Goal: Information Seeking & Learning: Learn about a topic

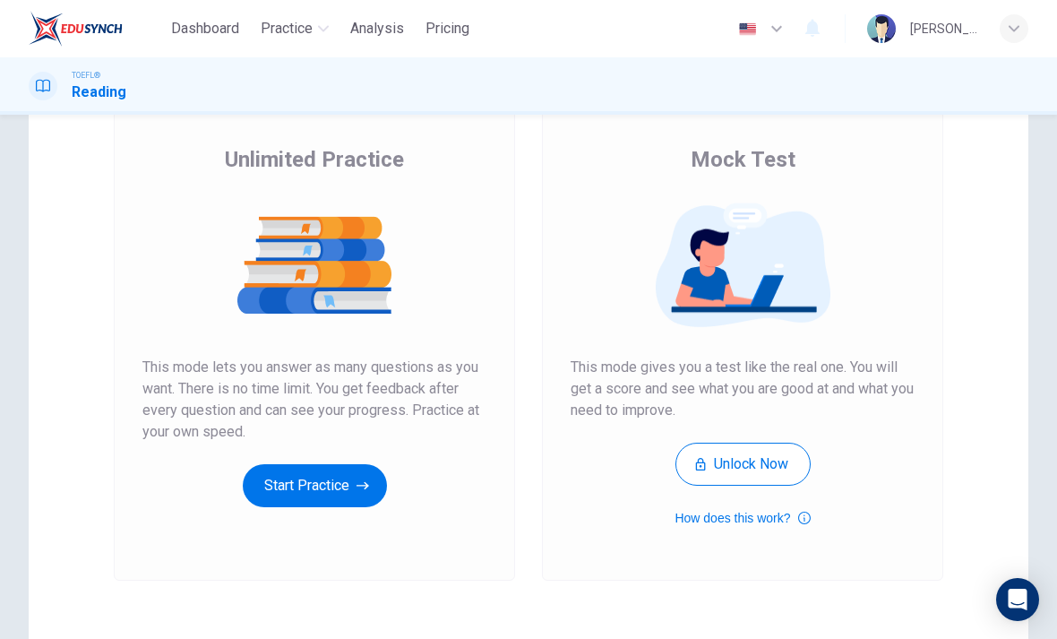
scroll to position [120, 0]
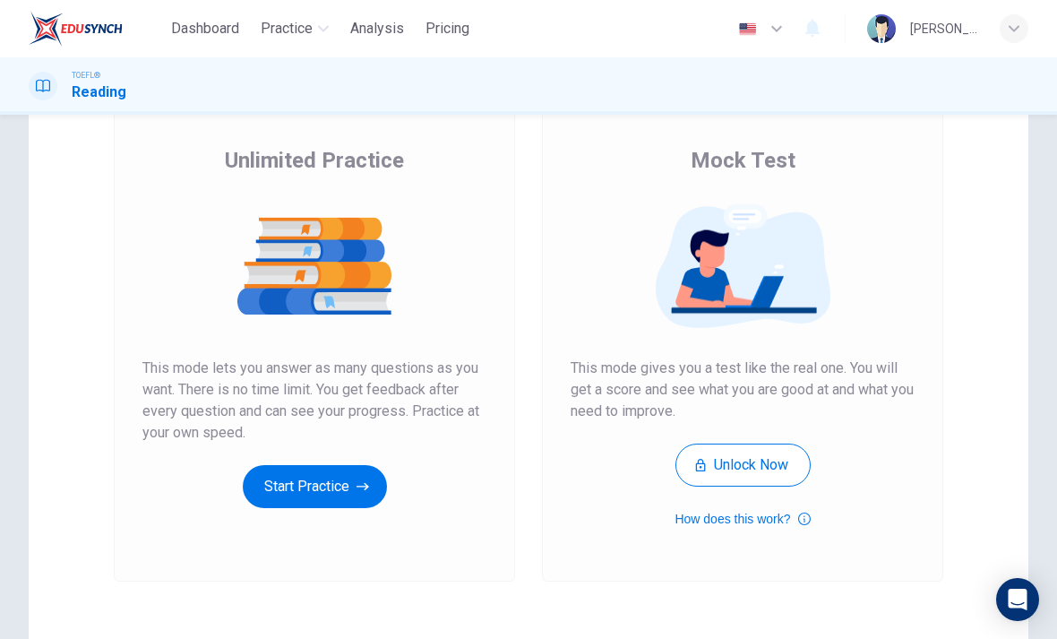
click at [284, 503] on button "Start Practice" at bounding box center [315, 486] width 144 height 43
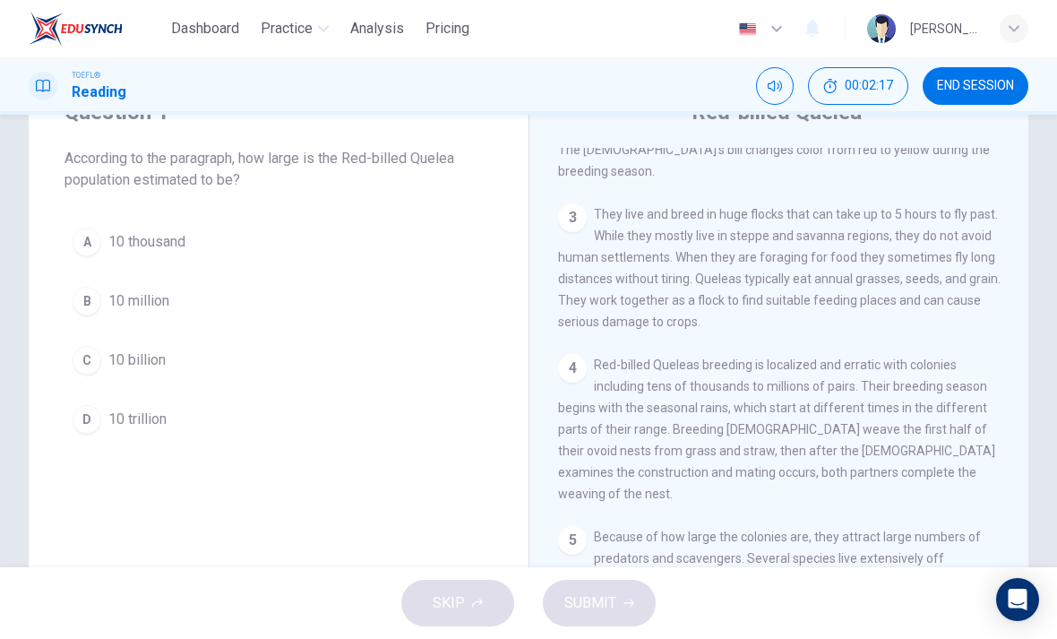
scroll to position [90, 0]
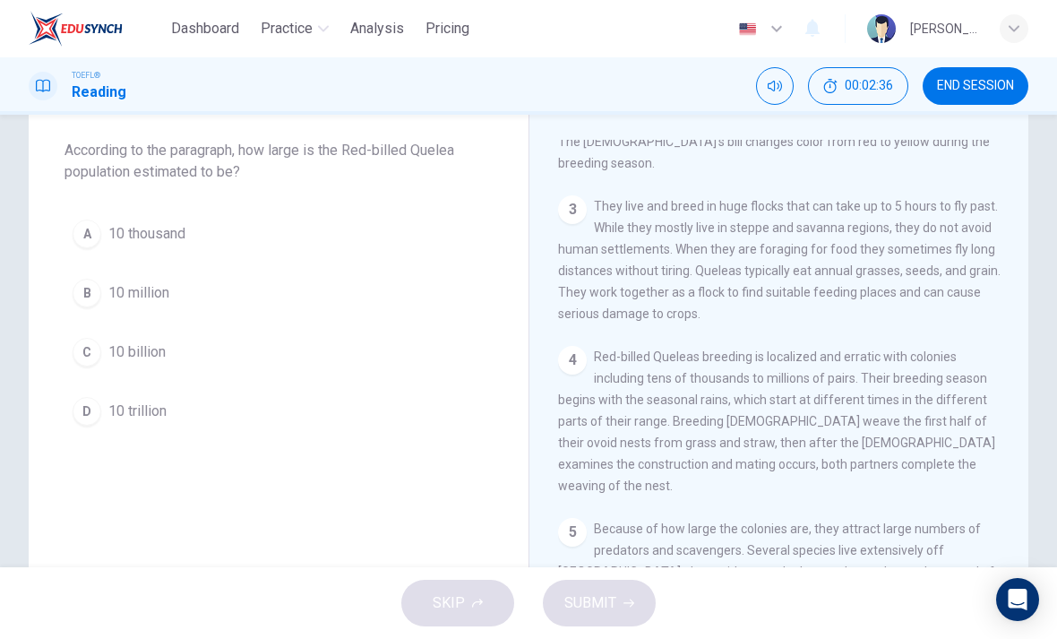
click at [104, 294] on button "B 10 million" at bounding box center [279, 293] width 428 height 45
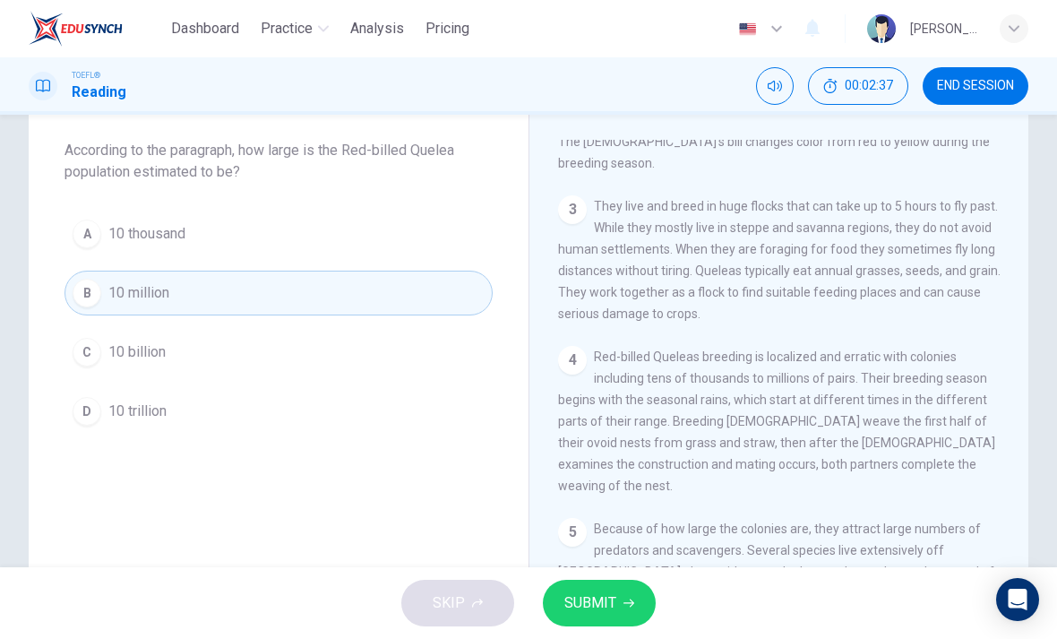
click at [616, 590] on button "SUBMIT" at bounding box center [599, 603] width 113 height 47
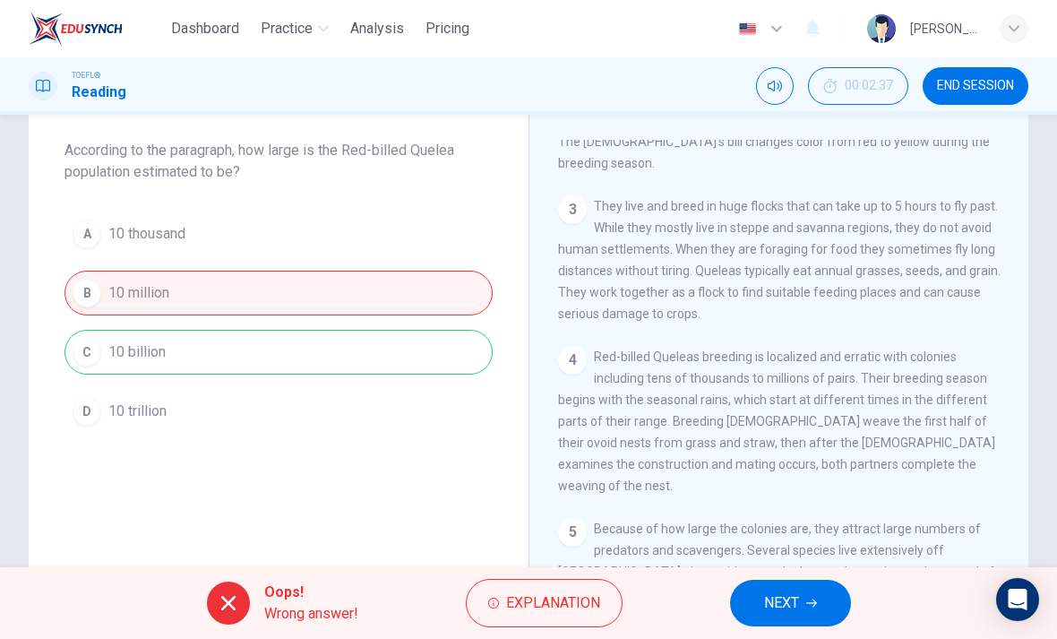
click at [538, 613] on span "Explanation" at bounding box center [553, 602] width 94 height 25
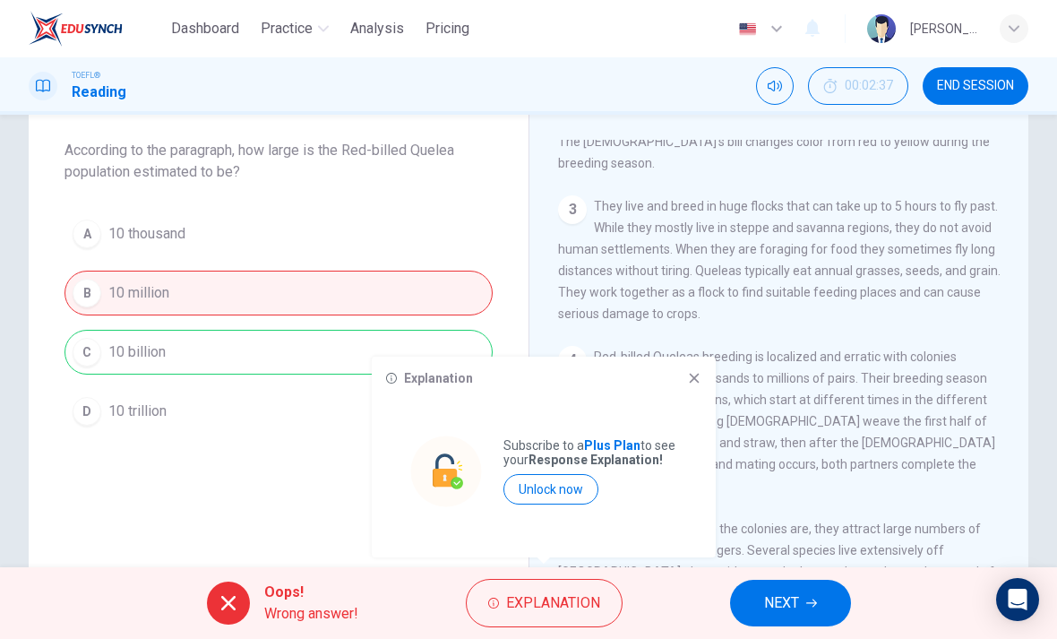
click at [680, 384] on div "Explanation" at bounding box center [543, 378] width 315 height 14
click at [689, 376] on icon at bounding box center [694, 378] width 14 height 14
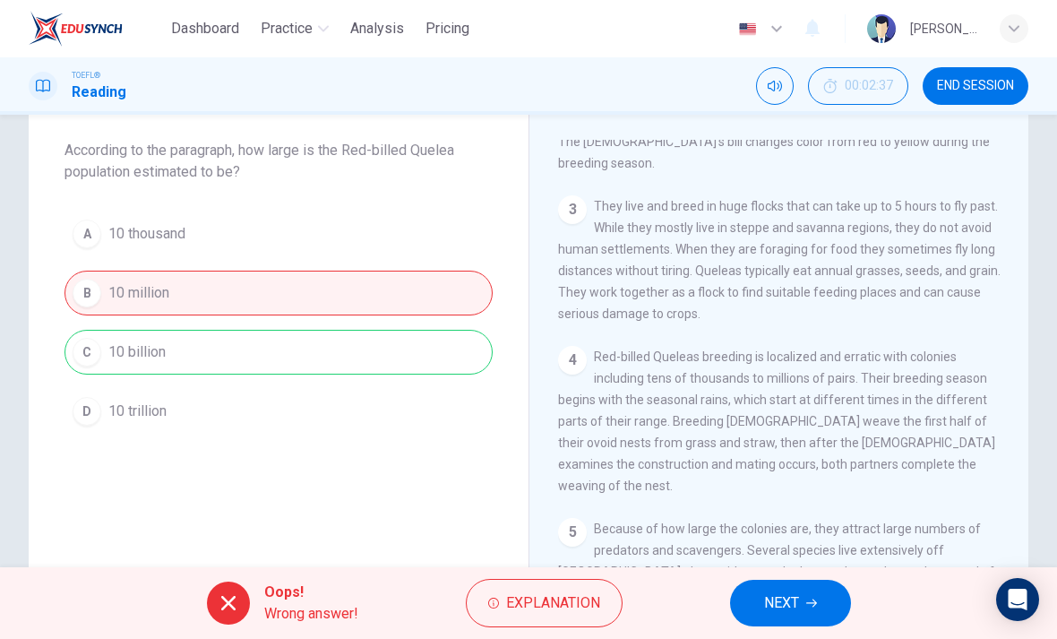
click at [773, 615] on span "NEXT" at bounding box center [781, 602] width 35 height 25
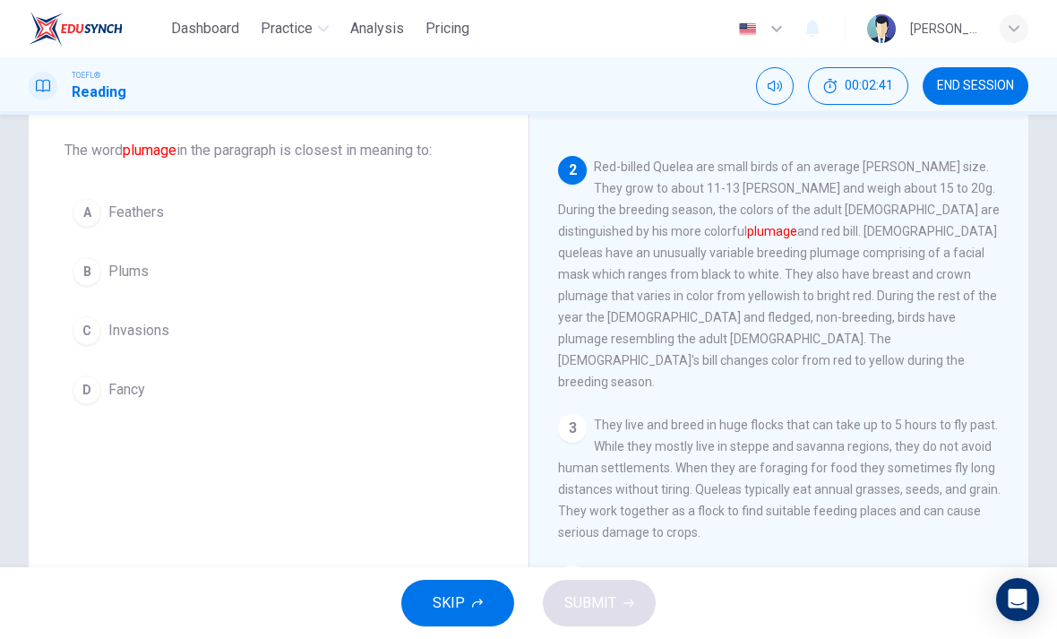
scroll to position [113, 0]
click at [74, 272] on div "B" at bounding box center [87, 271] width 29 height 29
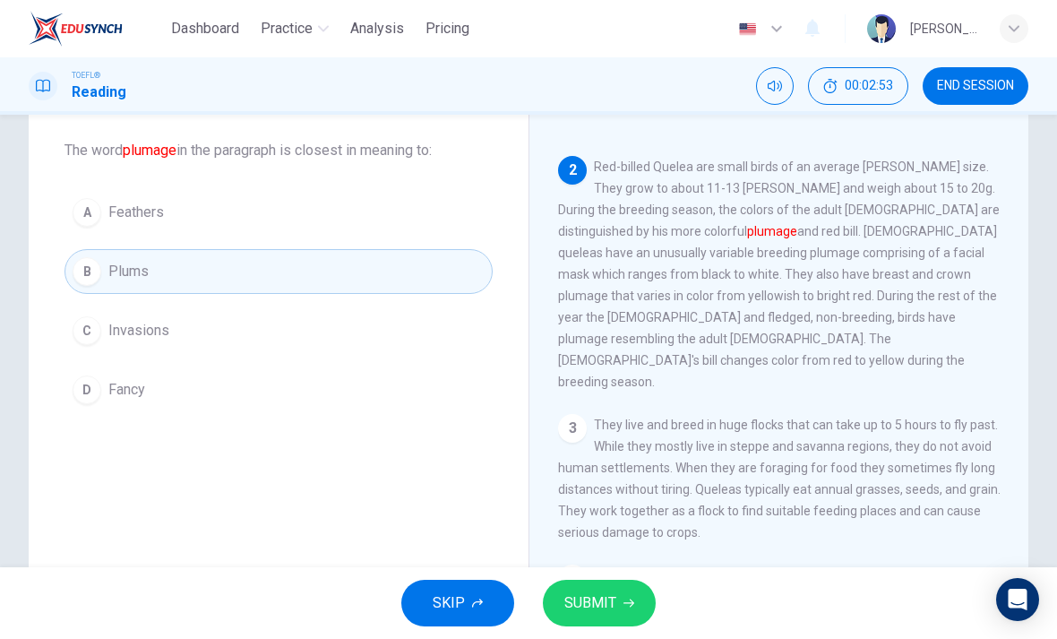
click at [632, 589] on button "SUBMIT" at bounding box center [599, 603] width 113 height 47
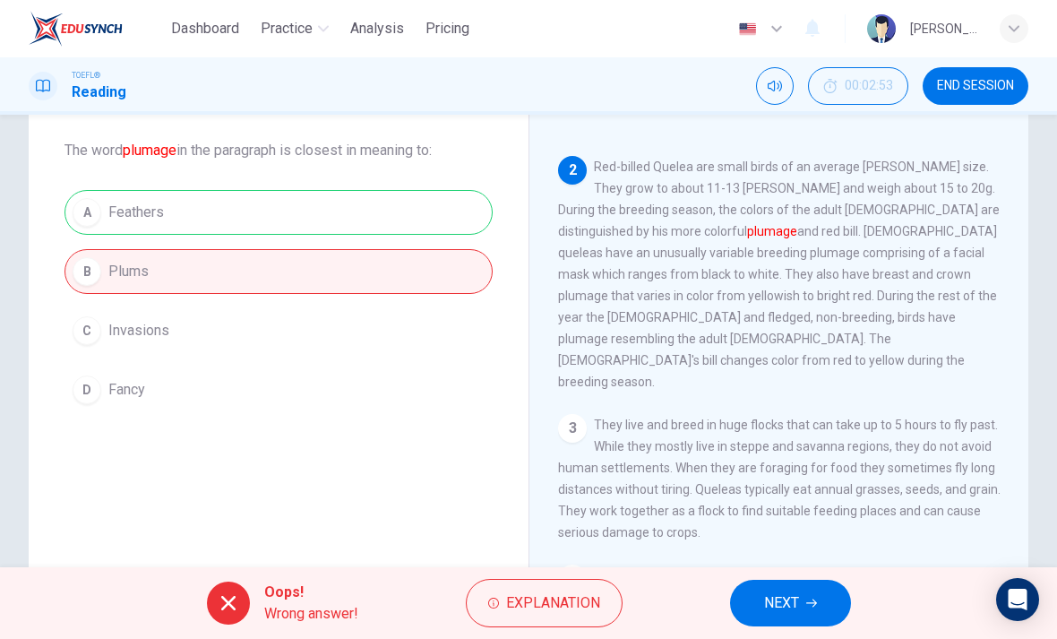
click at [797, 589] on button "NEXT" at bounding box center [790, 603] width 121 height 47
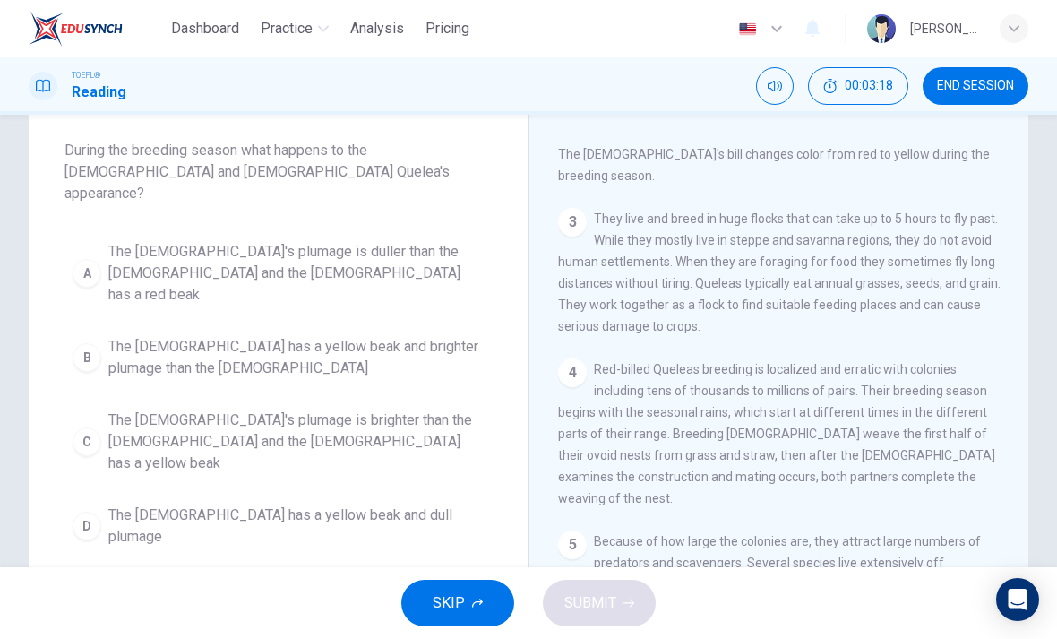
scroll to position [318, 0]
click at [573, 360] on div "4" at bounding box center [572, 373] width 29 height 29
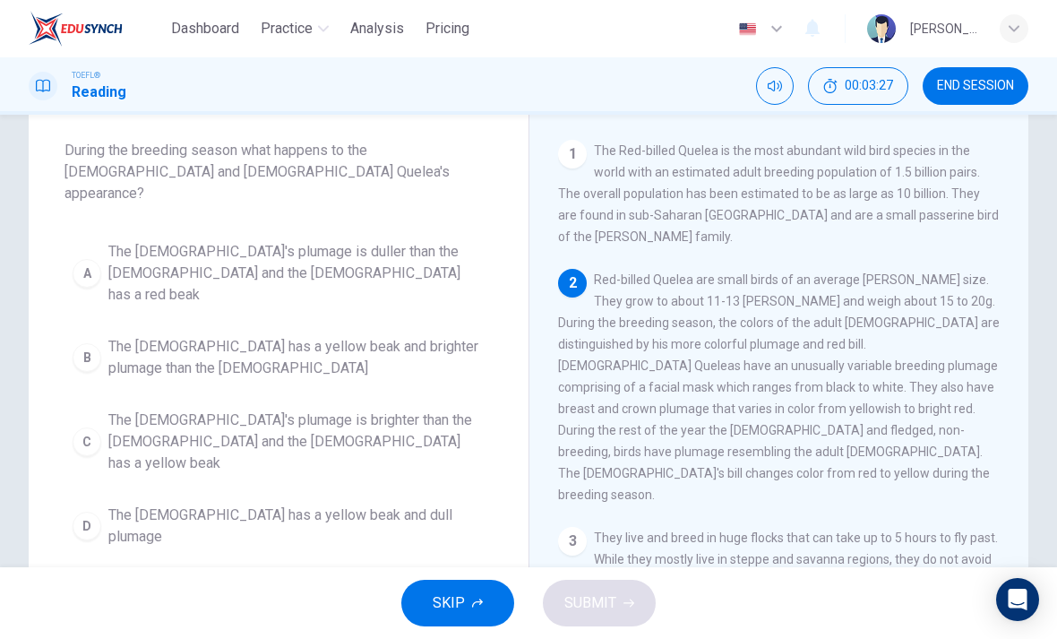
scroll to position [0, 0]
click at [90, 427] on div "C" at bounding box center [87, 441] width 29 height 29
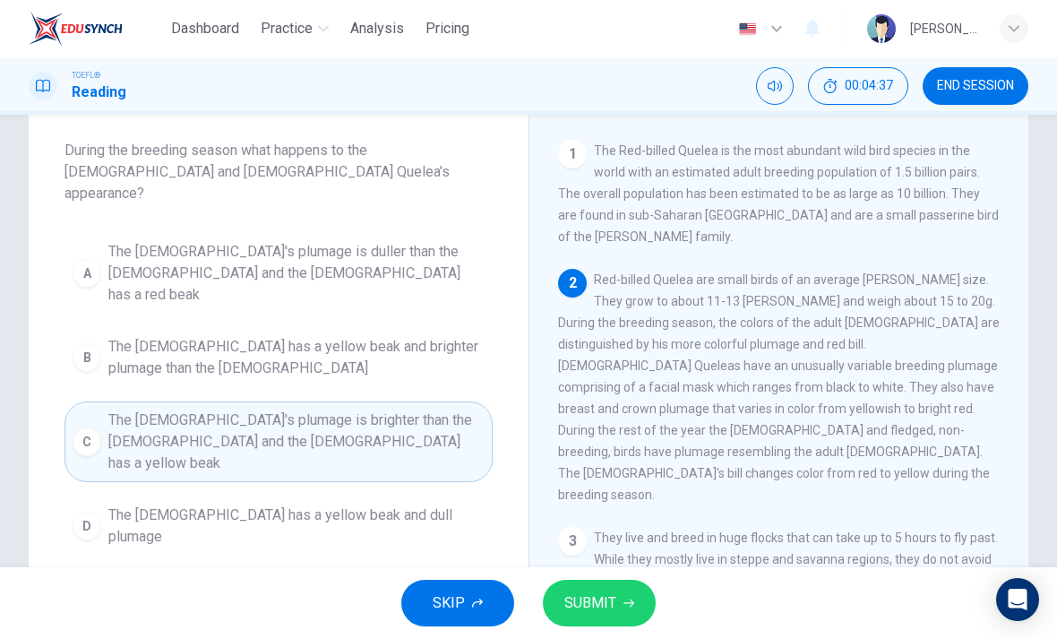
click at [631, 597] on button "SUBMIT" at bounding box center [599, 603] width 113 height 47
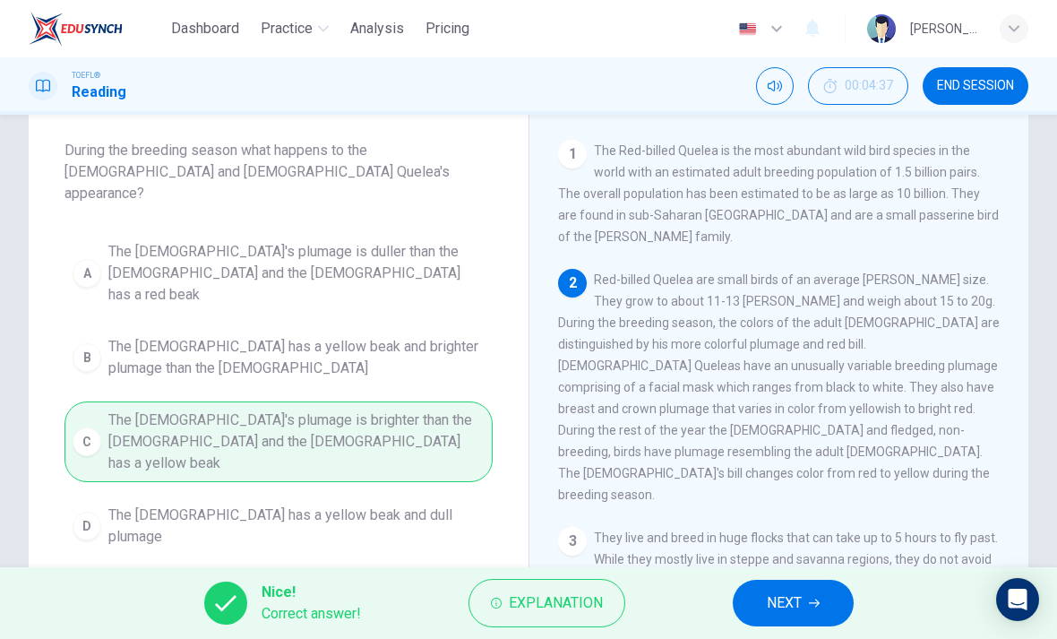
click at [771, 609] on span "NEXT" at bounding box center [784, 602] width 35 height 25
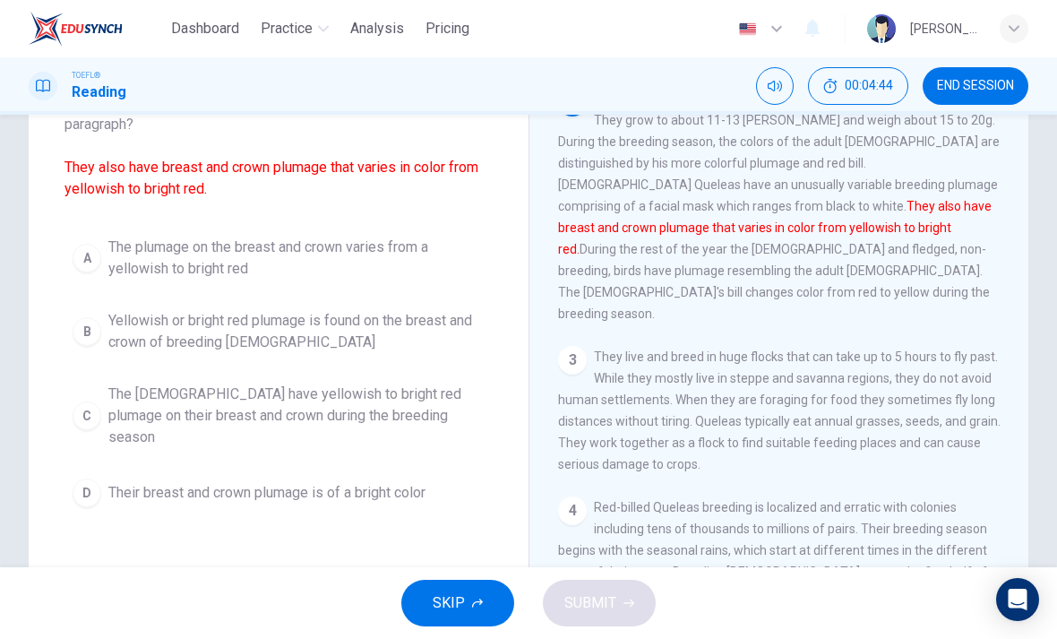
scroll to position [138, 0]
click at [82, 265] on div "A" at bounding box center [87, 257] width 29 height 29
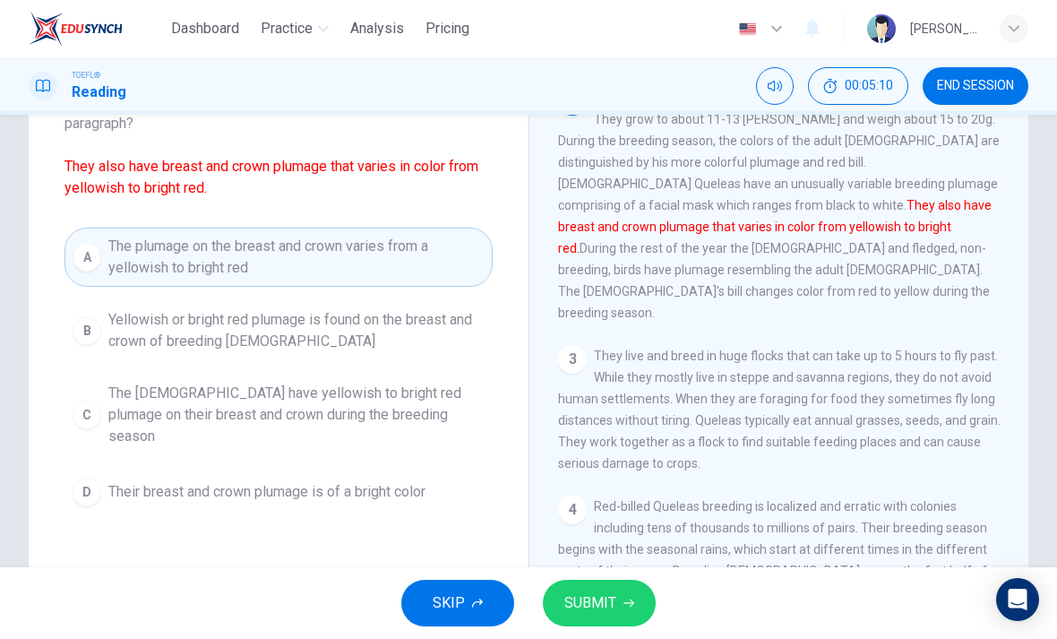
click at [613, 611] on span "SUBMIT" at bounding box center [590, 602] width 52 height 25
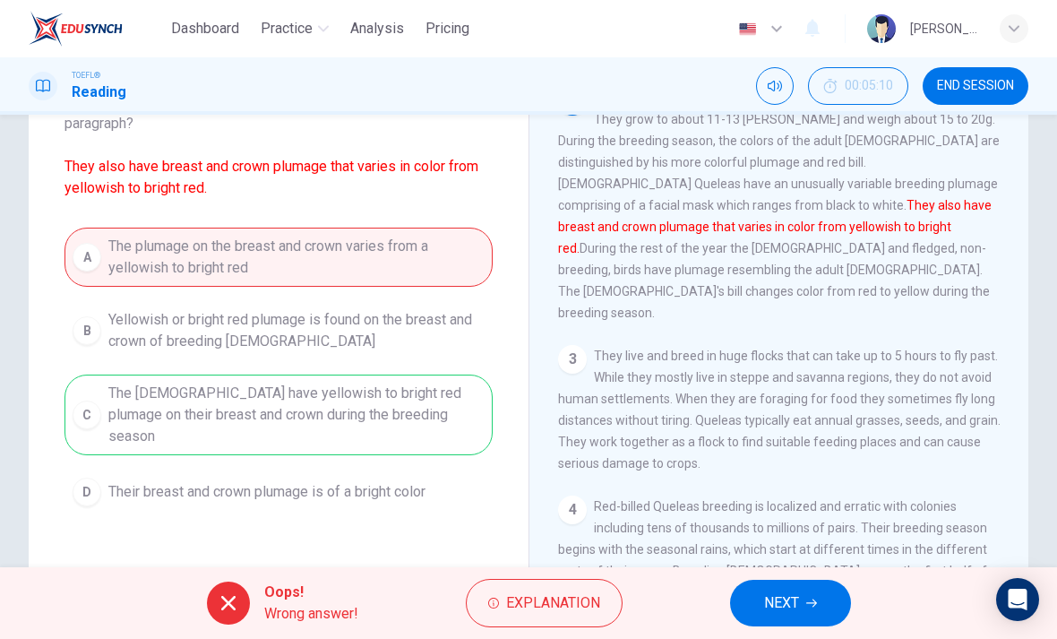
click at [811, 608] on icon "button" at bounding box center [811, 603] width 11 height 11
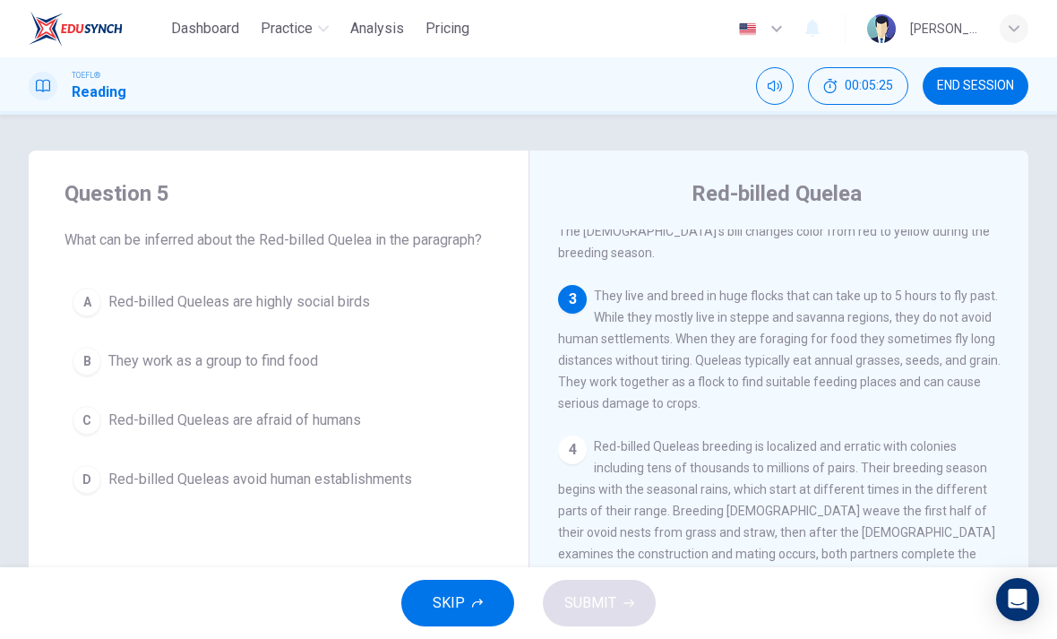
scroll to position [332, 0]
click at [94, 352] on div "B" at bounding box center [87, 361] width 29 height 29
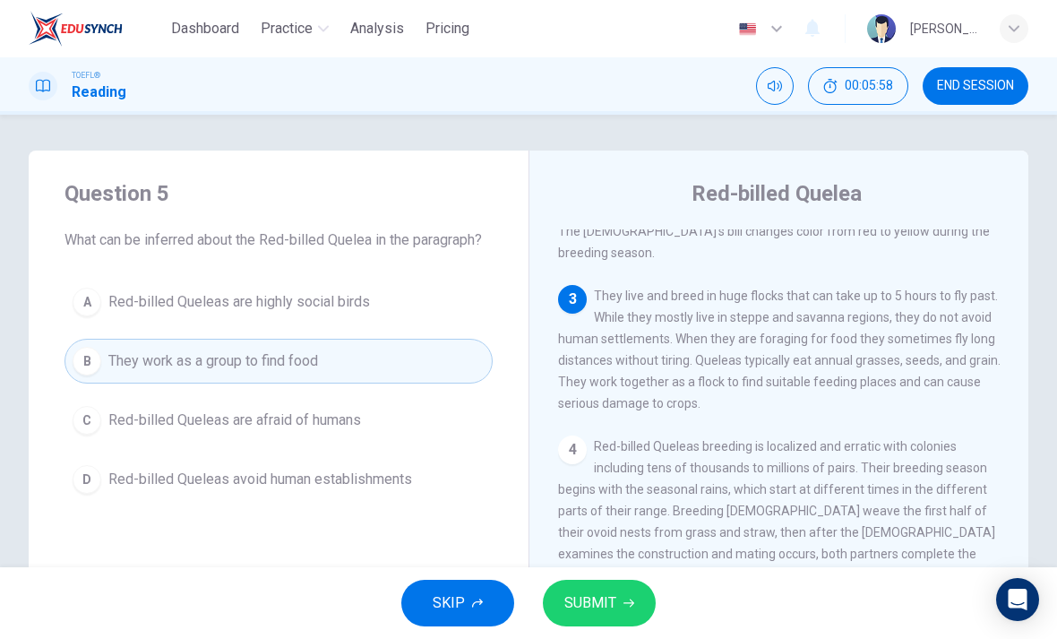
click at [599, 608] on span "SUBMIT" at bounding box center [590, 602] width 52 height 25
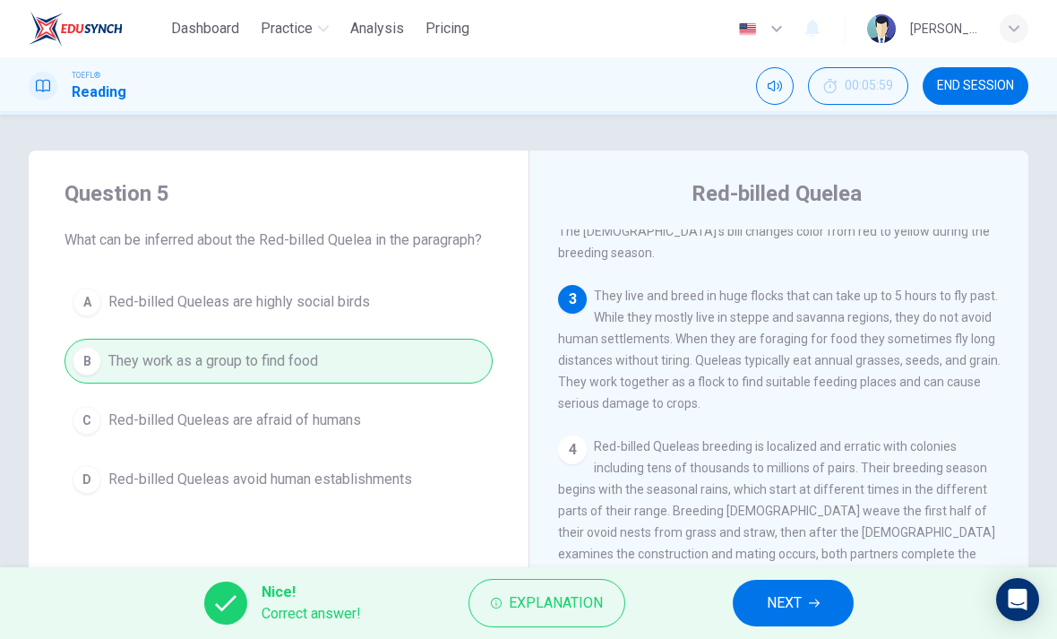
click at [767, 607] on span "NEXT" at bounding box center [784, 602] width 35 height 25
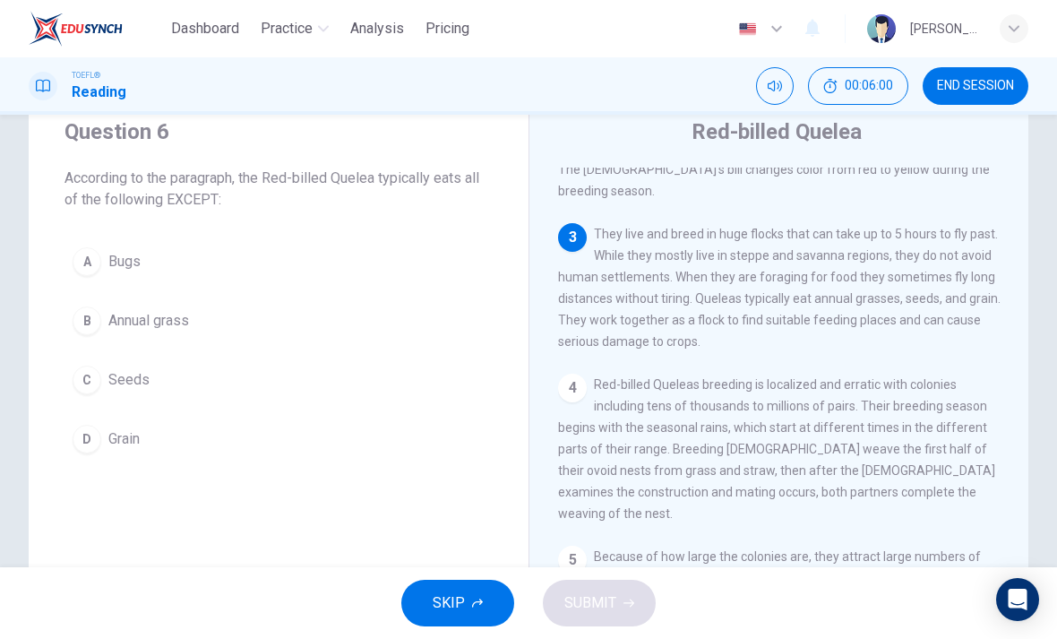
scroll to position [65, 0]
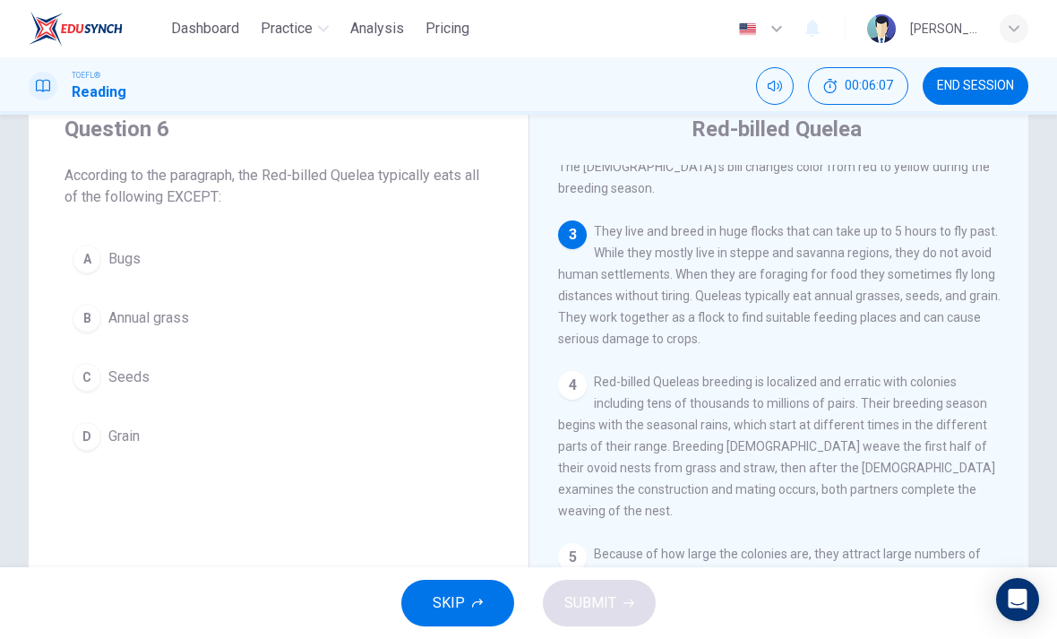
click at [82, 258] on div "A" at bounding box center [87, 259] width 29 height 29
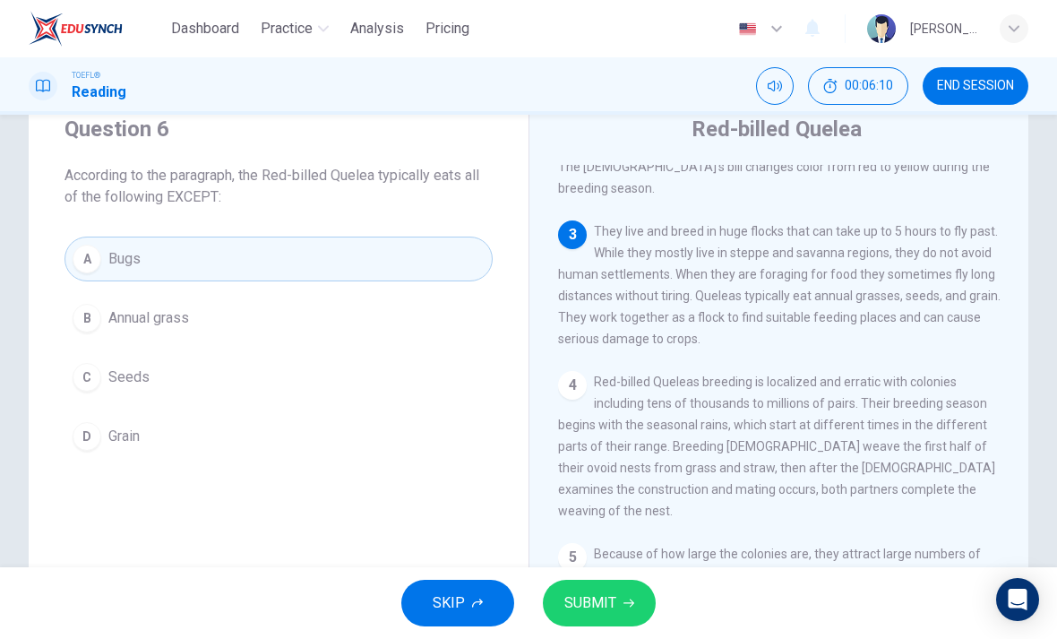
click at [622, 594] on button "SUBMIT" at bounding box center [599, 603] width 113 height 47
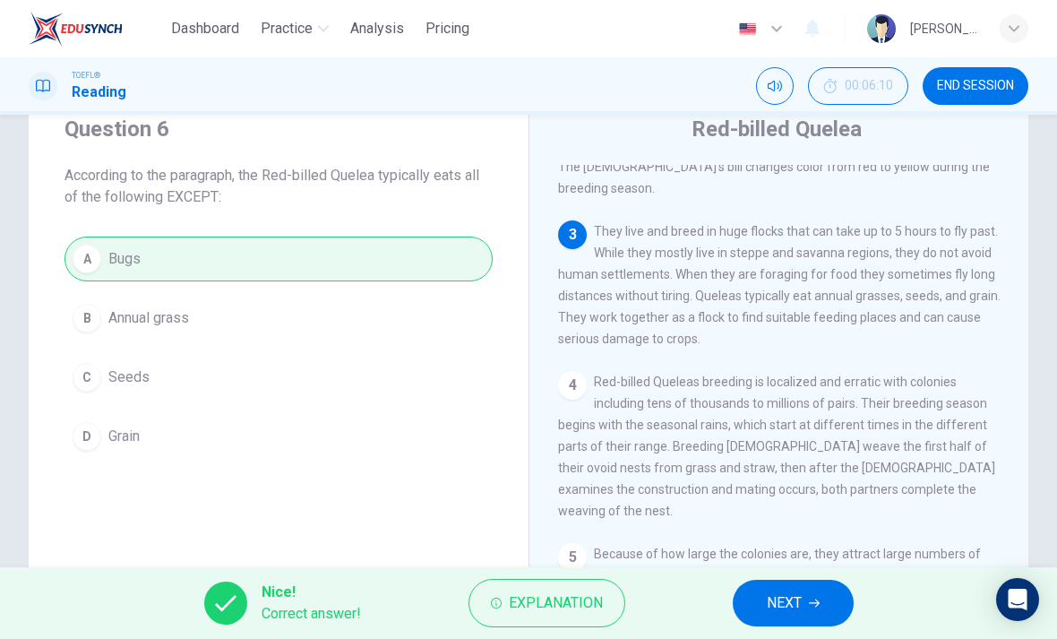
click at [770, 595] on span "NEXT" at bounding box center [784, 602] width 35 height 25
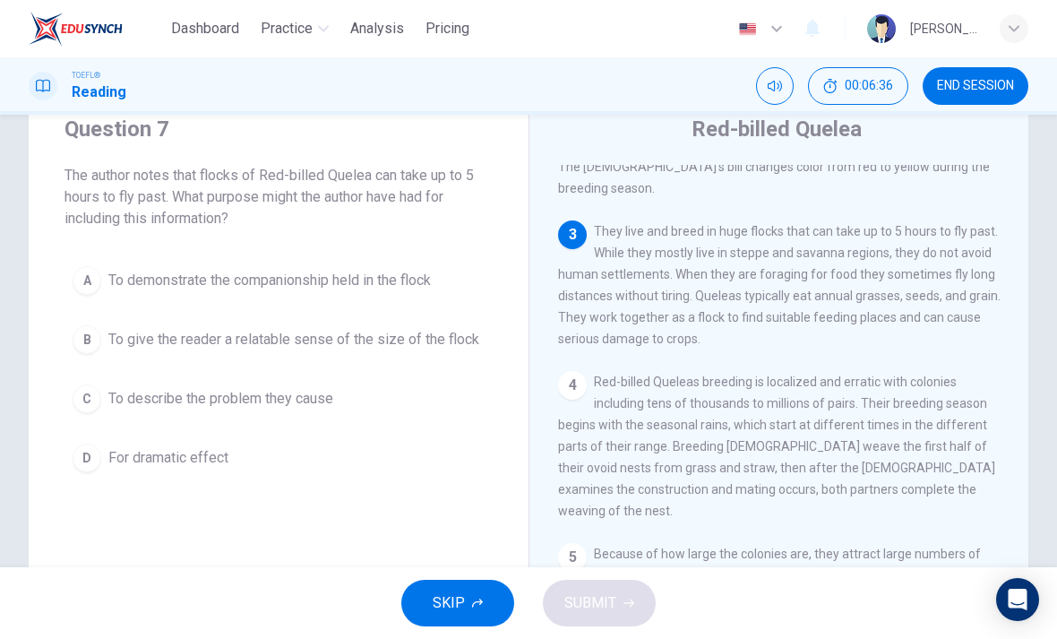
click at [91, 337] on div "B" at bounding box center [87, 339] width 29 height 29
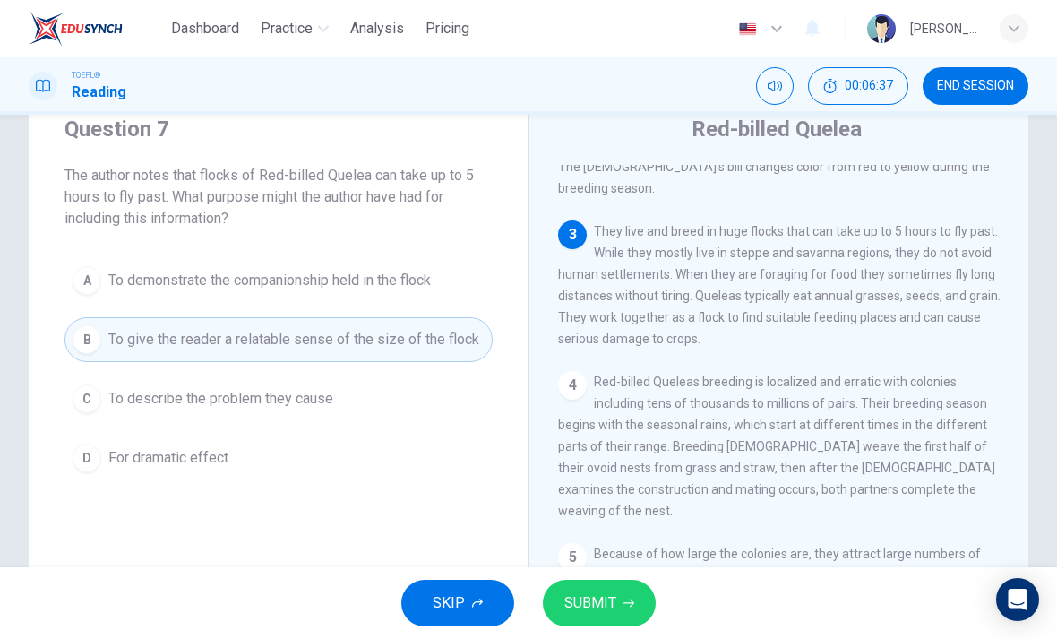
click at [610, 594] on span "SUBMIT" at bounding box center [590, 602] width 52 height 25
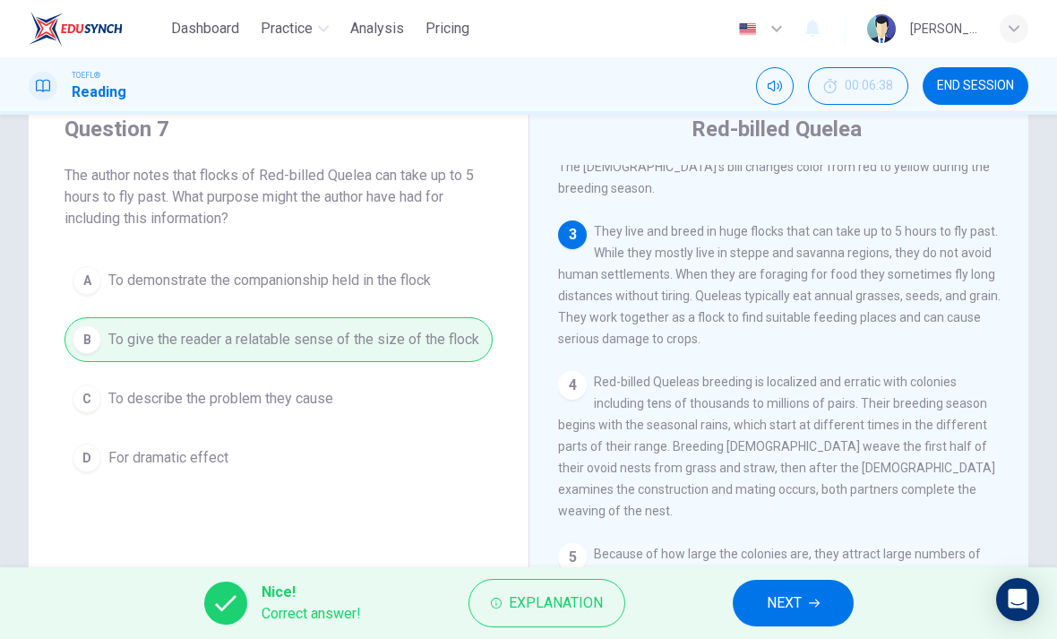
click at [768, 599] on span "NEXT" at bounding box center [784, 602] width 35 height 25
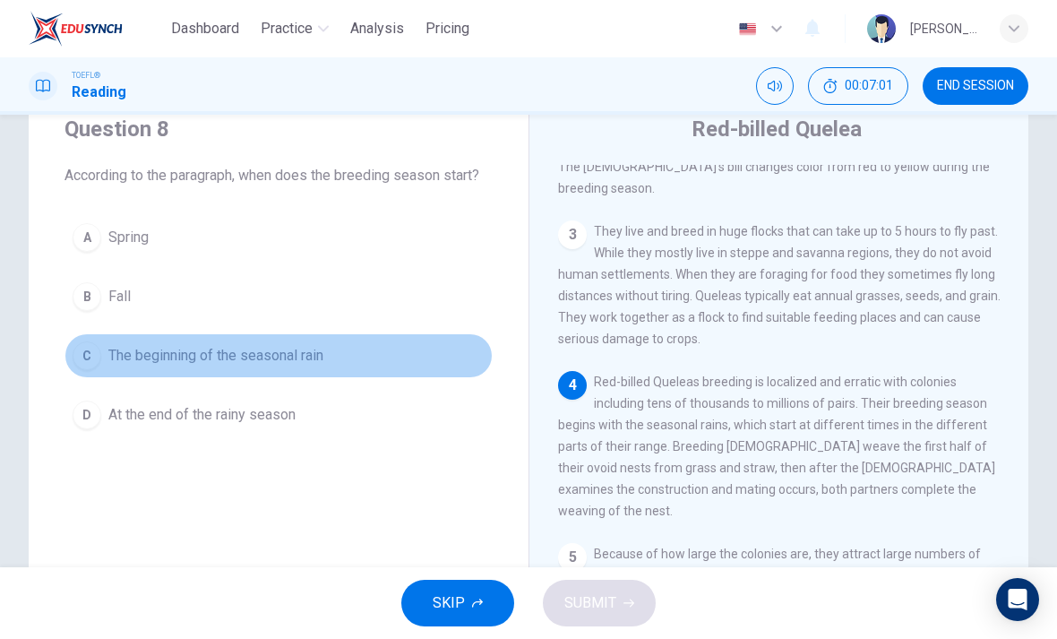
click at [99, 360] on div "C" at bounding box center [87, 355] width 29 height 29
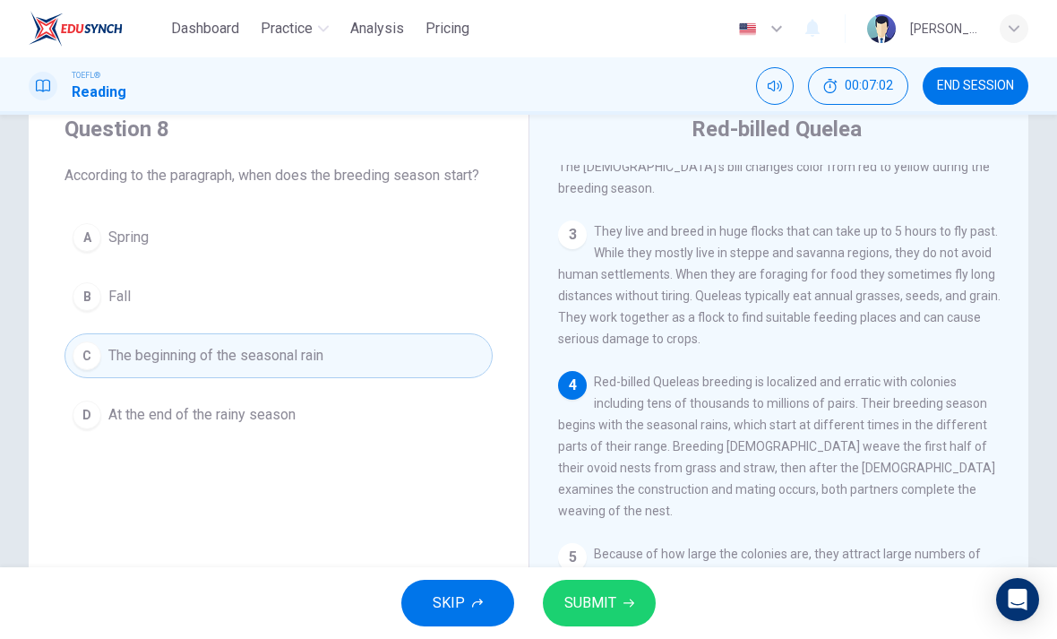
click at [617, 585] on button "SUBMIT" at bounding box center [599, 603] width 113 height 47
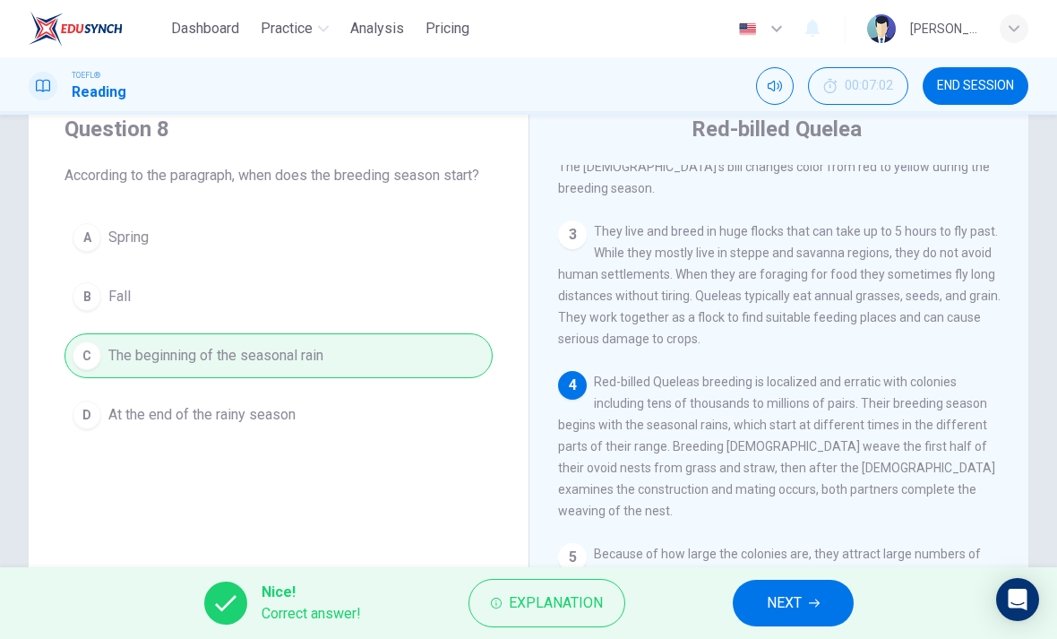
click at [797, 603] on span "NEXT" at bounding box center [784, 602] width 35 height 25
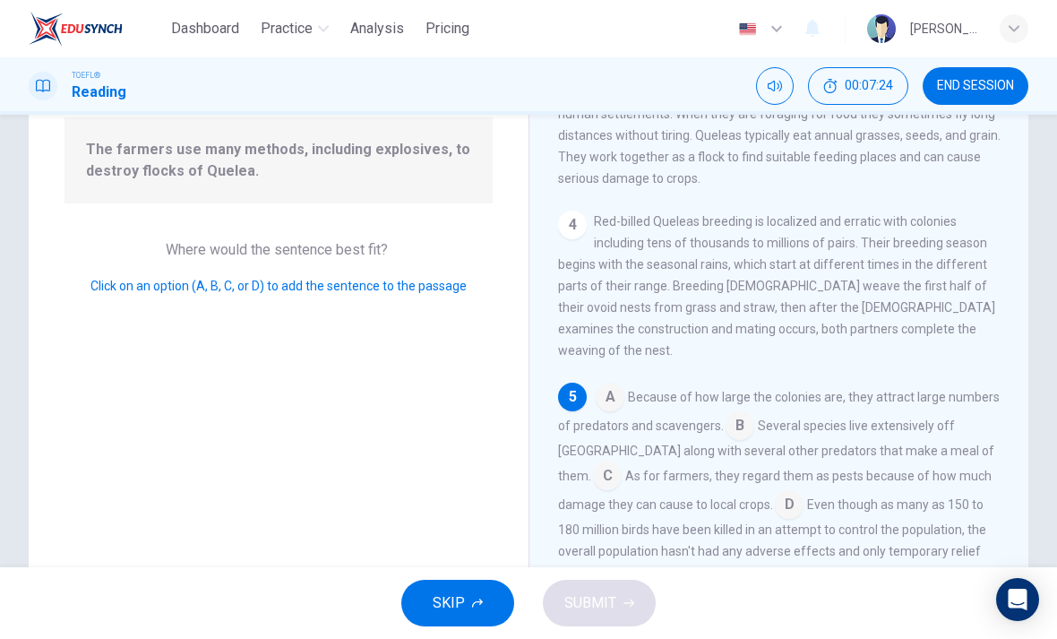
scroll to position [179, 0]
click at [775, 494] on input at bounding box center [789, 508] width 29 height 29
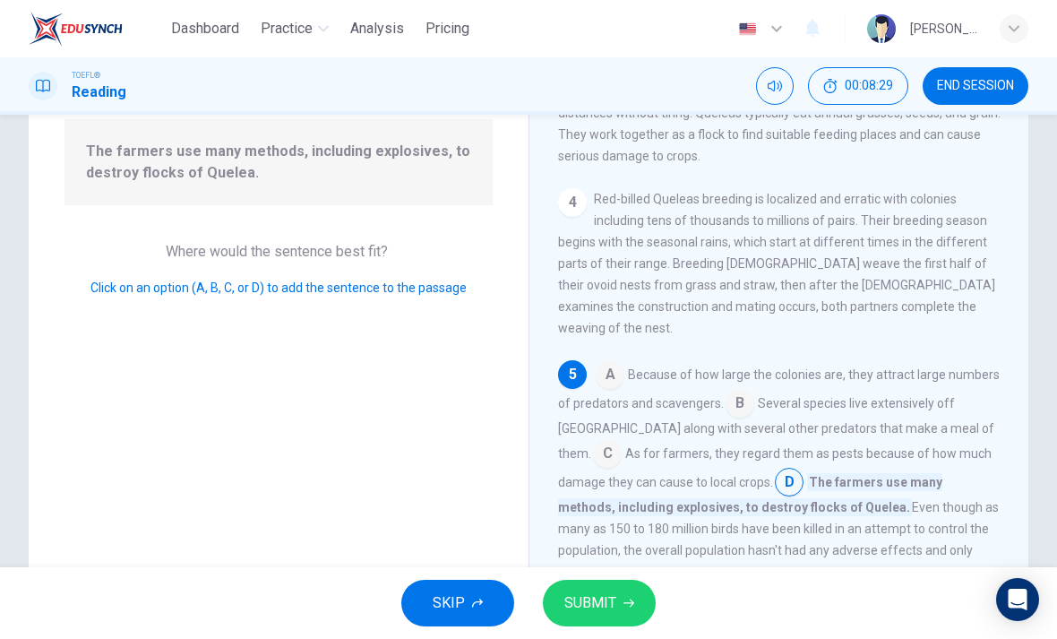
scroll to position [397, 0]
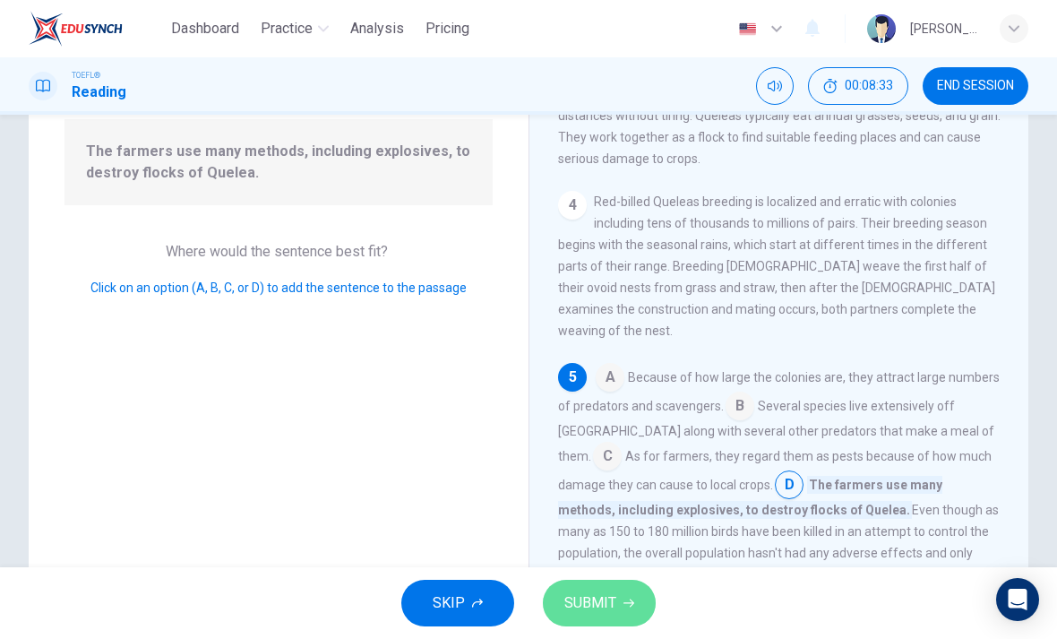
click at [617, 601] on button "SUBMIT" at bounding box center [599, 603] width 113 height 47
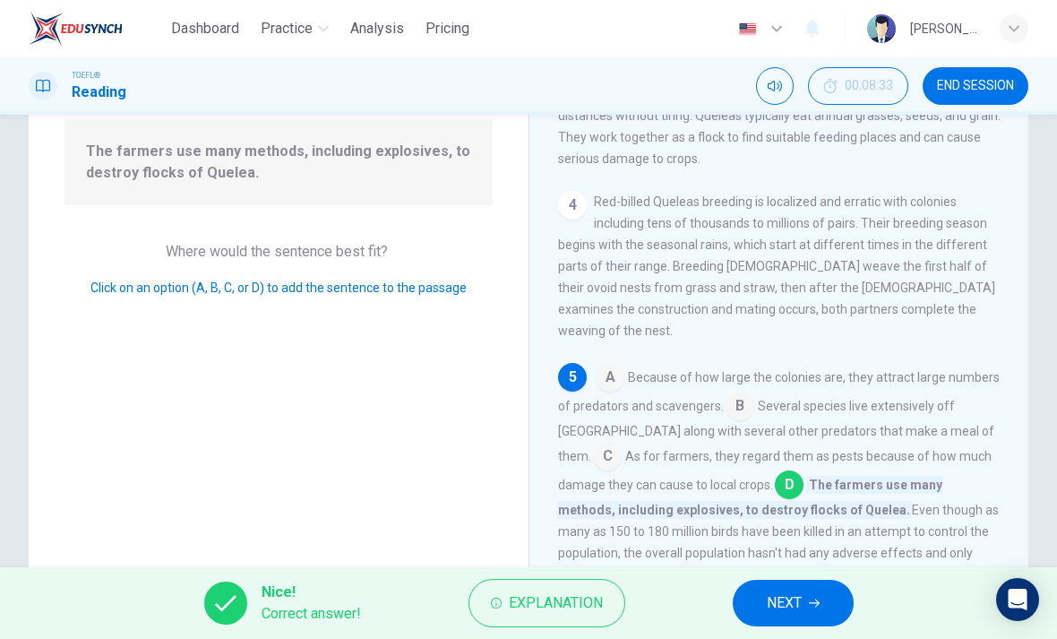
click at [765, 622] on button "NEXT" at bounding box center [793, 603] width 121 height 47
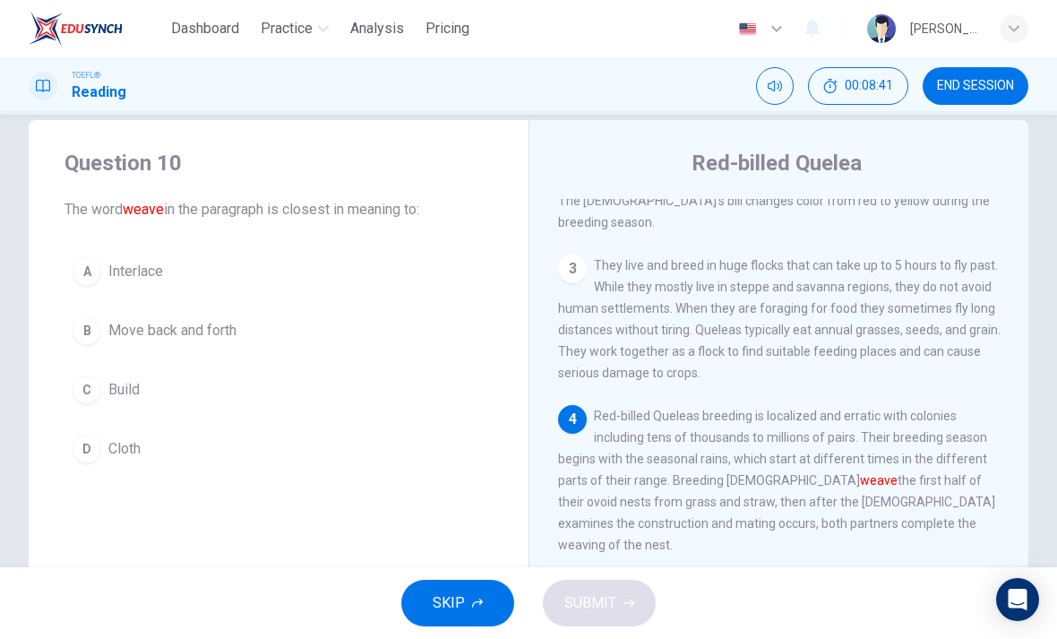
scroll to position [42, 0]
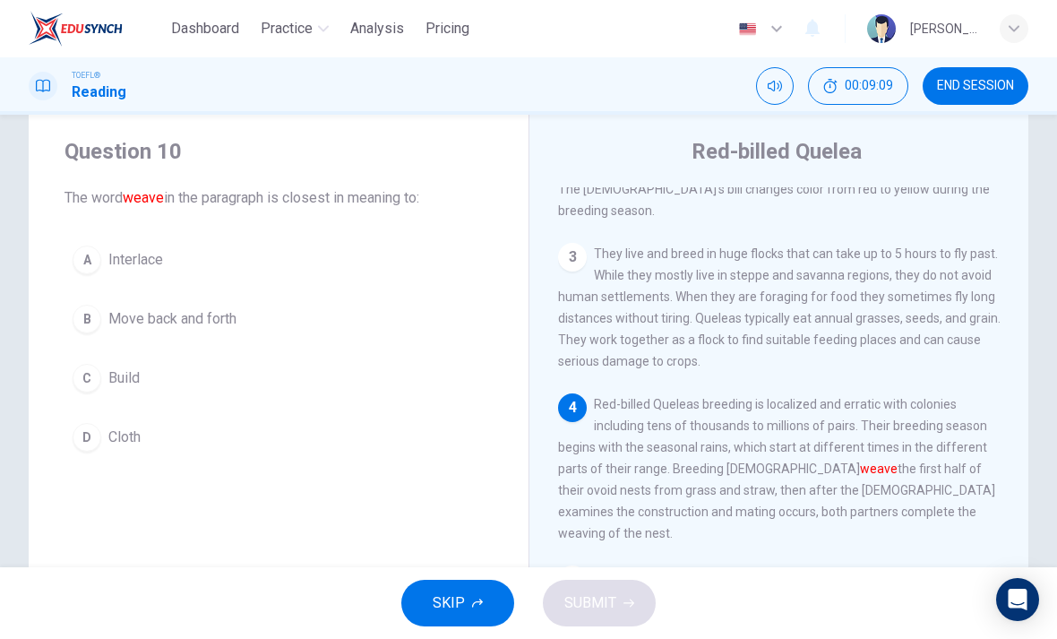
click at [92, 262] on div "A" at bounding box center [87, 260] width 29 height 29
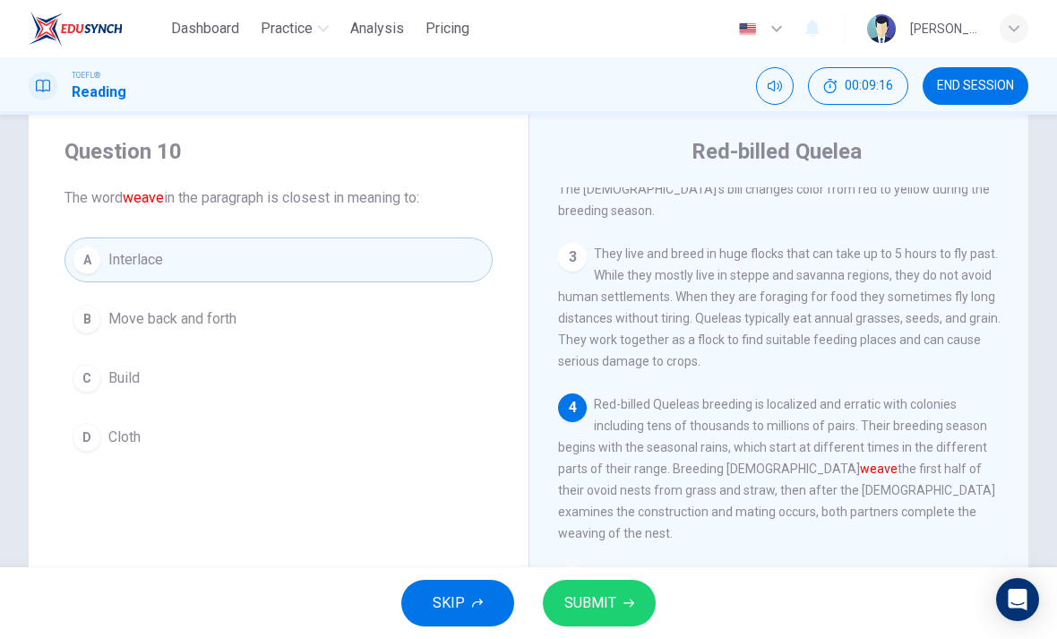
click at [108, 379] on span "Build" at bounding box center [123, 378] width 31 height 22
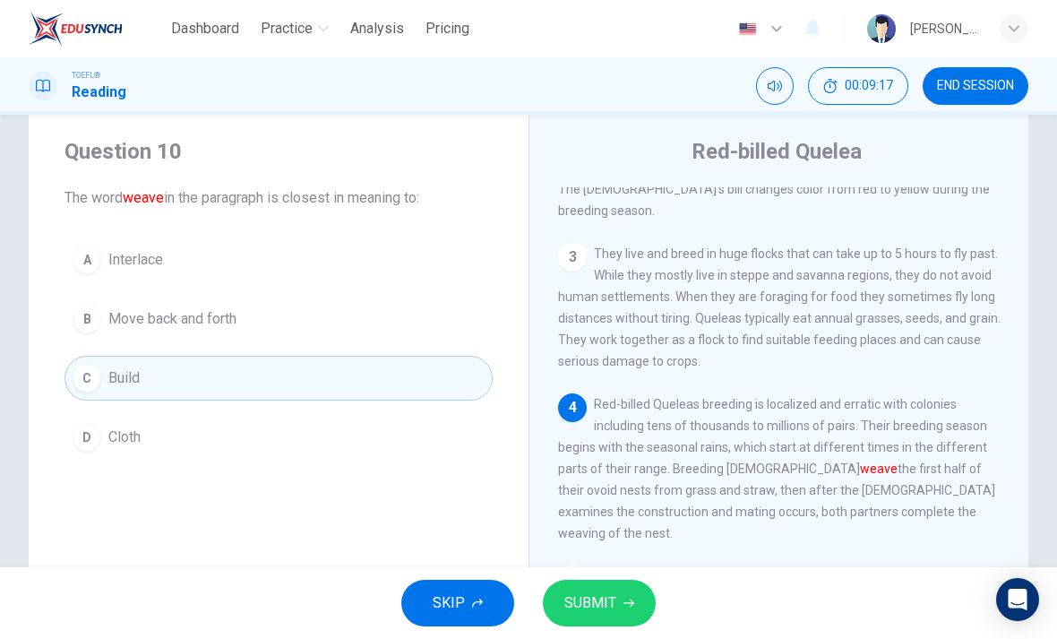
click at [602, 606] on span "SUBMIT" at bounding box center [590, 602] width 52 height 25
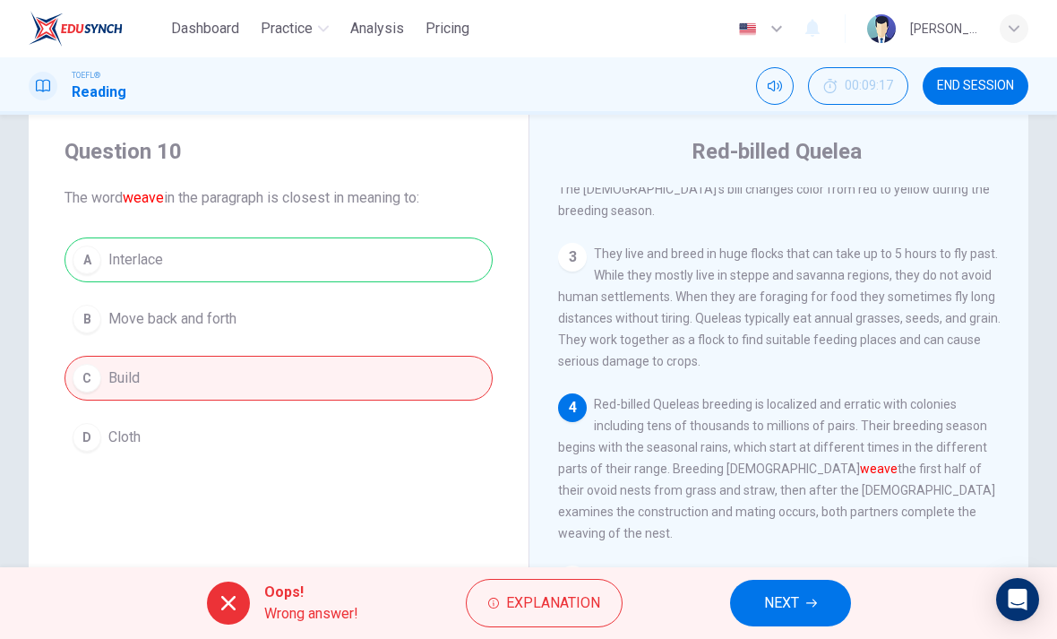
click at [791, 622] on button "NEXT" at bounding box center [790, 603] width 121 height 47
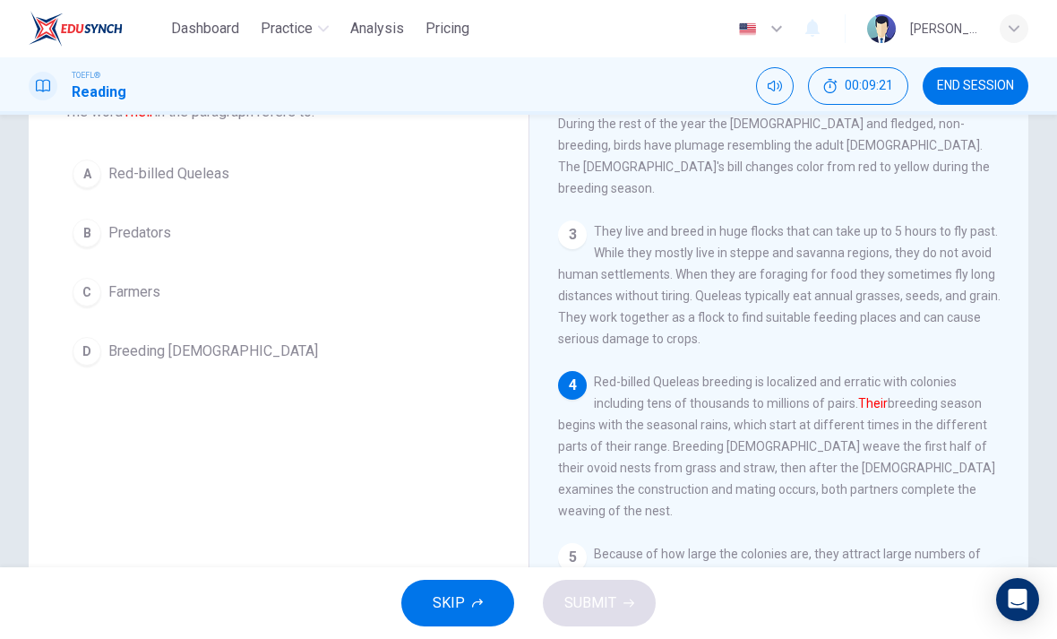
scroll to position [124, 0]
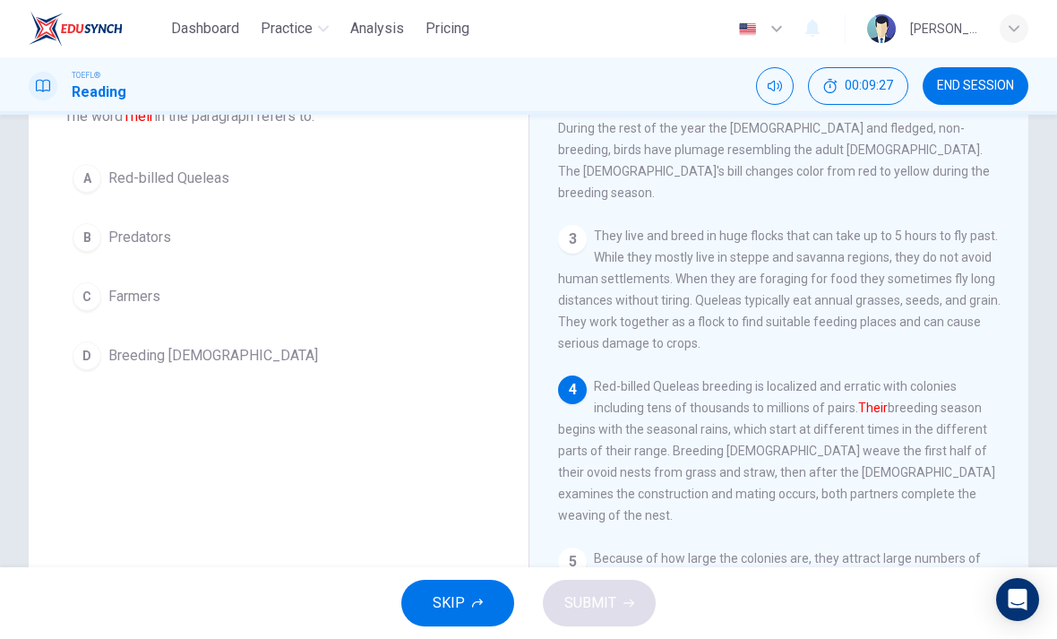
click at [86, 174] on div "A" at bounding box center [87, 178] width 29 height 29
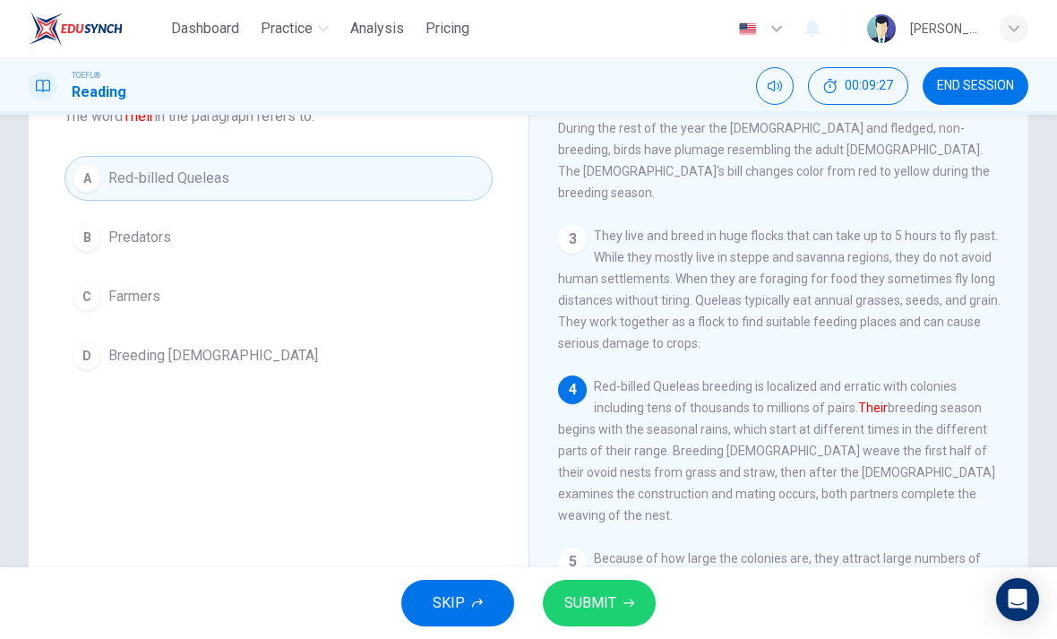
click at [624, 605] on icon "button" at bounding box center [629, 603] width 11 height 11
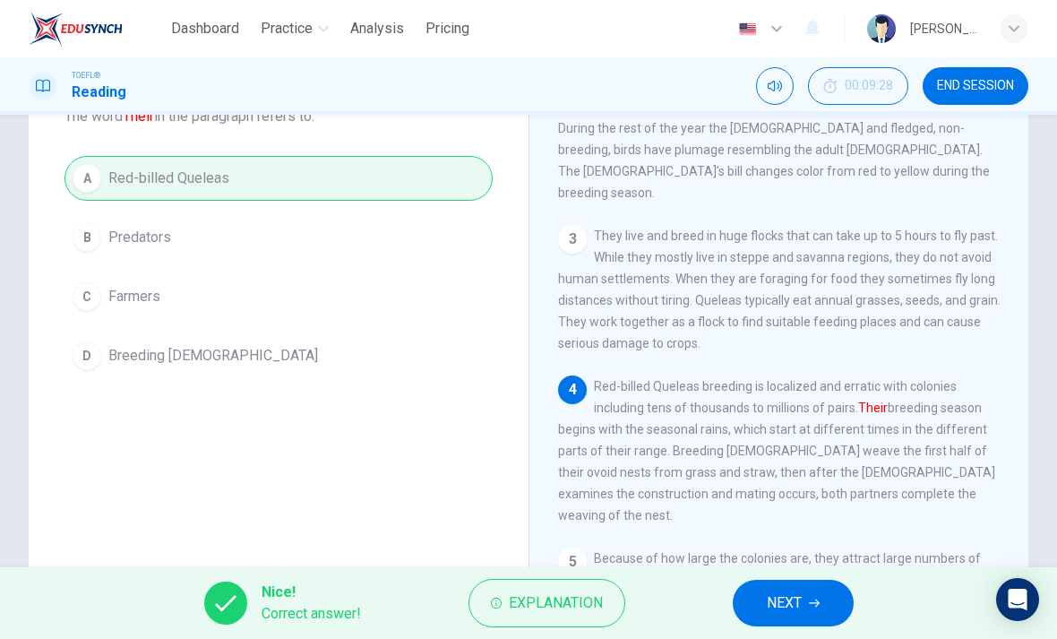
click at [802, 598] on span "NEXT" at bounding box center [784, 602] width 35 height 25
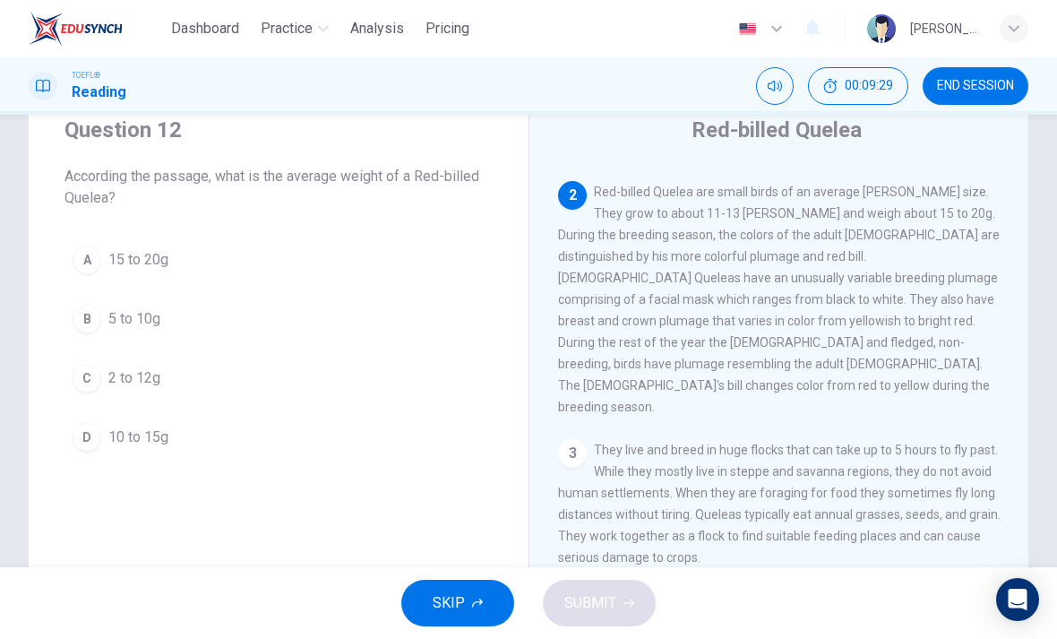
scroll to position [65, 0]
click at [120, 249] on span "15 to 20g" at bounding box center [138, 259] width 60 height 22
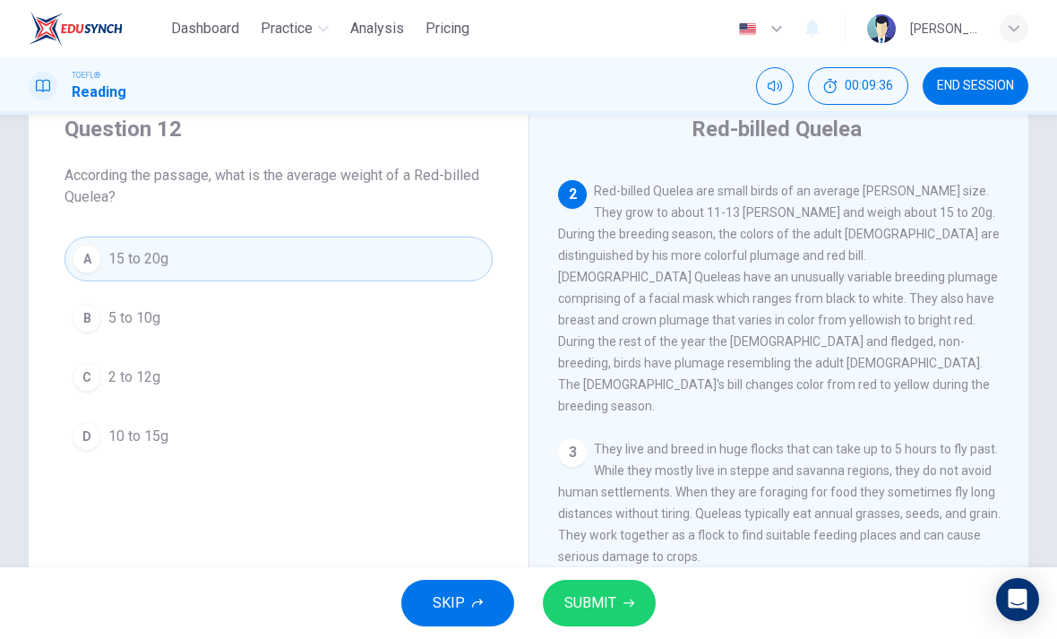
click at [642, 608] on button "SUBMIT" at bounding box center [599, 603] width 113 height 47
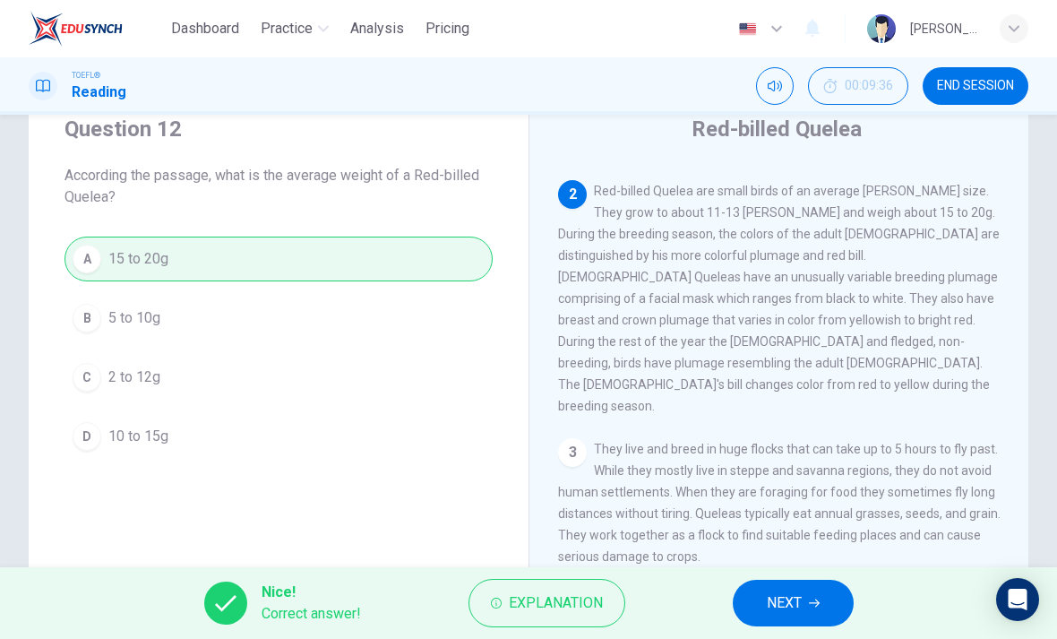
click at [746, 586] on button "NEXT" at bounding box center [793, 603] width 121 height 47
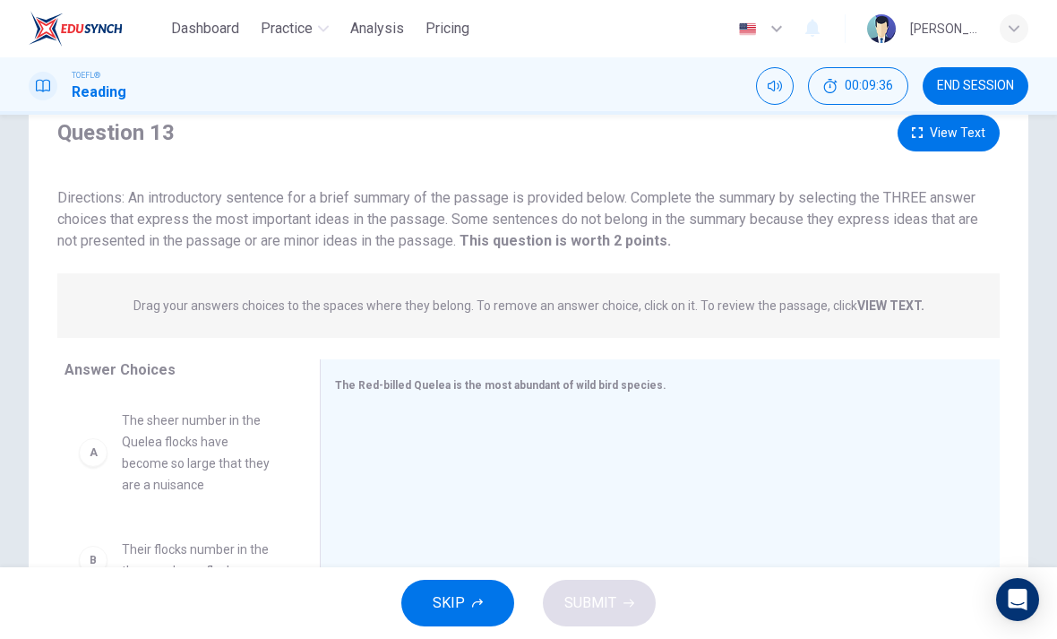
click at [746, 586] on div "SKIP SUBMIT" at bounding box center [528, 603] width 1057 height 72
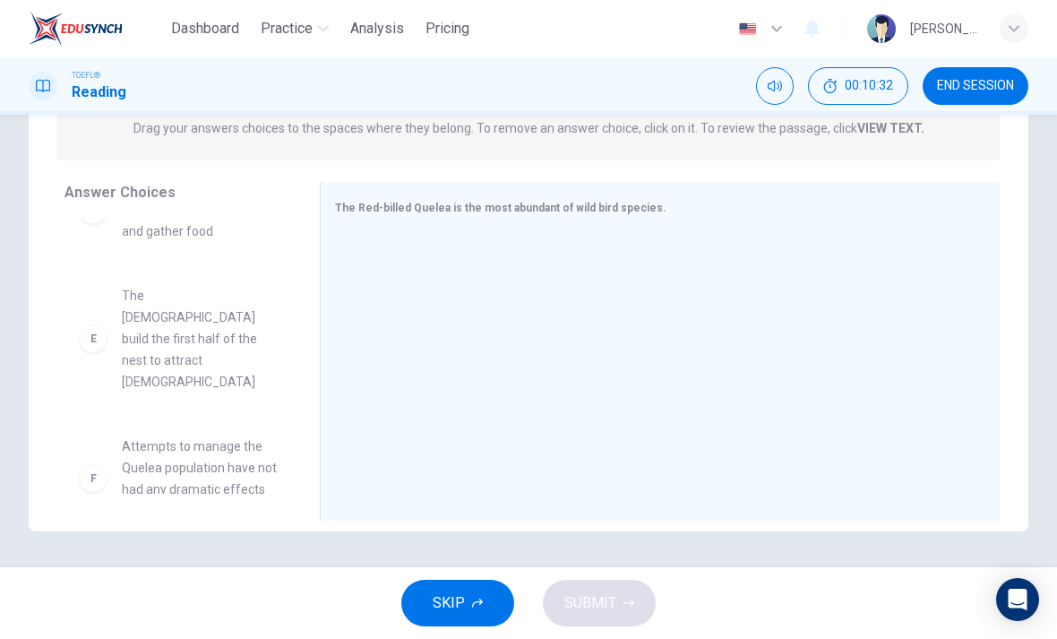
scroll to position [398, 0]
click at [80, 444] on div "F Attempts to manage the Quelea population have not had any dramatic effects on…" at bounding box center [178, 479] width 198 height 86
click at [86, 450] on div "F Attempts to manage the Quelea population have not had any dramatic effects on…" at bounding box center [178, 479] width 198 height 86
click at [85, 450] on div "F Attempts to manage the Quelea population have not had any dramatic effects on…" at bounding box center [178, 479] width 198 height 86
click at [139, 450] on span "Attempts to manage the Quelea population have not had any dramatic effects on t…" at bounding box center [199, 479] width 155 height 86
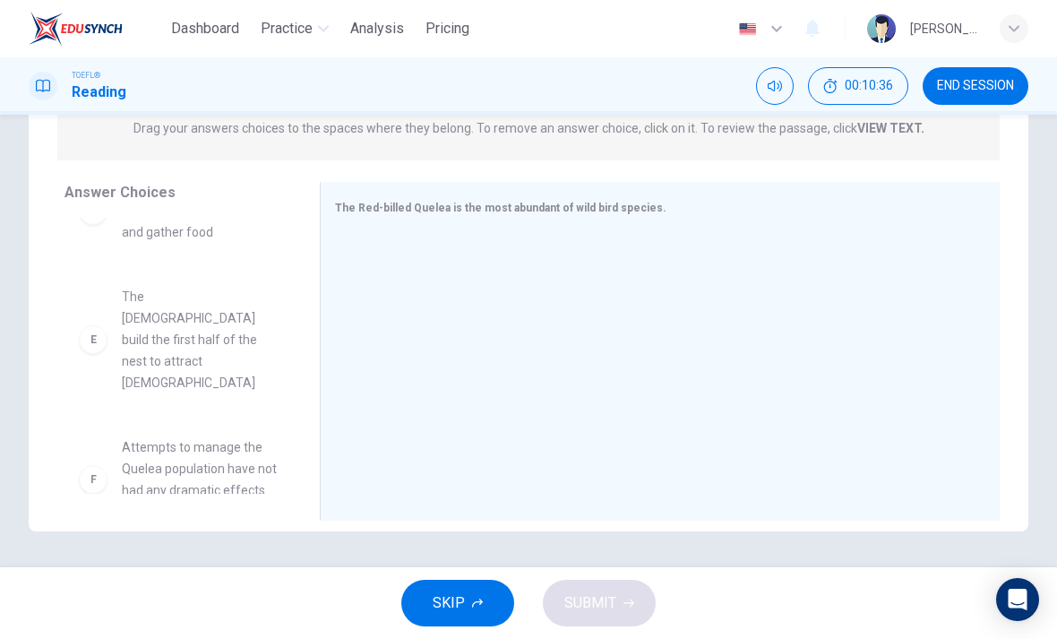
click at [186, 461] on span "Attempts to manage the Quelea population have not had any dramatic effects on t…" at bounding box center [199, 479] width 155 height 86
click at [519, 220] on div "The Red-billed Quelea is the most abundant of wild bird species." at bounding box center [660, 351] width 680 height 339
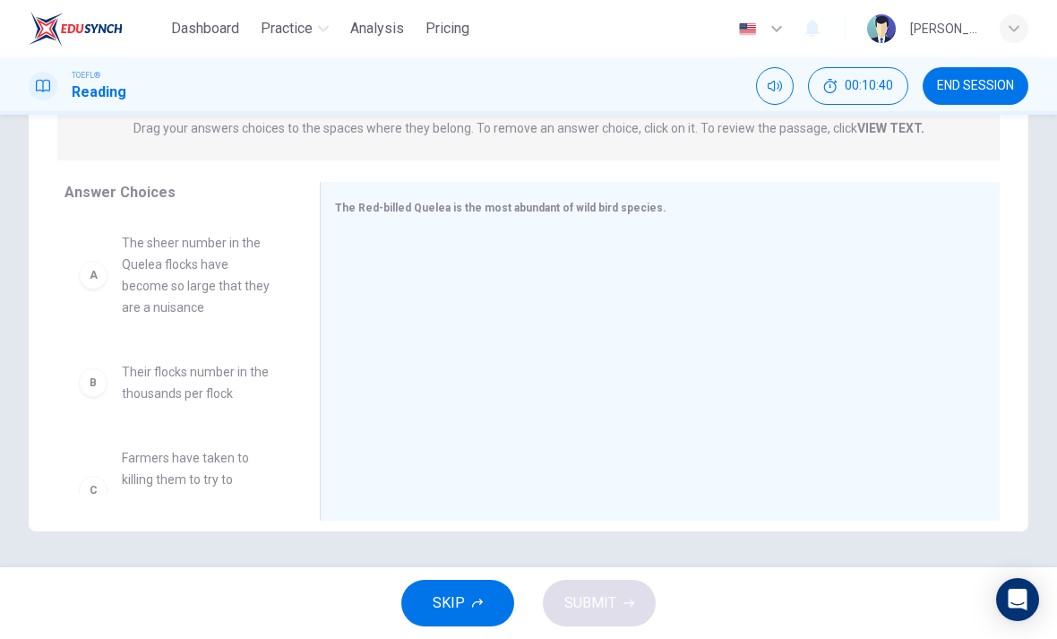
scroll to position [0, 0]
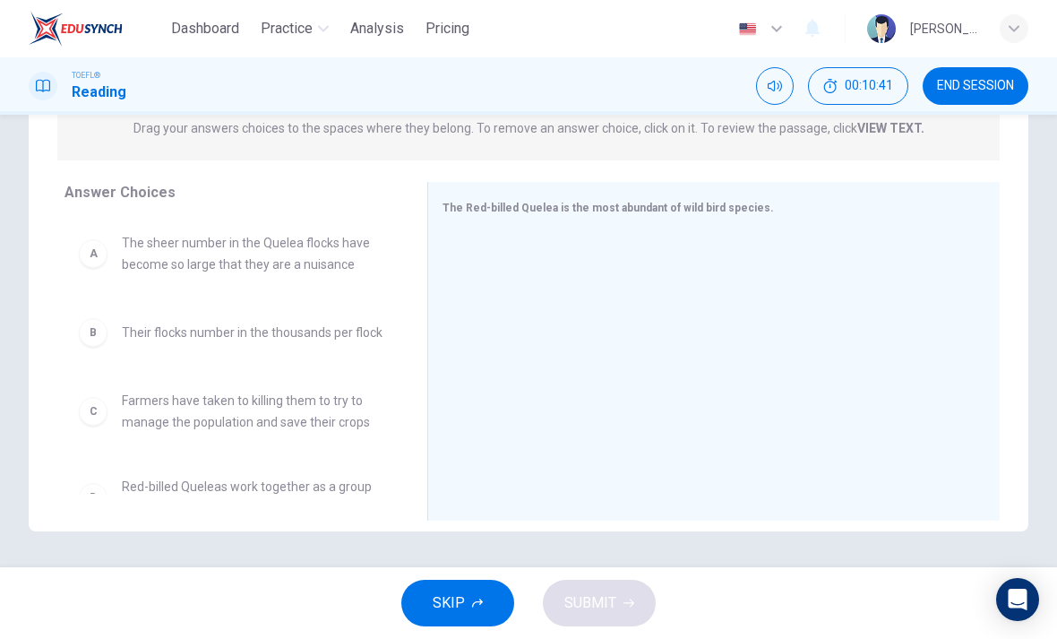
click at [338, 246] on span "The sheer number in the Quelea flocks have become so large that they are a nuis…" at bounding box center [253, 253] width 263 height 43
click at [81, 259] on div "A" at bounding box center [93, 253] width 29 height 29
click at [80, 258] on div "A" at bounding box center [93, 253] width 29 height 29
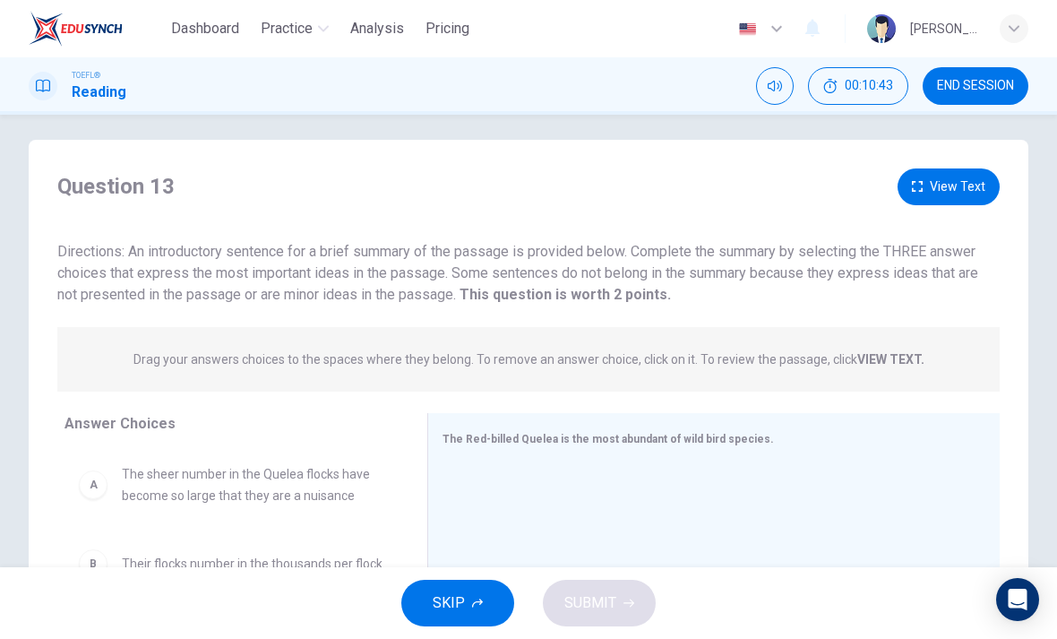
scroll to position [3, 0]
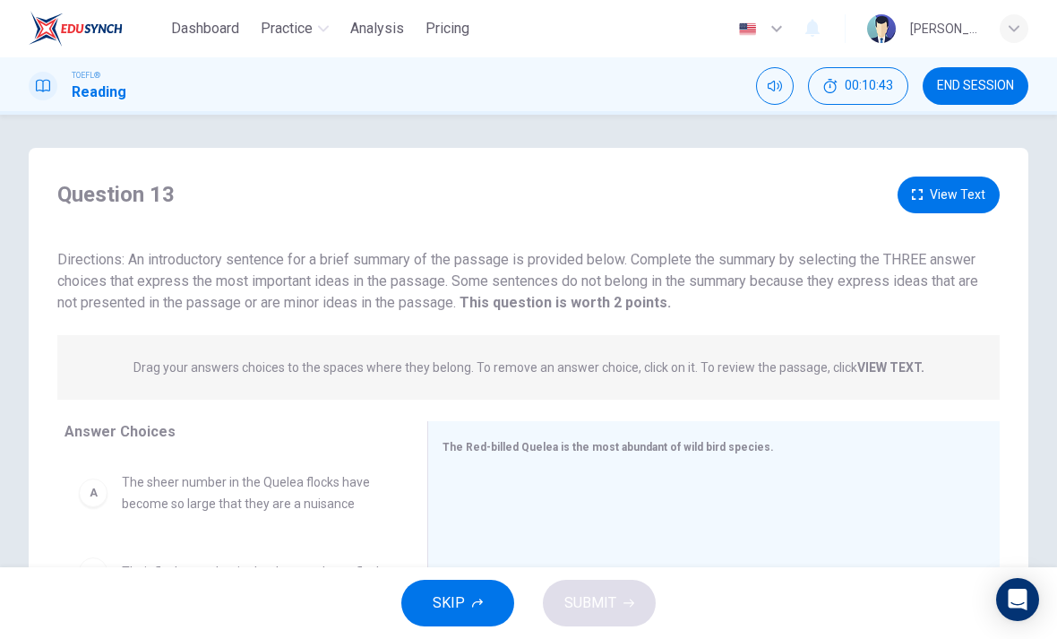
click at [123, 512] on span "The sheer number in the Quelea flocks have become so large that they are a nuis…" at bounding box center [253, 492] width 263 height 43
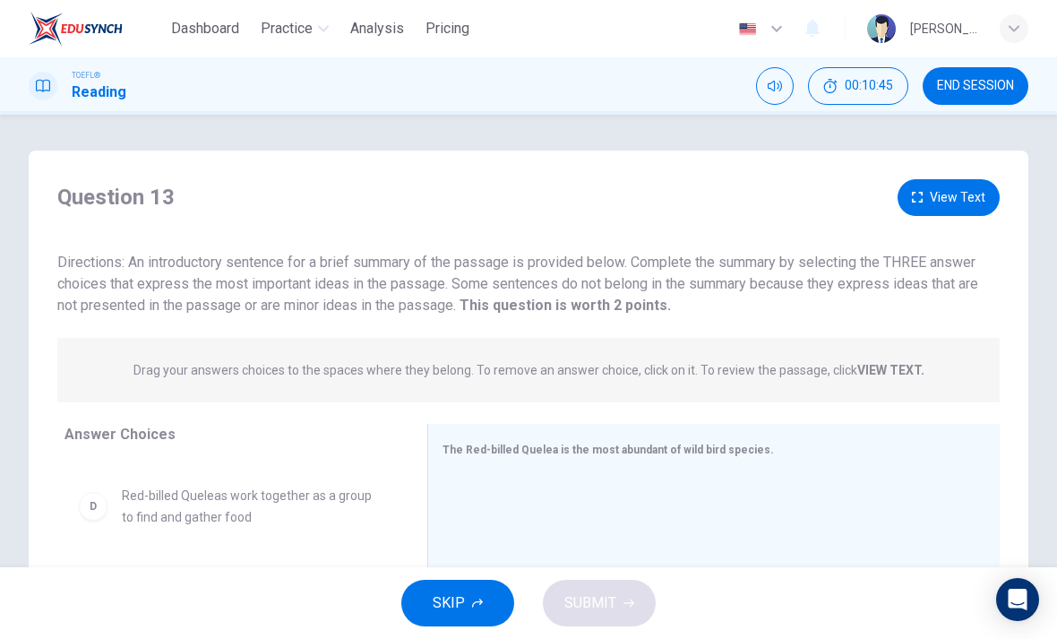
scroll to position [233, 0]
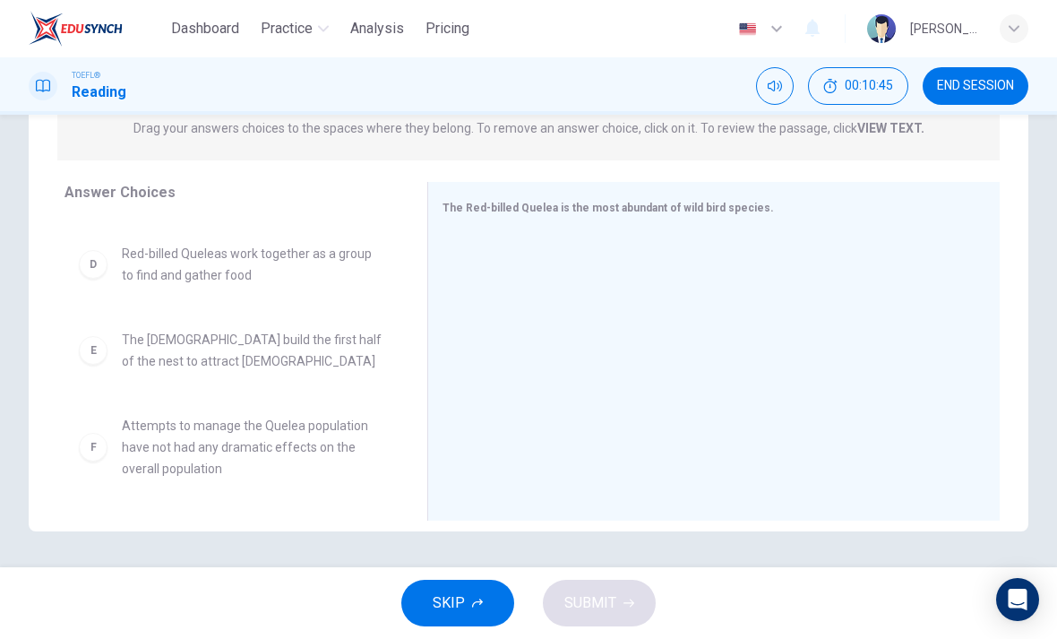
click at [116, 433] on div "F Attempts to manage the Quelea population have not had any dramatic effects on…" at bounding box center [232, 447] width 306 height 65
click at [320, 444] on span "Attempts to manage the Quelea population have not had any dramatic effects on t…" at bounding box center [253, 447] width 263 height 65
click at [295, 451] on span "Attempts to manage the Quelea population have not had any dramatic effects on t…" at bounding box center [253, 447] width 263 height 65
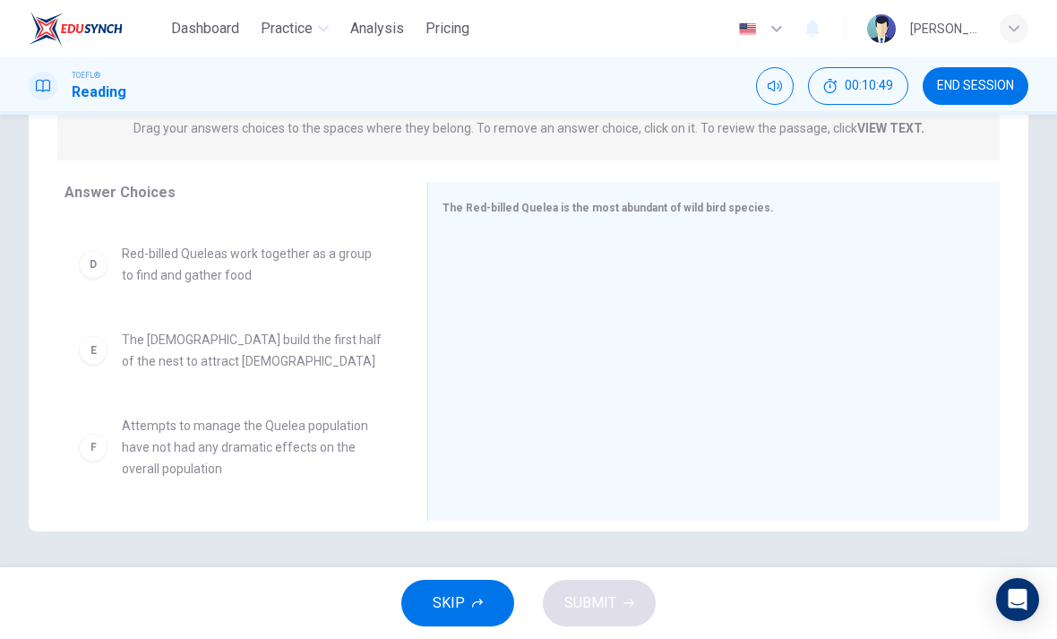
click at [118, 456] on div "F Attempts to manage the Quelea population have not had any dramatic effects on…" at bounding box center [232, 447] width 306 height 65
click at [111, 455] on div "F Attempts to manage the Quelea population have not had any dramatic effects on…" at bounding box center [232, 447] width 306 height 65
click at [111, 454] on div "F Attempts to manage the Quelea population have not had any dramatic effects on…" at bounding box center [232, 447] width 306 height 65
click at [580, 196] on div "The Red-billed Quelea is the most abundant of wild bird species." at bounding box center [703, 207] width 521 height 22
click at [85, 454] on div "F" at bounding box center [93, 447] width 29 height 29
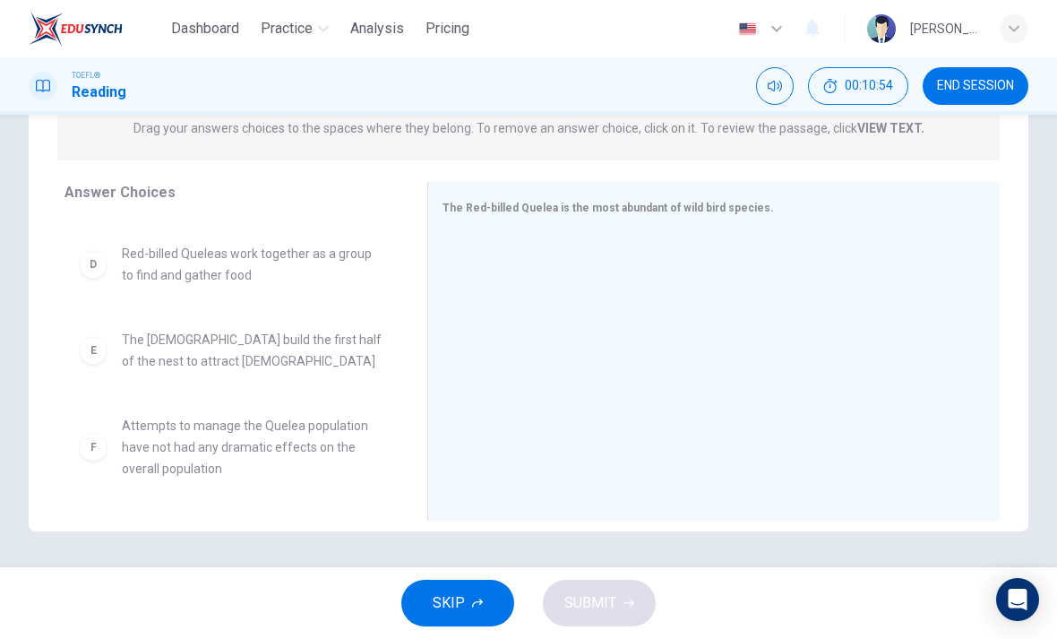
click at [84, 453] on div "F" at bounding box center [93, 447] width 29 height 29
click at [89, 445] on div "F" at bounding box center [93, 447] width 29 height 29
click at [152, 437] on span "Attempts to manage the Quelea population have not had any dramatic effects on t…" at bounding box center [253, 447] width 263 height 65
click at [111, 377] on div "E The males build the first half of the nest to attract female" at bounding box center [232, 351] width 334 height 72
click at [93, 340] on div "E" at bounding box center [93, 350] width 29 height 29
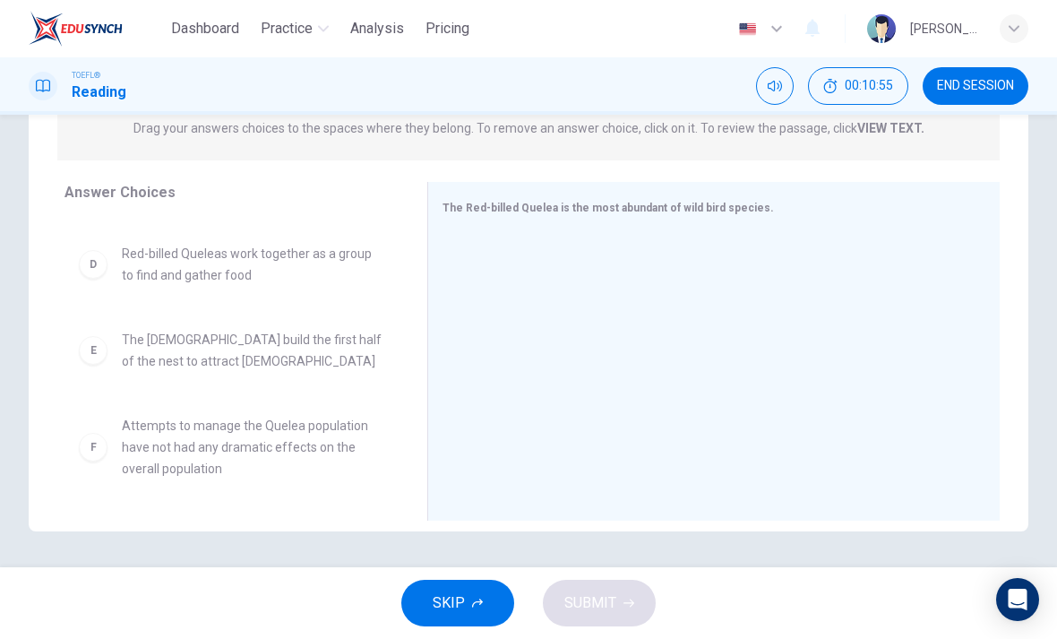
click at [98, 338] on div "E" at bounding box center [93, 350] width 29 height 29
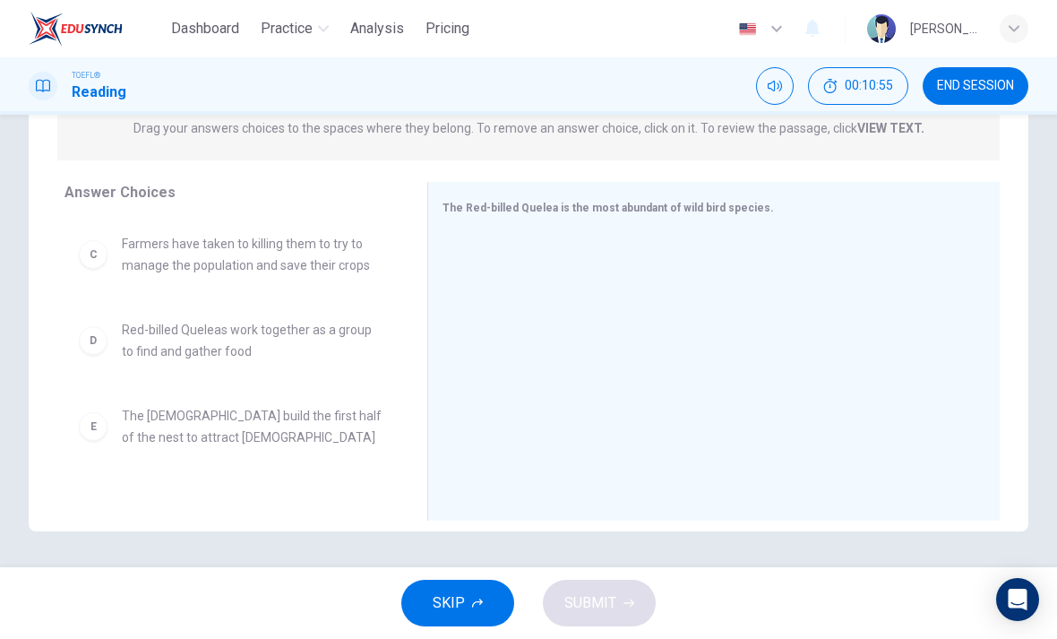
scroll to position [46, 0]
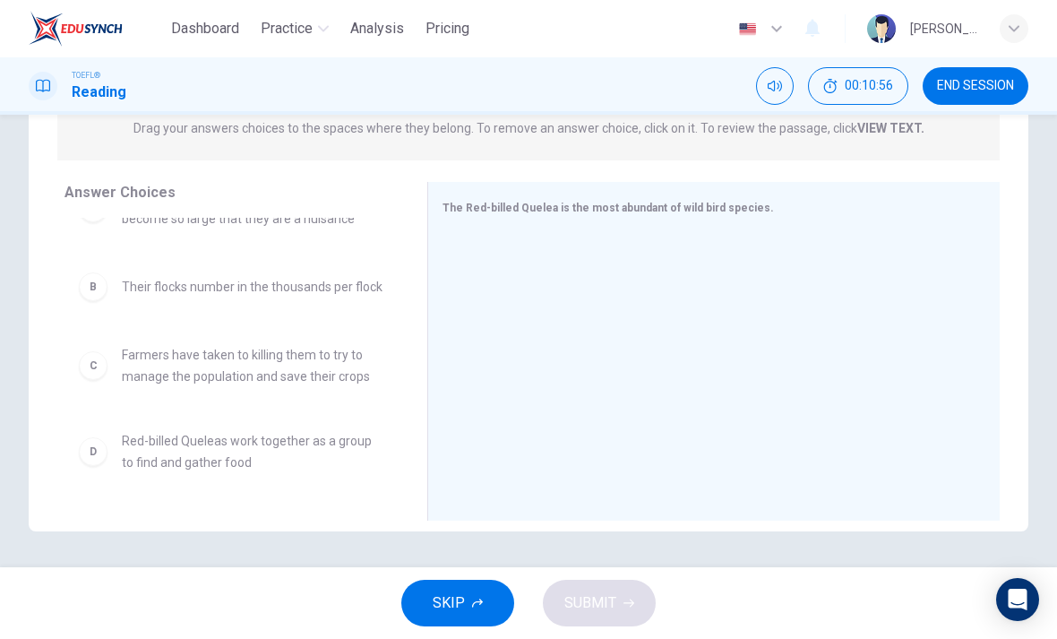
click at [94, 338] on div "C Farmers have taken to killing them to try to manage the population and save t…" at bounding box center [232, 366] width 334 height 72
click at [94, 337] on div "C Farmers have taken to killing them to try to manage the population and save t…" at bounding box center [232, 366] width 334 height 72
click at [99, 293] on div "B" at bounding box center [93, 286] width 29 height 29
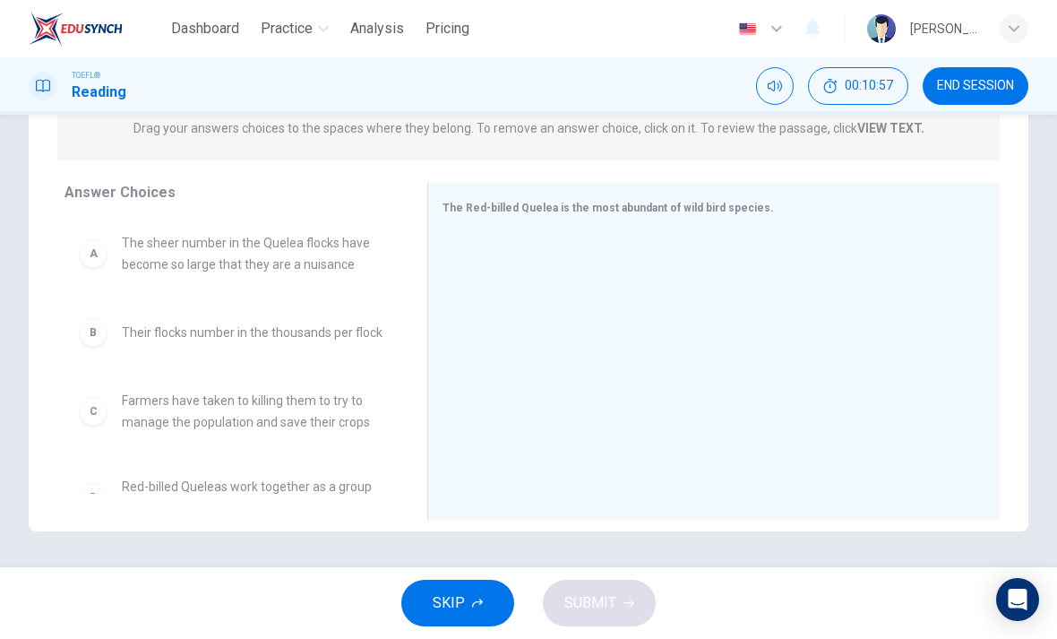
scroll to position [0, 0]
click at [82, 259] on div "A" at bounding box center [93, 253] width 29 height 29
click at [95, 253] on div "A" at bounding box center [93, 253] width 29 height 29
click at [94, 253] on div "A" at bounding box center [93, 253] width 29 height 29
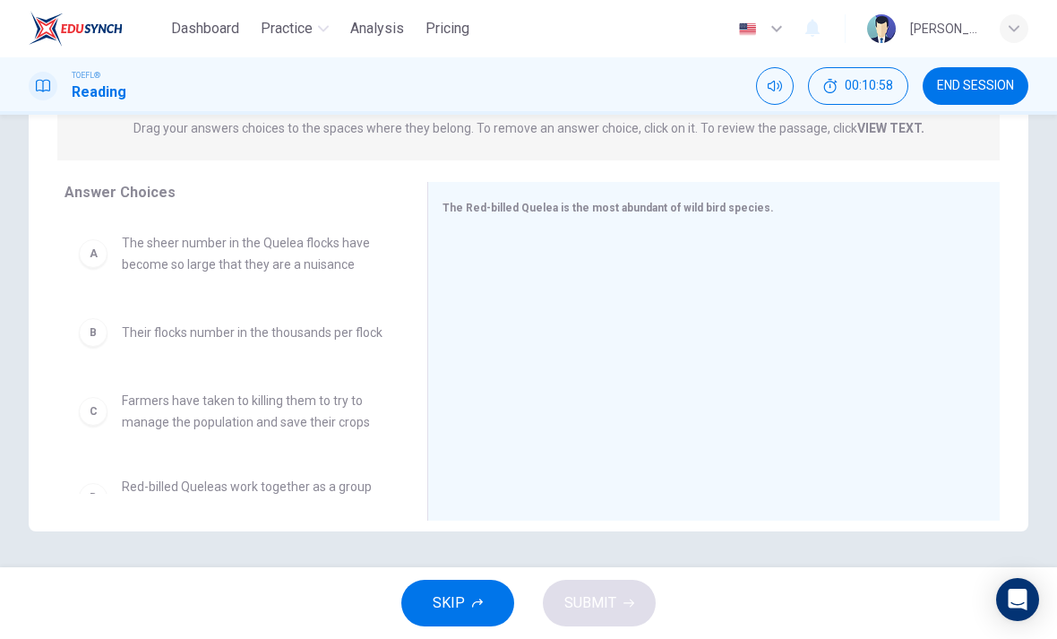
click at [92, 256] on div "A" at bounding box center [93, 253] width 29 height 29
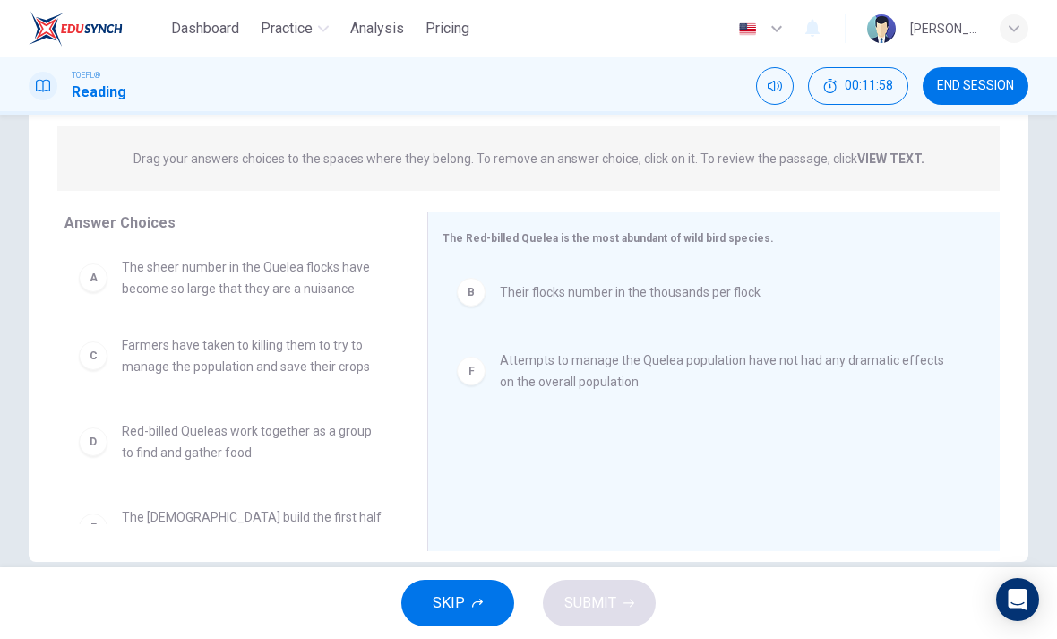
scroll to position [213, 0]
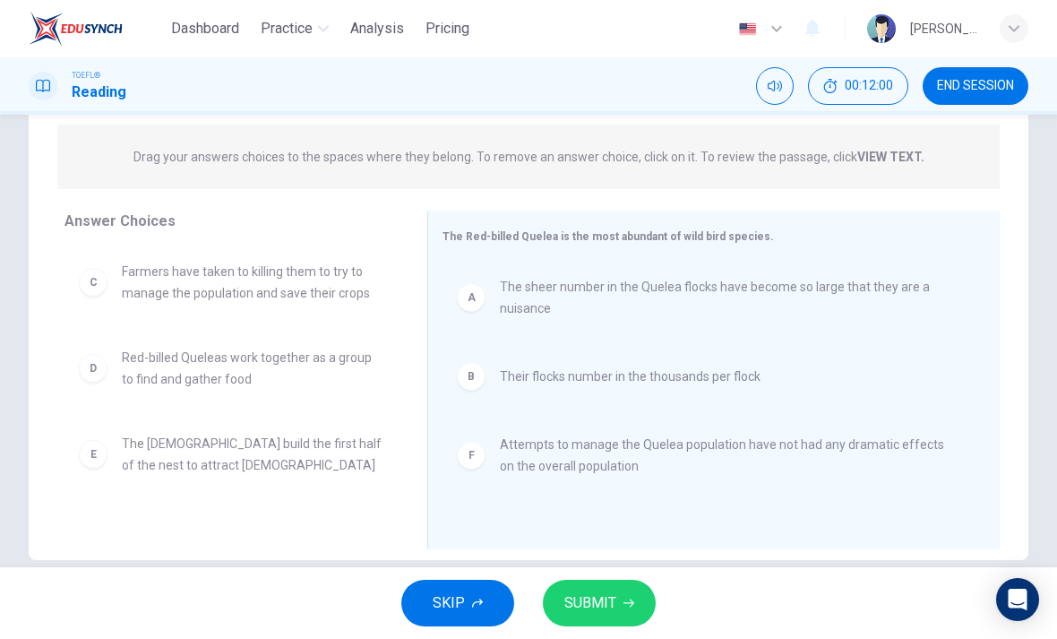
click at [631, 591] on button "SUBMIT" at bounding box center [599, 603] width 113 height 47
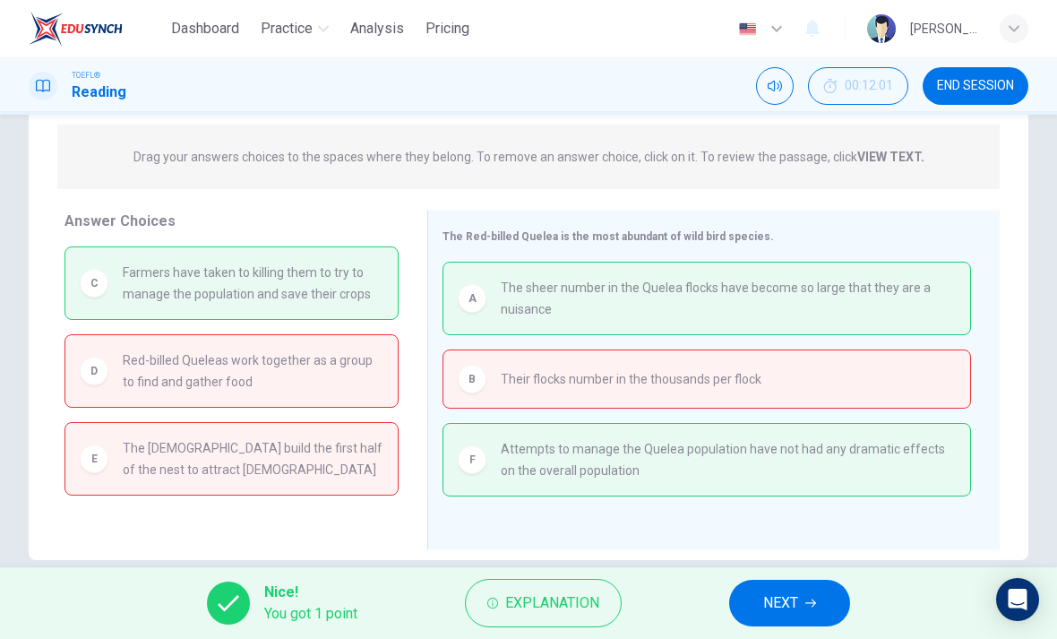
click at [777, 589] on button "NEXT" at bounding box center [789, 603] width 121 height 47
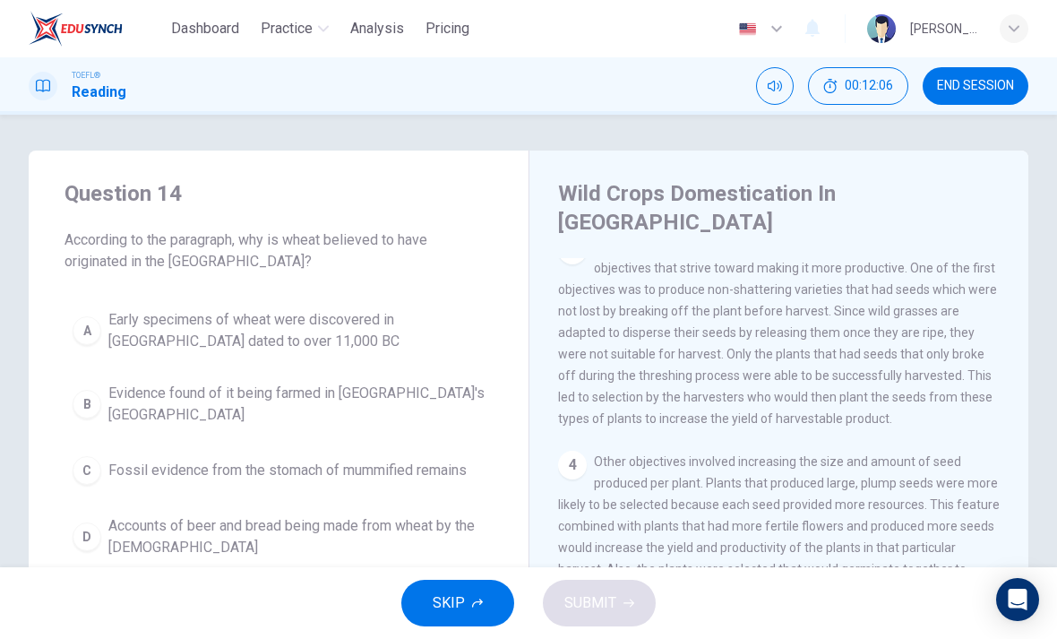
scroll to position [421, 0]
click at [1006, 103] on button "END SESSION" at bounding box center [976, 86] width 106 height 38
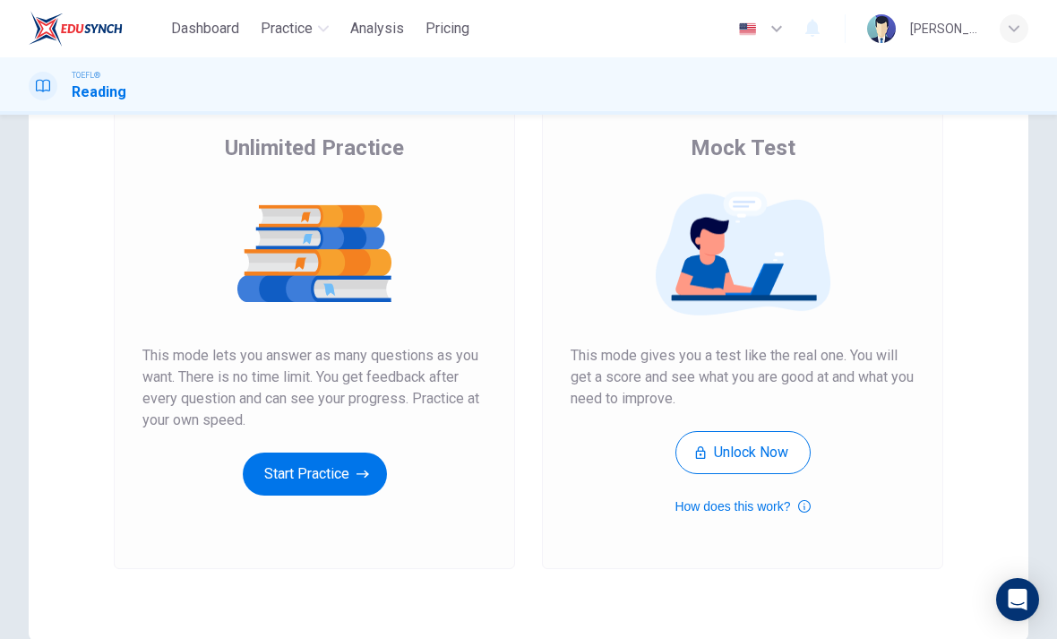
scroll to position [148, 0]
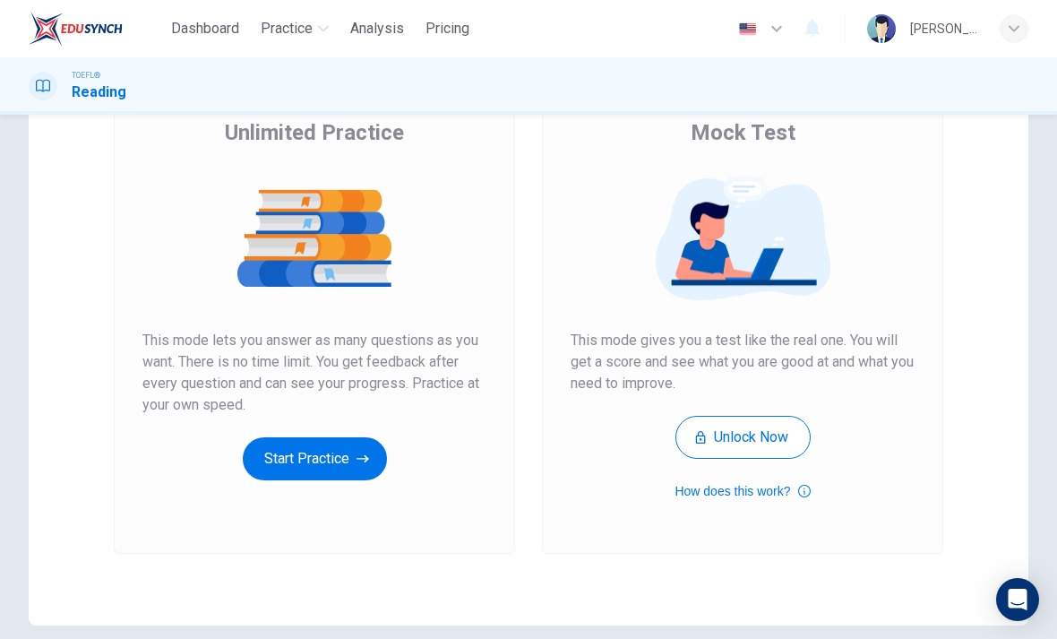
click at [354, 452] on button "Start Practice" at bounding box center [315, 458] width 144 height 43
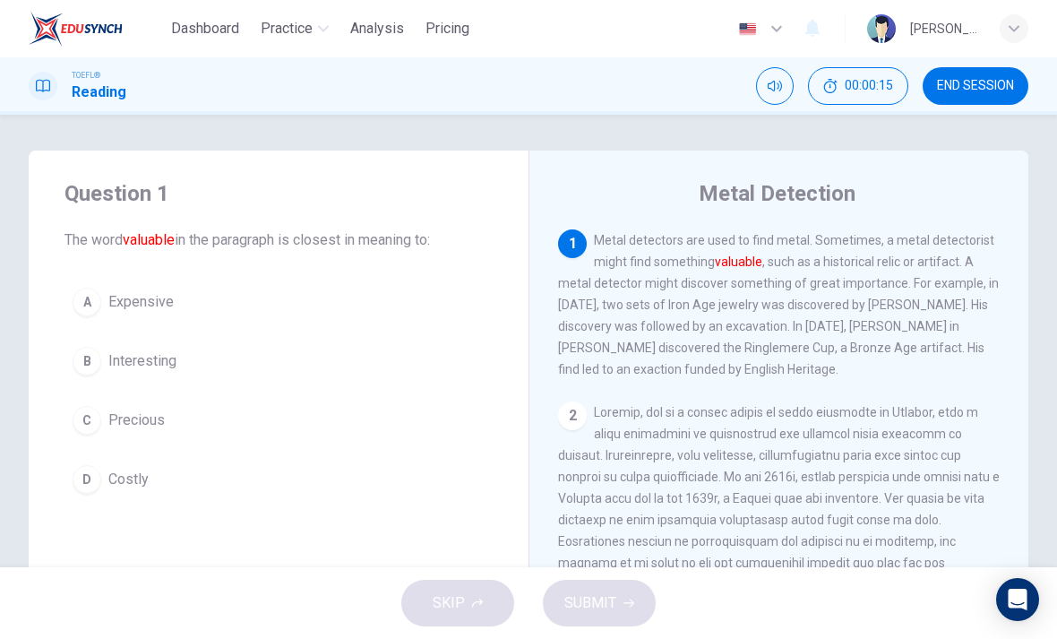
click at [93, 417] on div "C" at bounding box center [87, 420] width 29 height 29
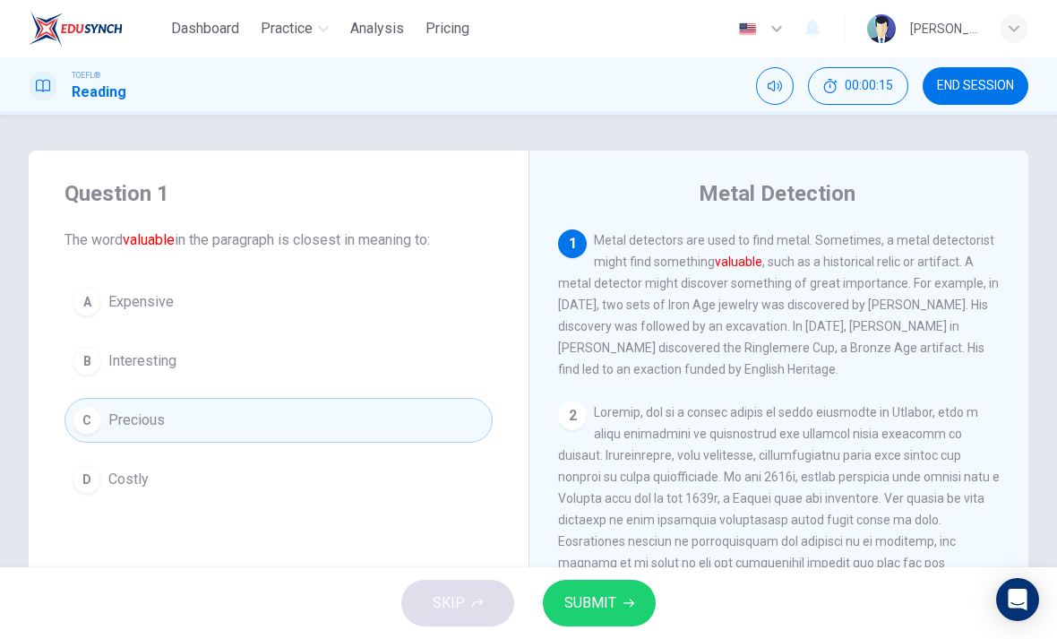
click at [608, 593] on span "SUBMIT" at bounding box center [590, 602] width 52 height 25
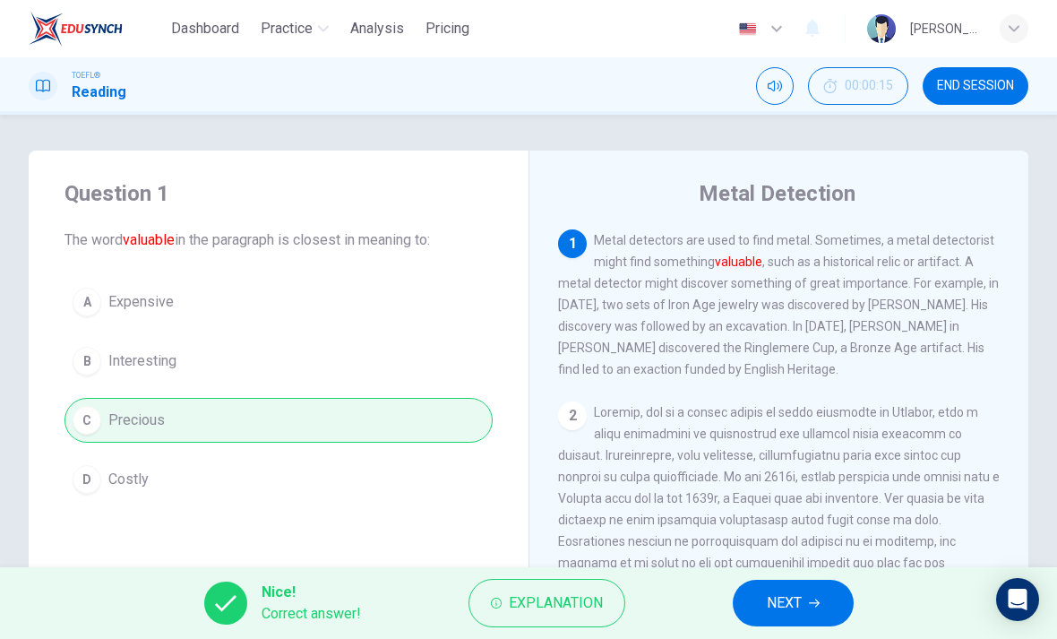
click at [800, 599] on span "NEXT" at bounding box center [784, 602] width 35 height 25
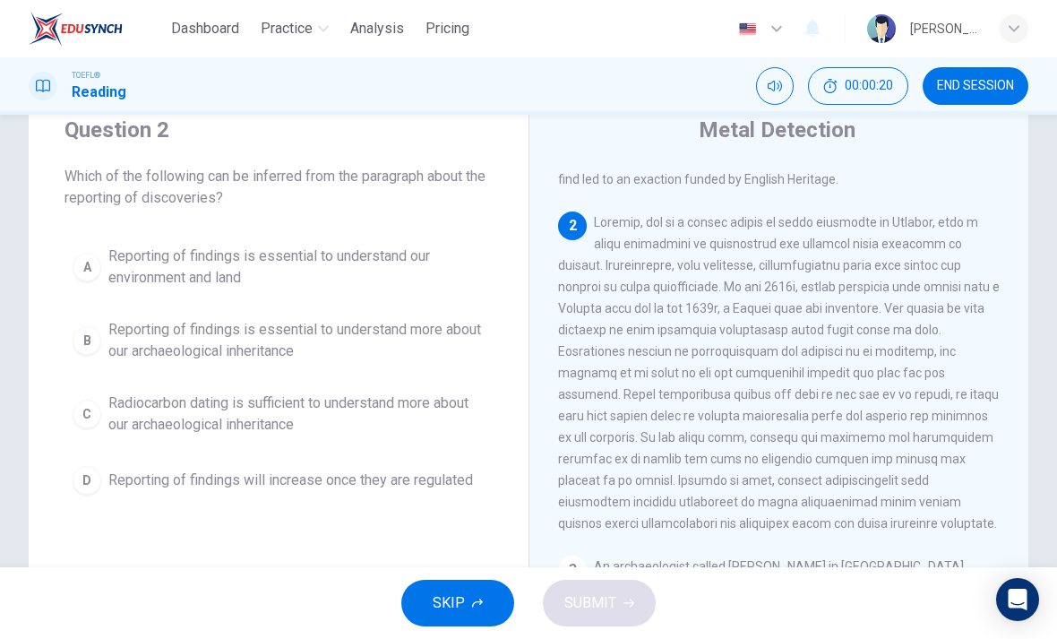
scroll to position [130, 0]
click at [83, 332] on div "B" at bounding box center [87, 340] width 29 height 29
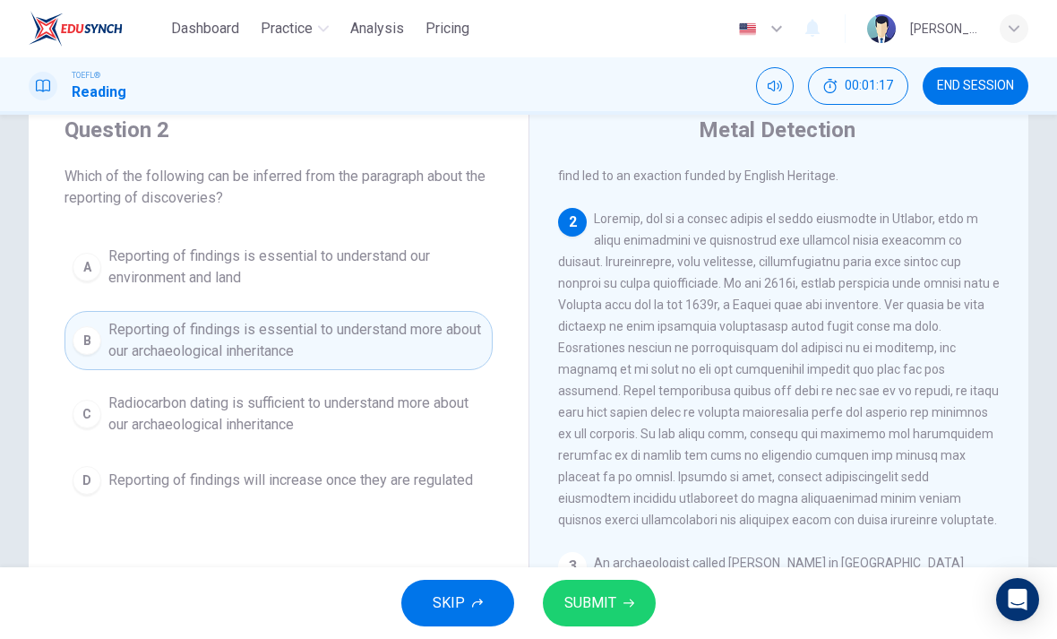
click at [596, 616] on button "SUBMIT" at bounding box center [599, 603] width 113 height 47
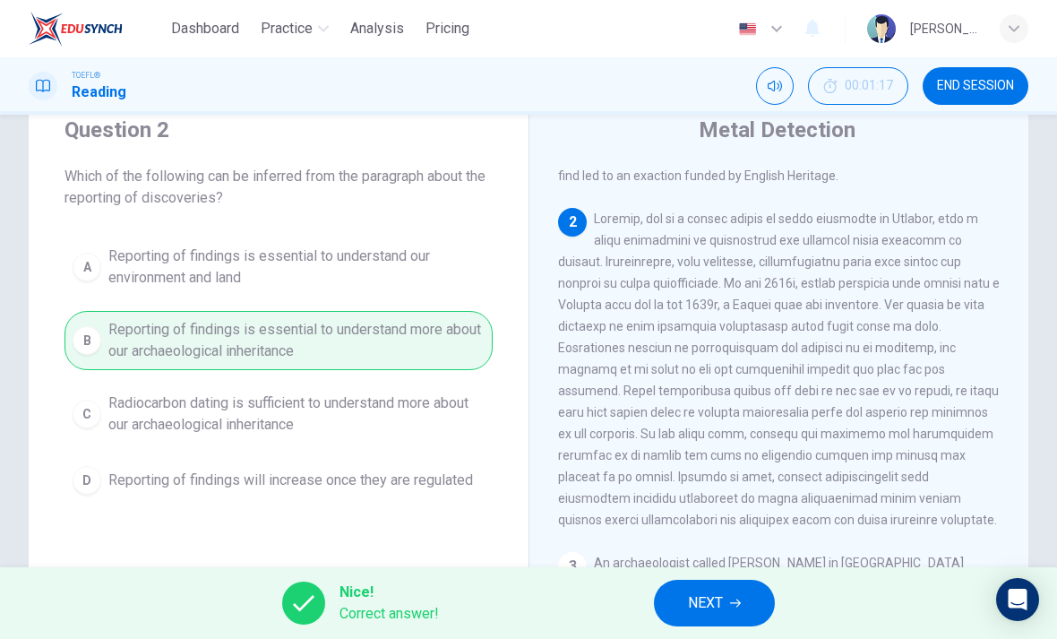
click at [723, 576] on div "Nice! Correct answer! NEXT" at bounding box center [528, 603] width 1057 height 72
click at [709, 590] on span "NEXT" at bounding box center [705, 602] width 35 height 25
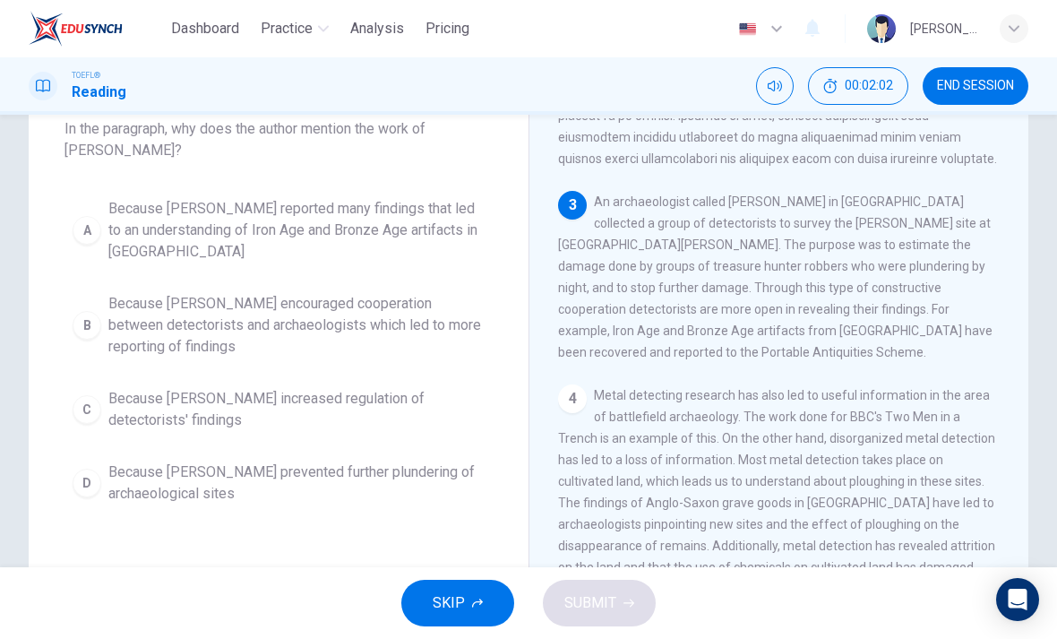
scroll to position [125, 0]
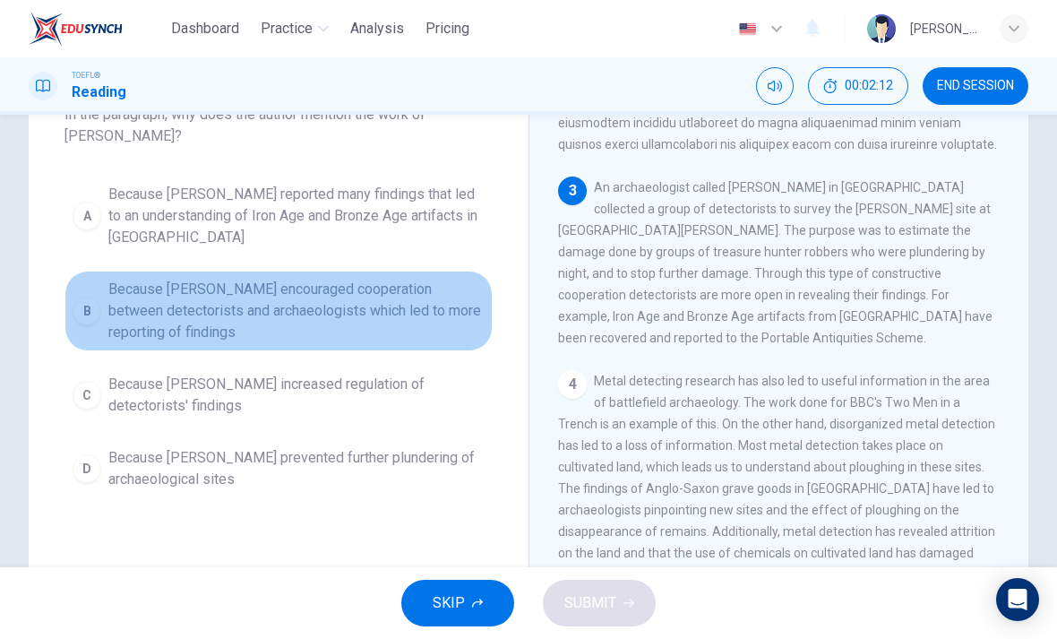
click at [90, 313] on div "B" at bounding box center [87, 311] width 29 height 29
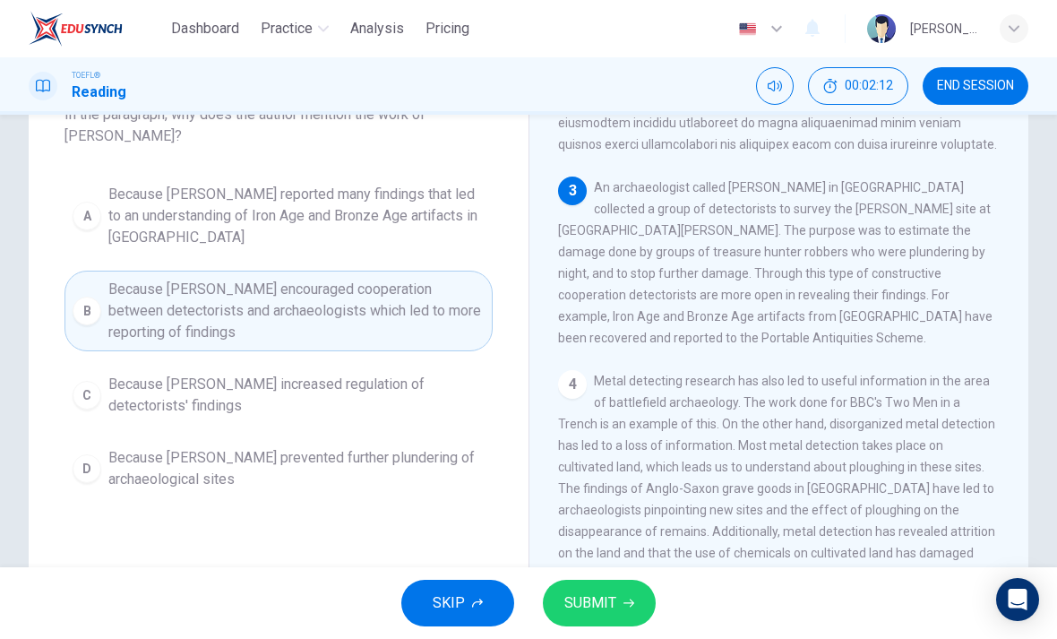
click at [560, 606] on button "SUBMIT" at bounding box center [599, 603] width 113 height 47
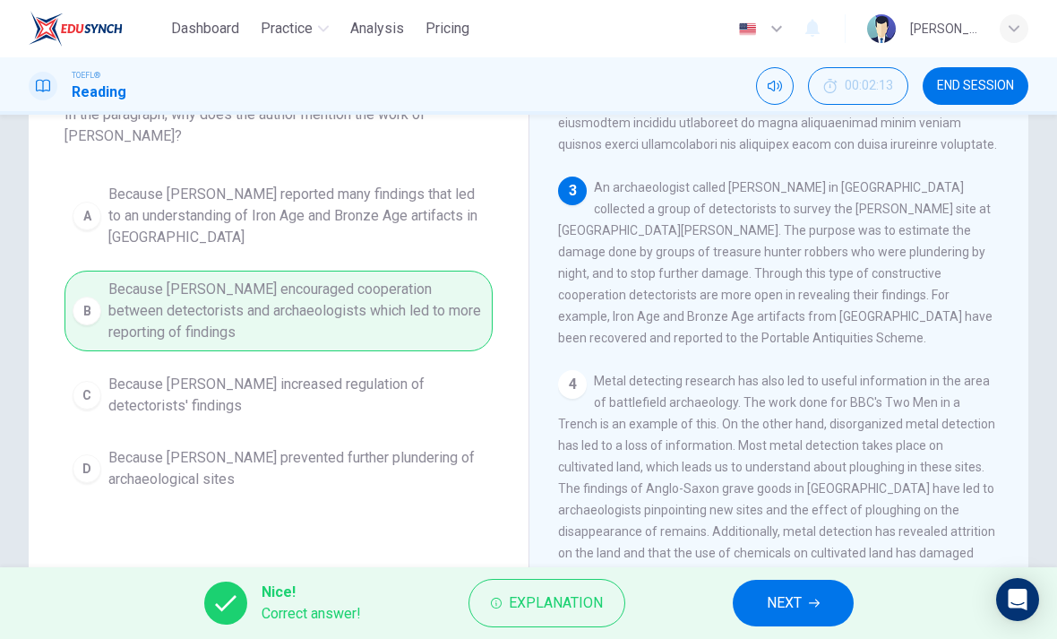
click at [784, 608] on span "NEXT" at bounding box center [784, 602] width 35 height 25
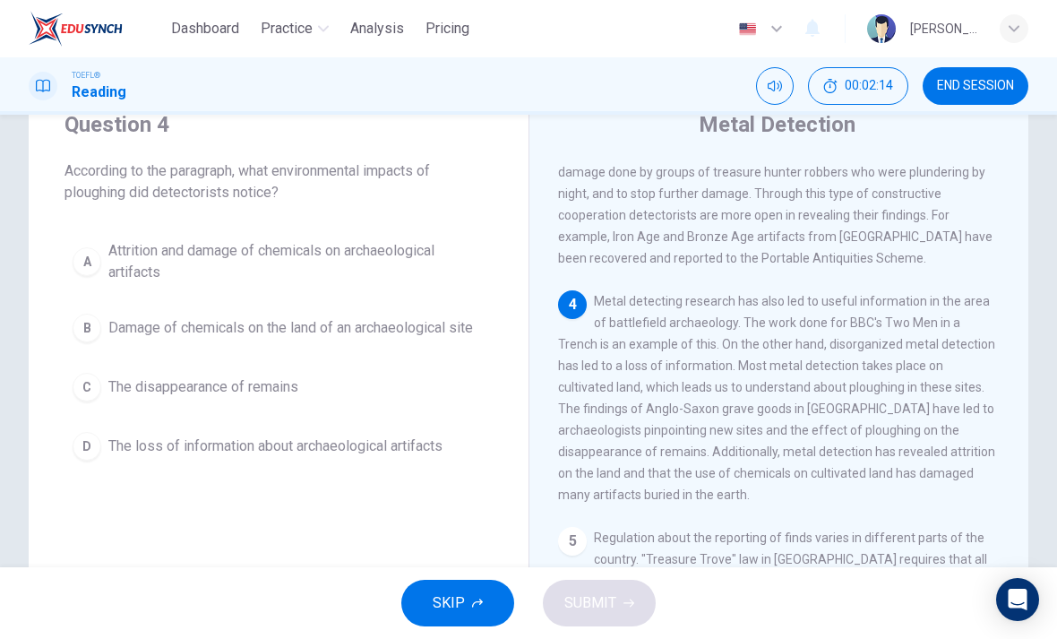
scroll to position [70, 0]
click at [382, 254] on span "Attrition and damage of chemicals on archaeological artifacts" at bounding box center [296, 260] width 376 height 43
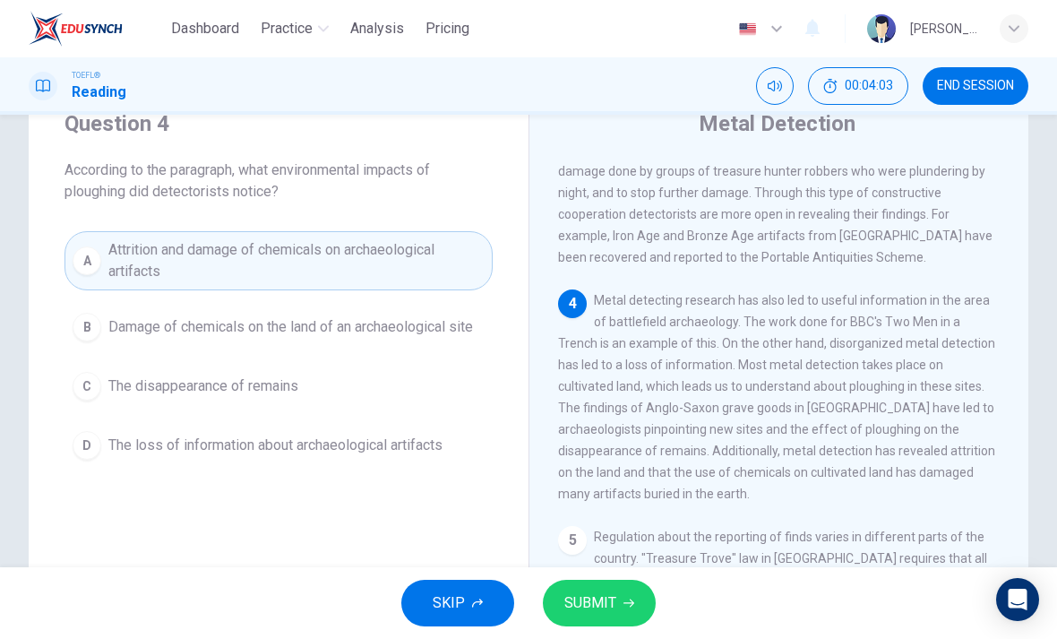
click at [636, 611] on button "SUBMIT" at bounding box center [599, 603] width 113 height 47
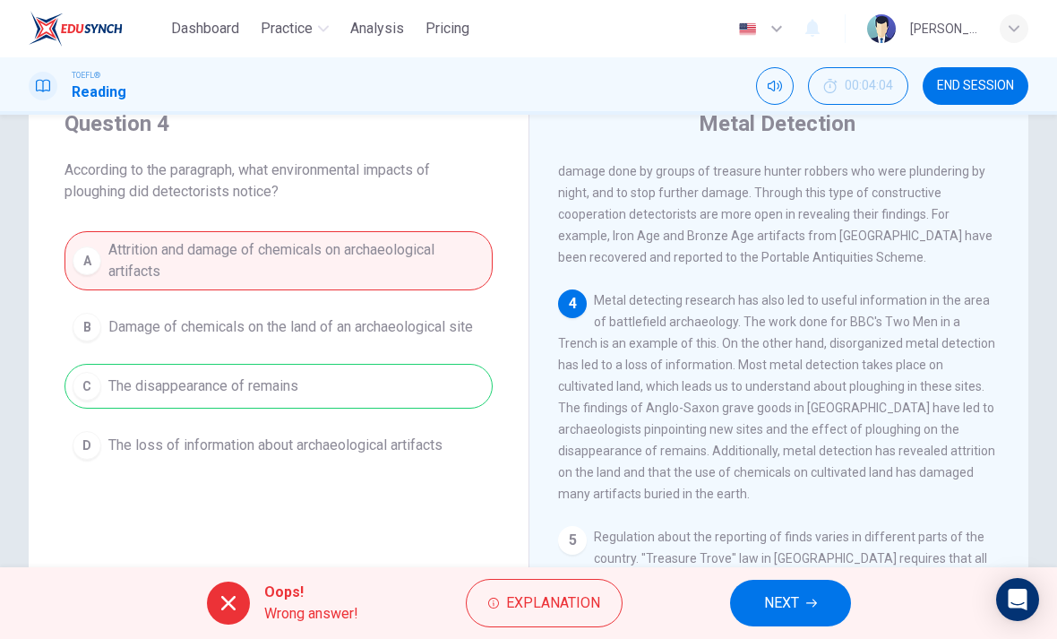
click at [776, 595] on span "NEXT" at bounding box center [781, 602] width 35 height 25
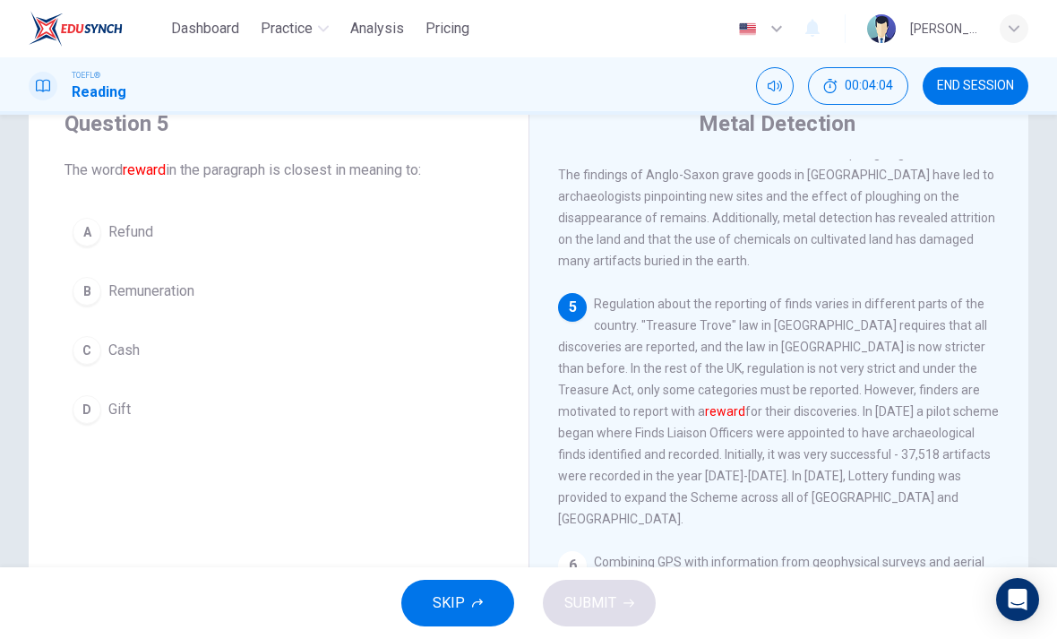
scroll to position [825, 0]
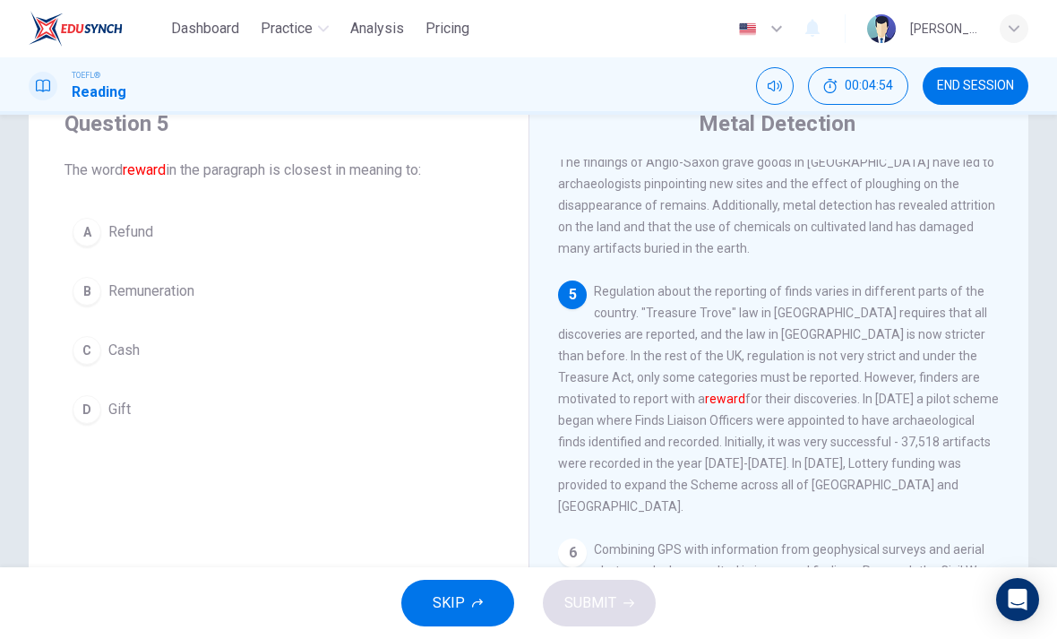
click at [159, 284] on span "Remuneration" at bounding box center [151, 291] width 86 height 22
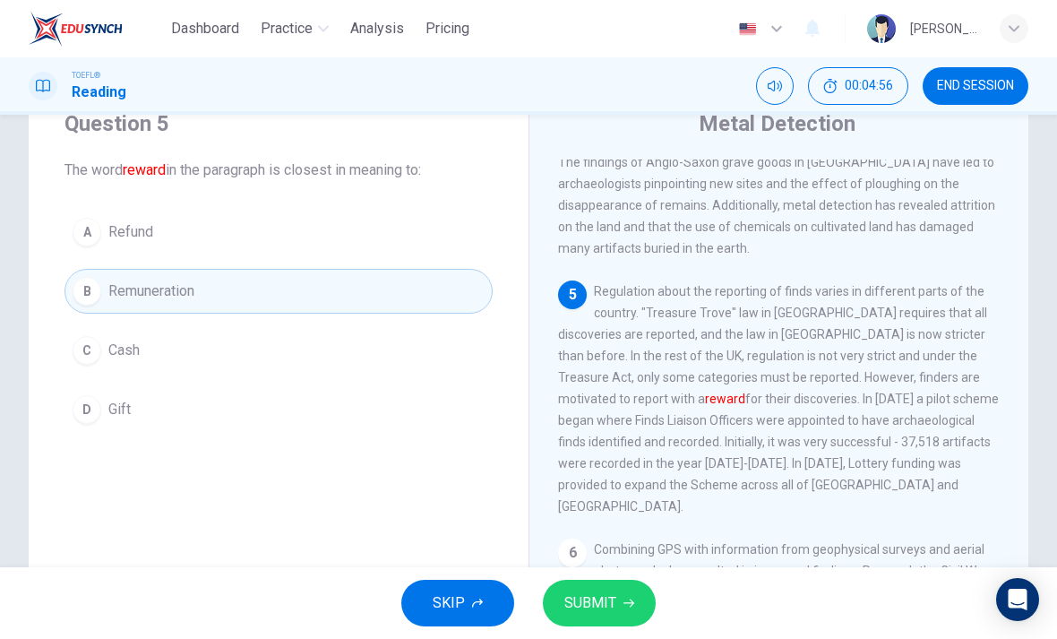
click at [935, 602] on div "SKIP SUBMIT" at bounding box center [528, 603] width 1057 height 72
click at [624, 598] on icon "button" at bounding box center [629, 603] width 11 height 11
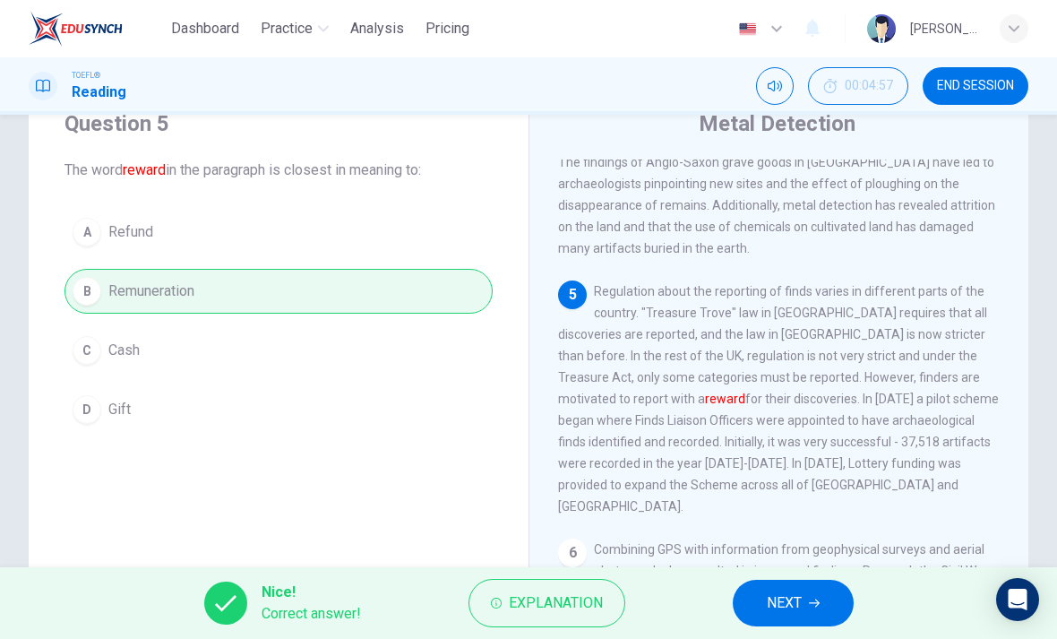
click at [796, 603] on span "NEXT" at bounding box center [784, 602] width 35 height 25
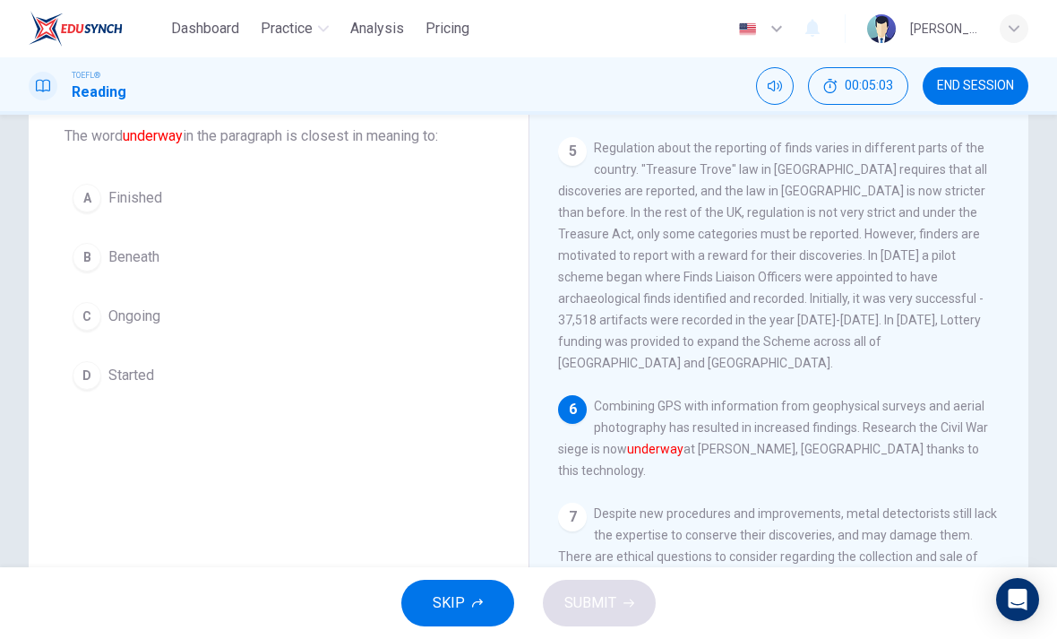
scroll to position [99, 0]
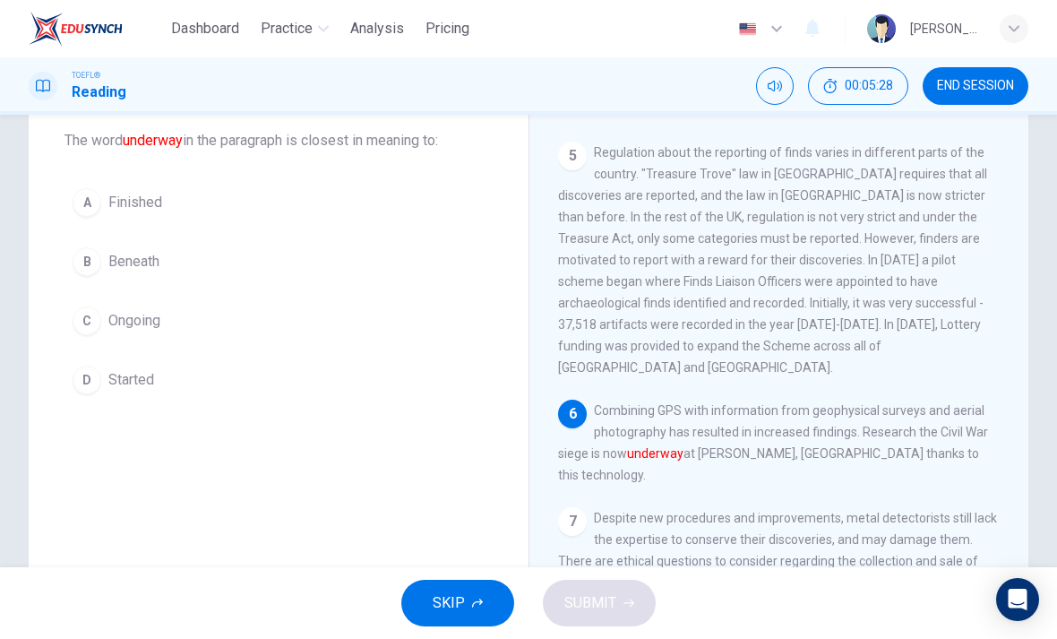
click at [140, 193] on span "Finished" at bounding box center [135, 203] width 54 height 22
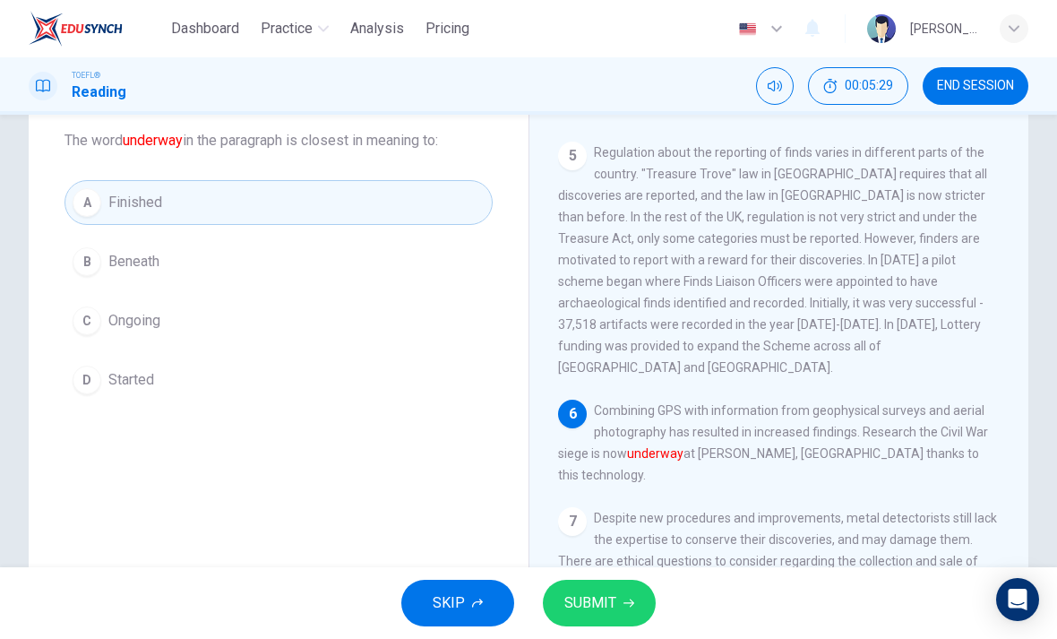
click at [628, 591] on button "SUBMIT" at bounding box center [599, 603] width 113 height 47
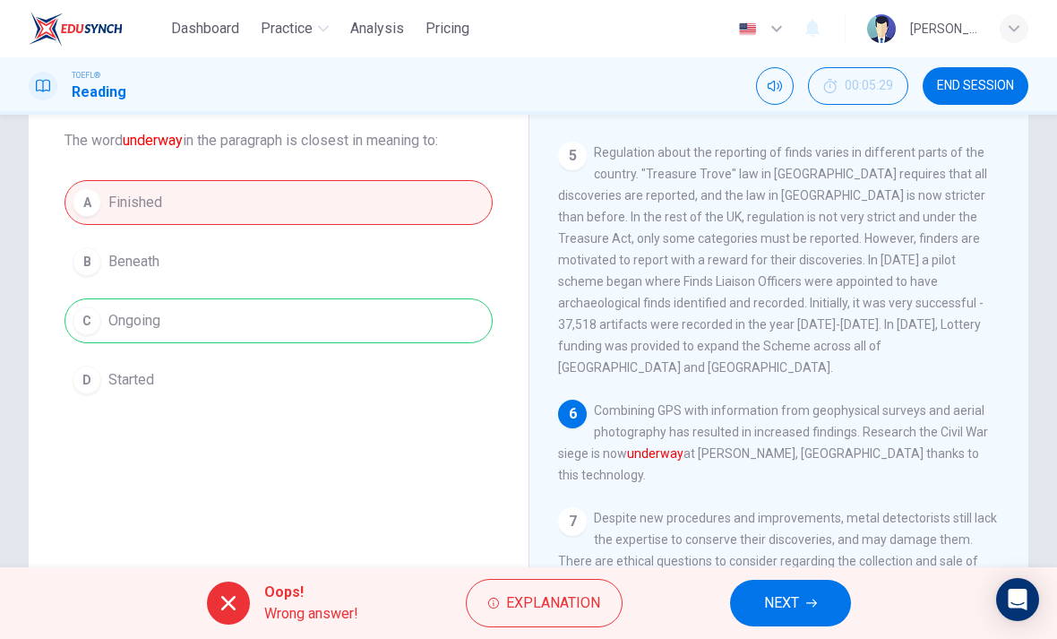
click at [803, 599] on button "NEXT" at bounding box center [790, 603] width 121 height 47
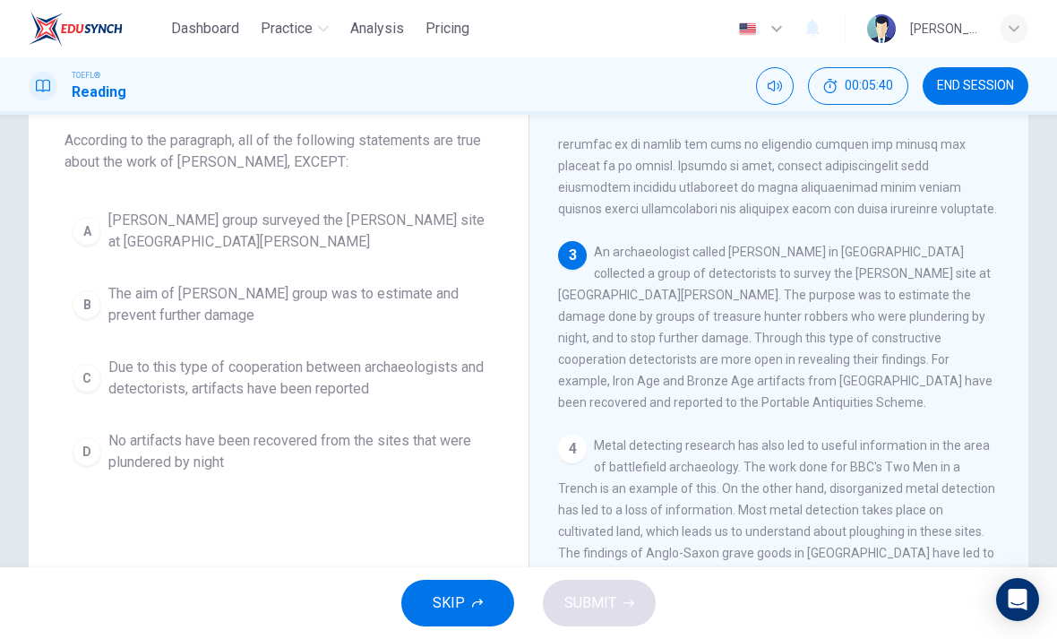
scroll to position [405, 0]
click at [82, 238] on div "A" at bounding box center [87, 231] width 29 height 29
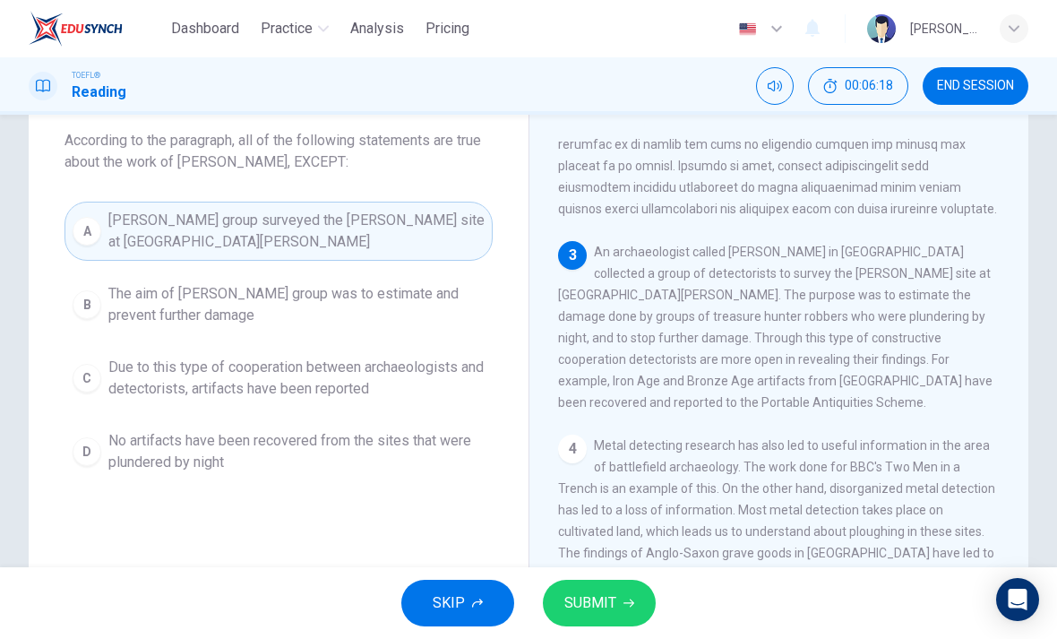
click at [608, 606] on span "SUBMIT" at bounding box center [590, 602] width 52 height 25
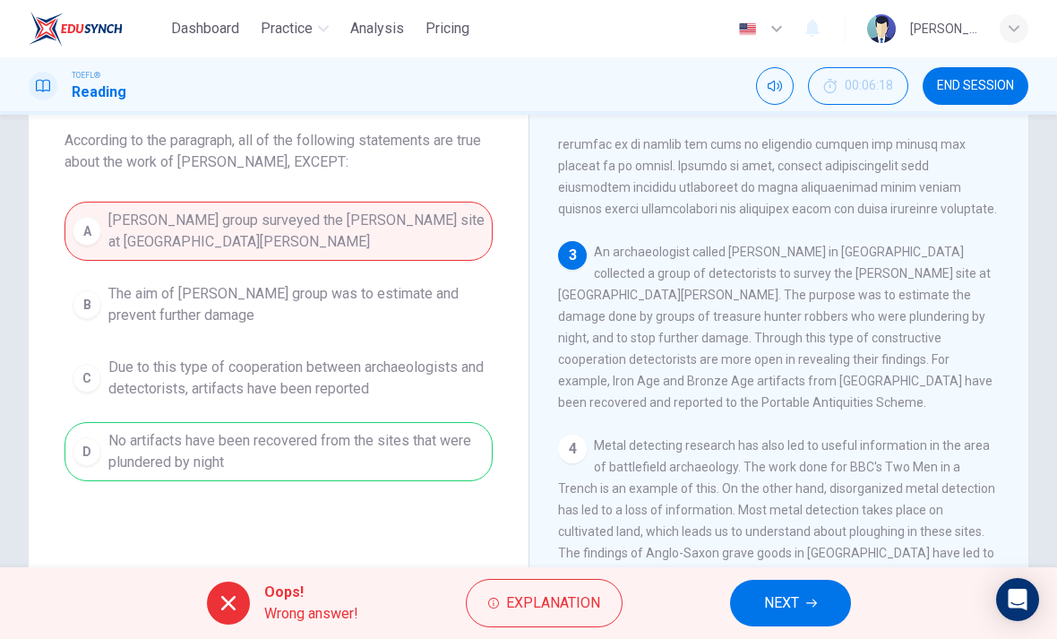
click at [790, 620] on button "NEXT" at bounding box center [790, 603] width 121 height 47
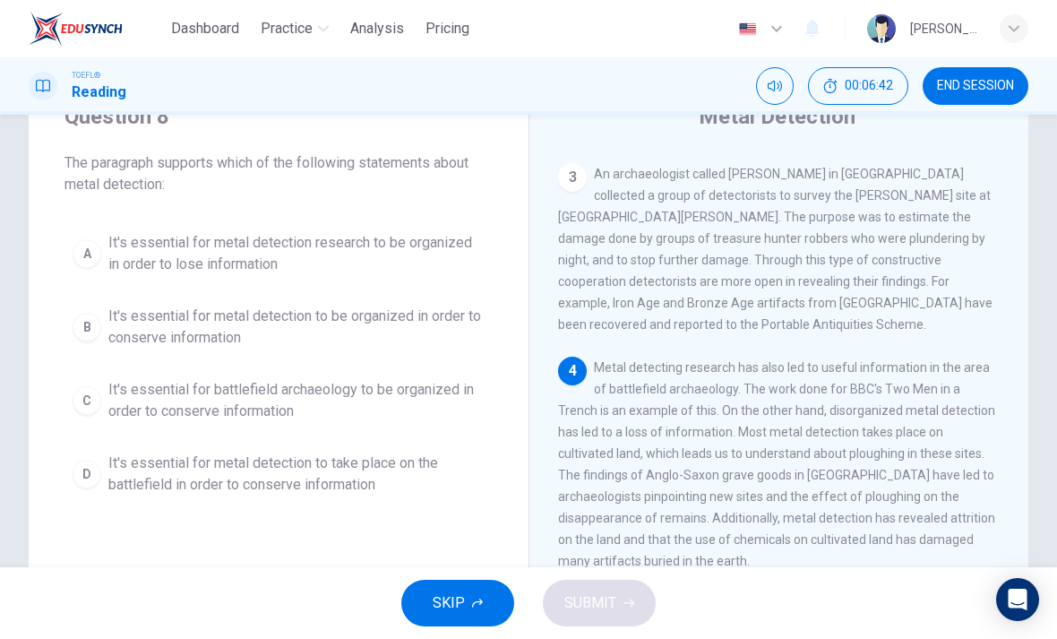
scroll to position [75, 0]
click at [435, 317] on span "It's essential for metal detection to be organized in order to conserve informa…" at bounding box center [296, 328] width 376 height 43
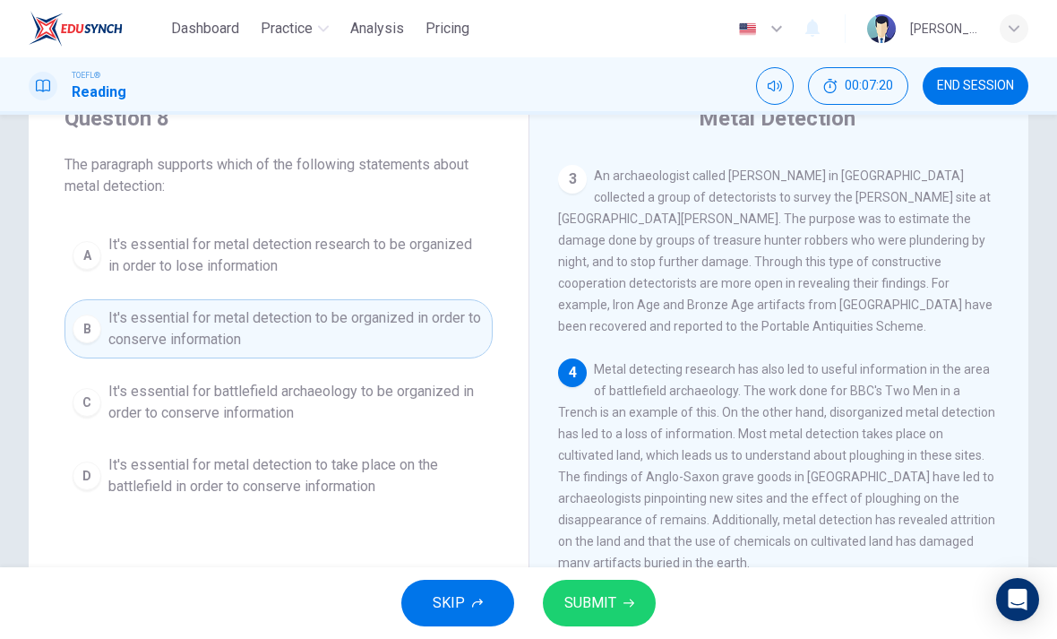
click at [612, 582] on button "SUBMIT" at bounding box center [599, 603] width 113 height 47
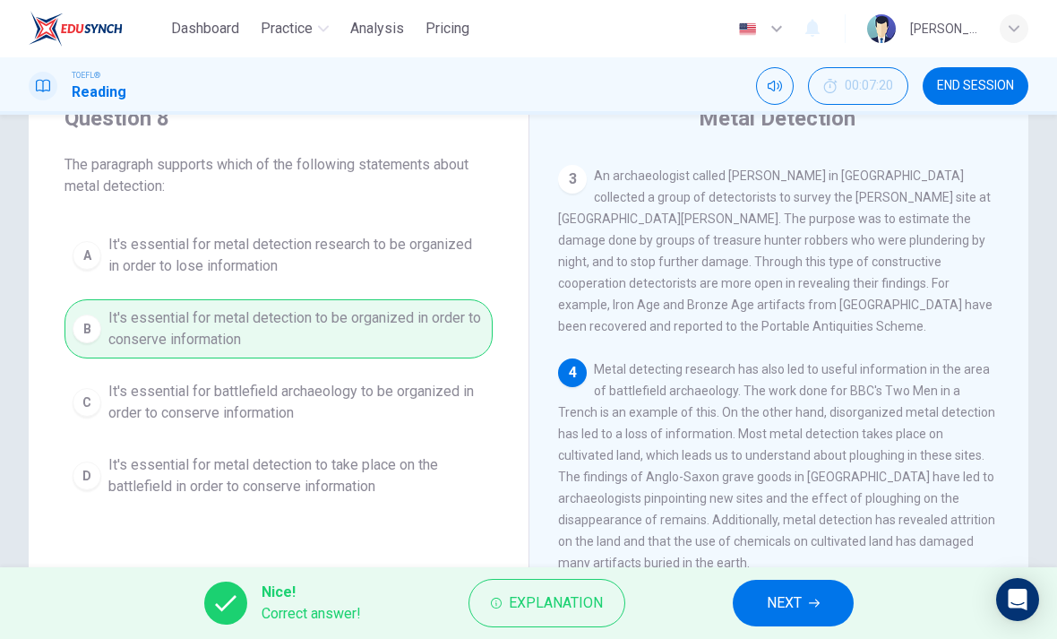
click at [808, 604] on button "NEXT" at bounding box center [793, 603] width 121 height 47
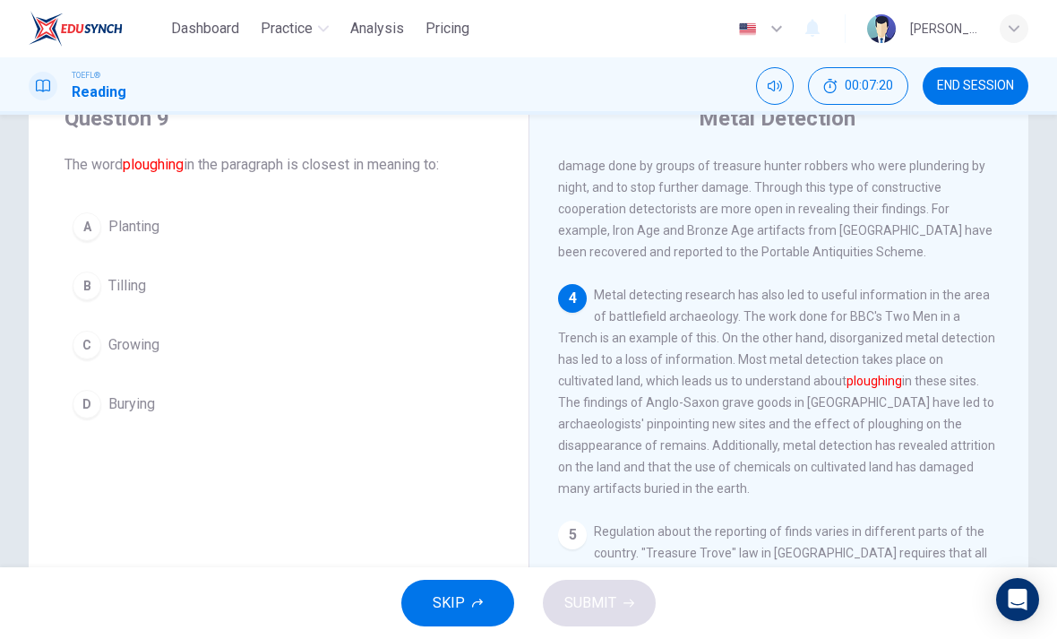
scroll to position [580, 0]
click at [95, 225] on div "A" at bounding box center [87, 226] width 29 height 29
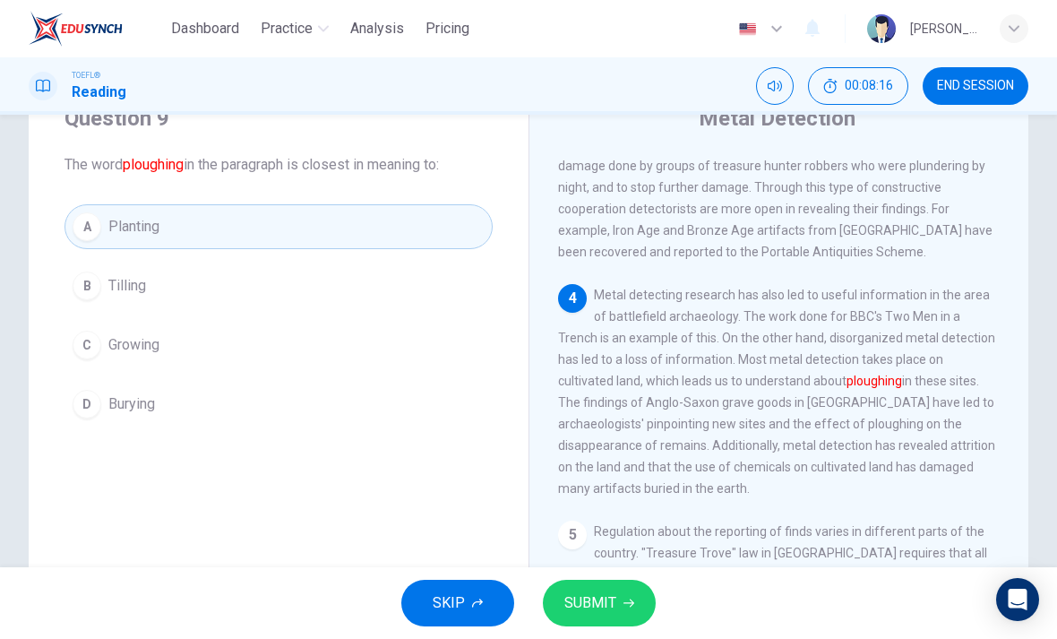
click at [625, 596] on button "SUBMIT" at bounding box center [599, 603] width 113 height 47
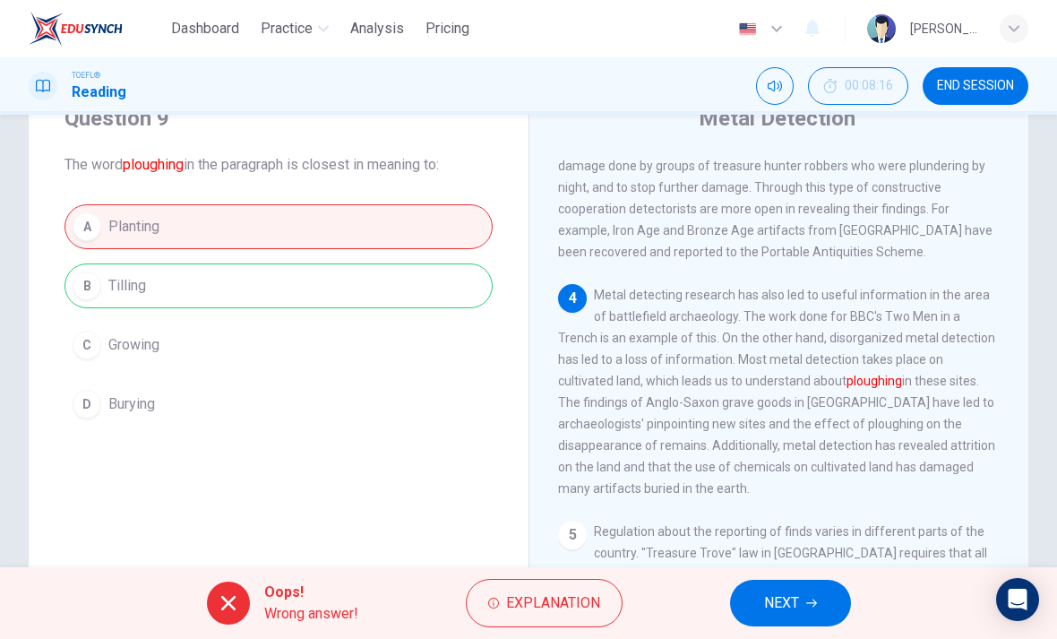
click at [783, 612] on span "NEXT" at bounding box center [781, 602] width 35 height 25
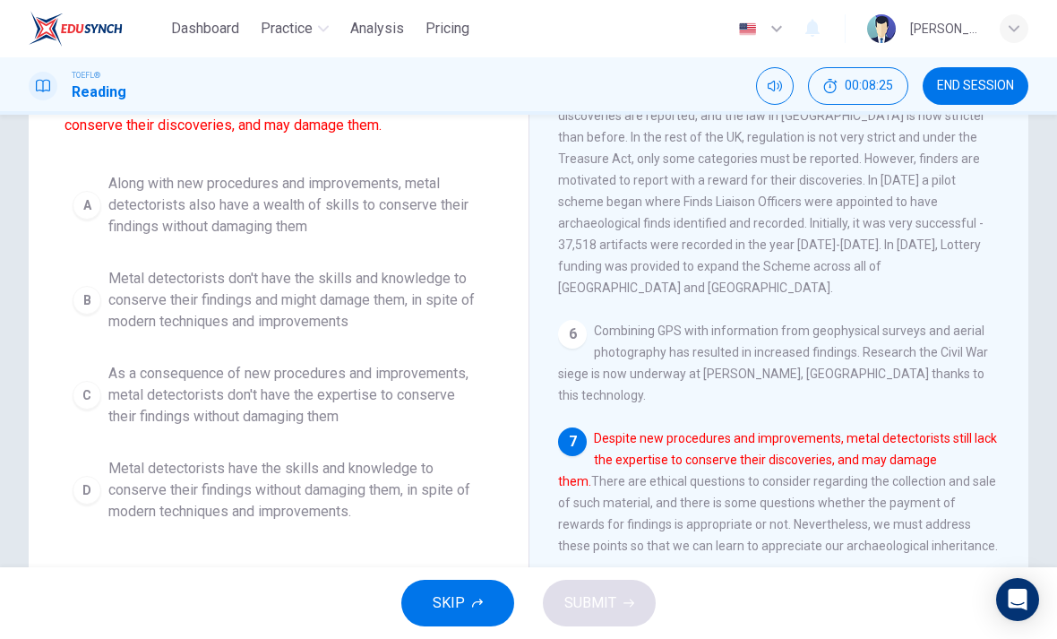
scroll to position [180, 0]
click at [382, 306] on span "Metal detectorists don't have the skills and knowledge to conserve their findin…" at bounding box center [296, 299] width 376 height 65
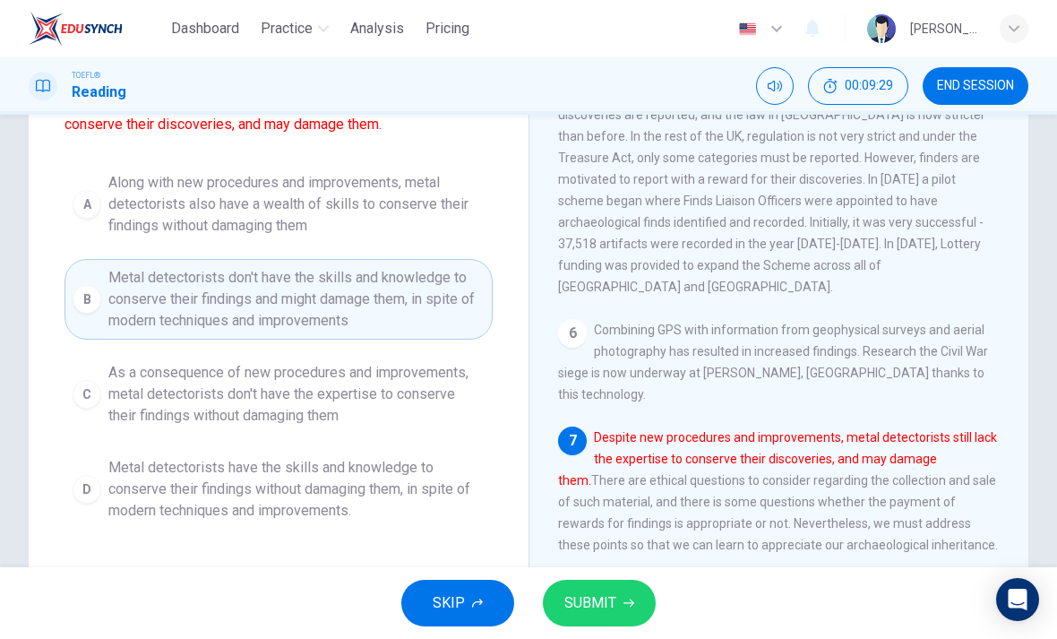
click at [625, 608] on button "SUBMIT" at bounding box center [599, 603] width 113 height 47
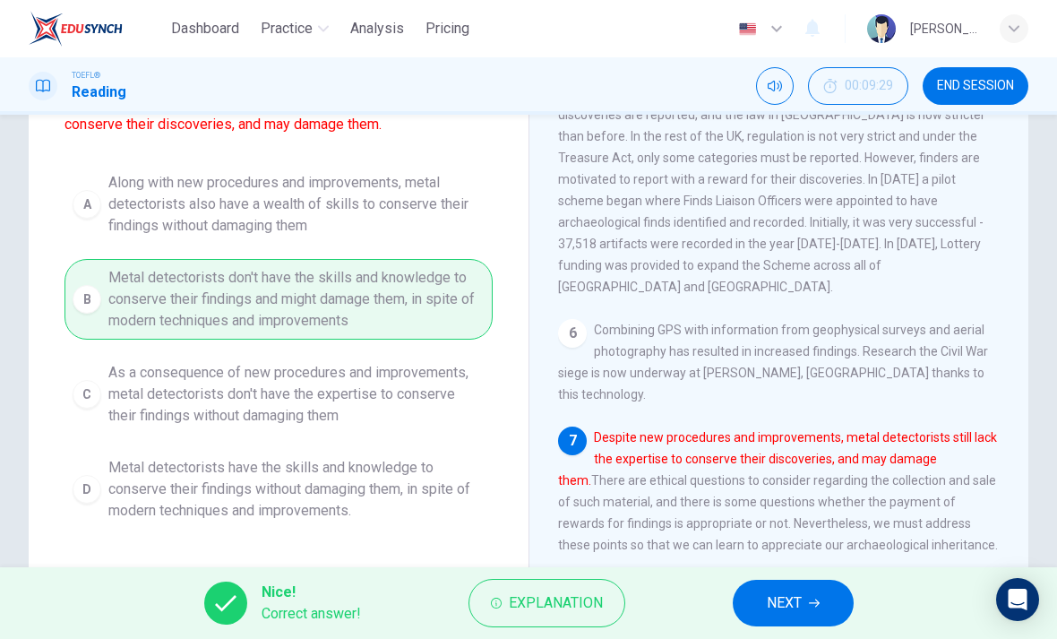
click at [780, 598] on span "NEXT" at bounding box center [784, 602] width 35 height 25
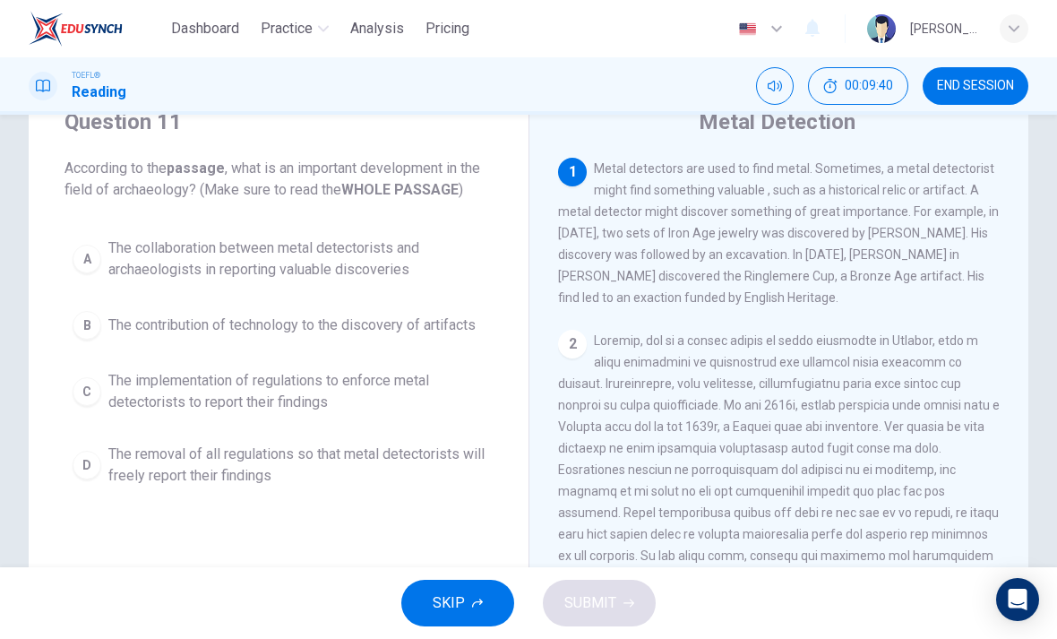
scroll to position [0, 0]
click at [374, 273] on span "The collaboration between metal detectorists and archaeologists in reporting va…" at bounding box center [296, 258] width 376 height 43
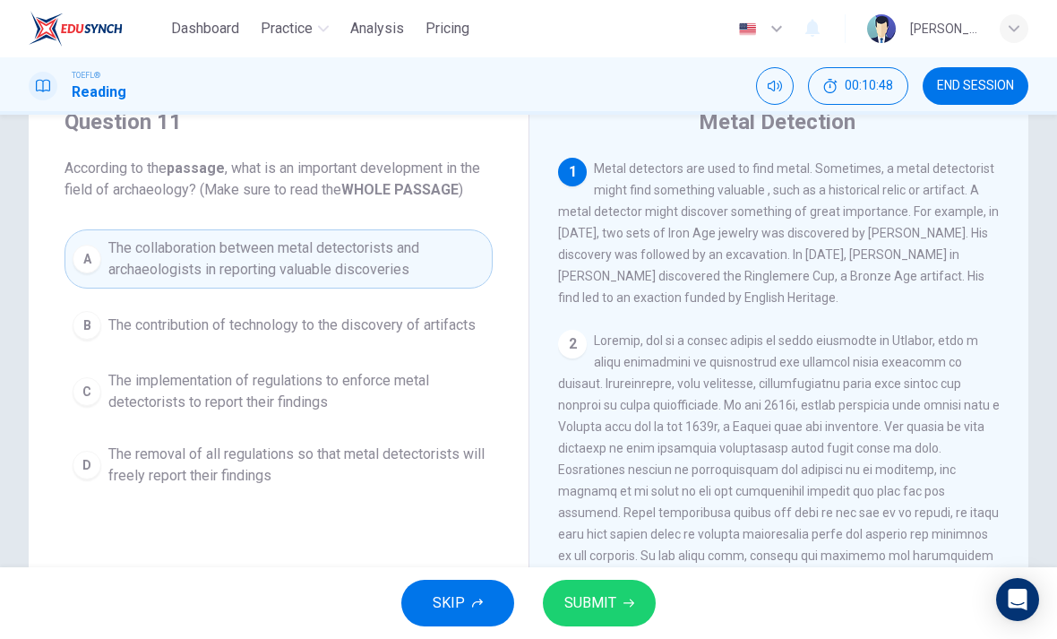
click at [634, 597] on button "SUBMIT" at bounding box center [599, 603] width 113 height 47
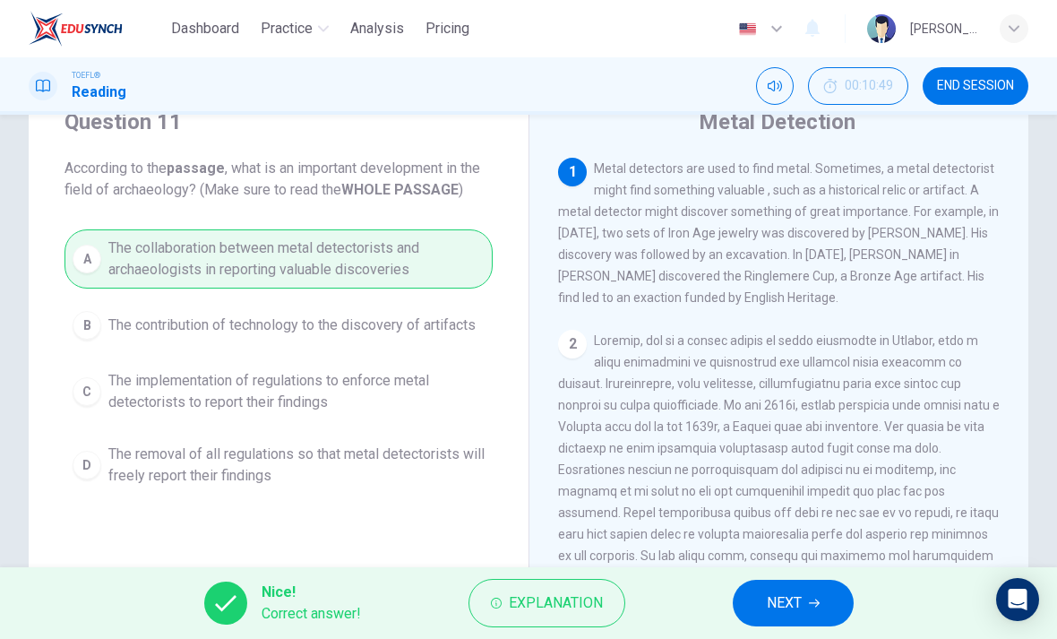
click at [782, 596] on span "NEXT" at bounding box center [784, 602] width 35 height 25
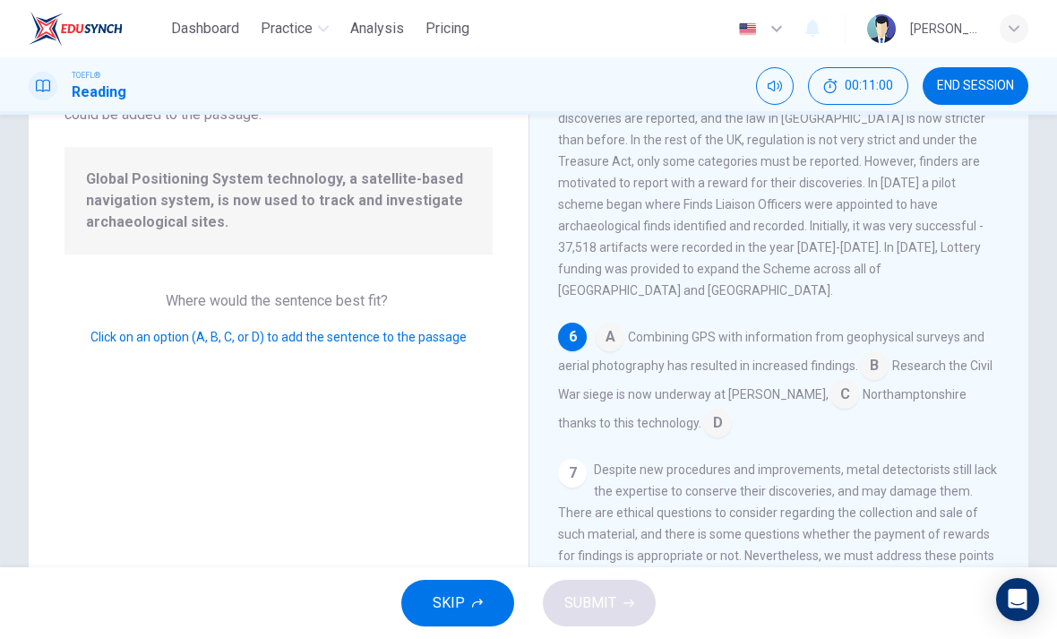
scroll to position [151, 0]
click at [620, 325] on input at bounding box center [610, 339] width 29 height 29
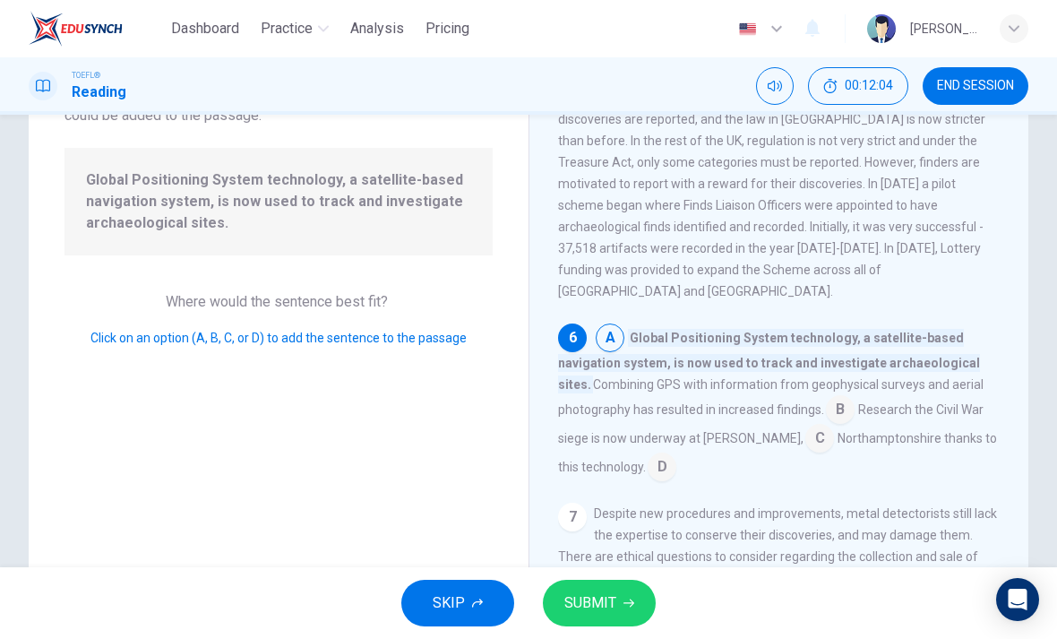
click at [624, 603] on icon "button" at bounding box center [629, 603] width 11 height 8
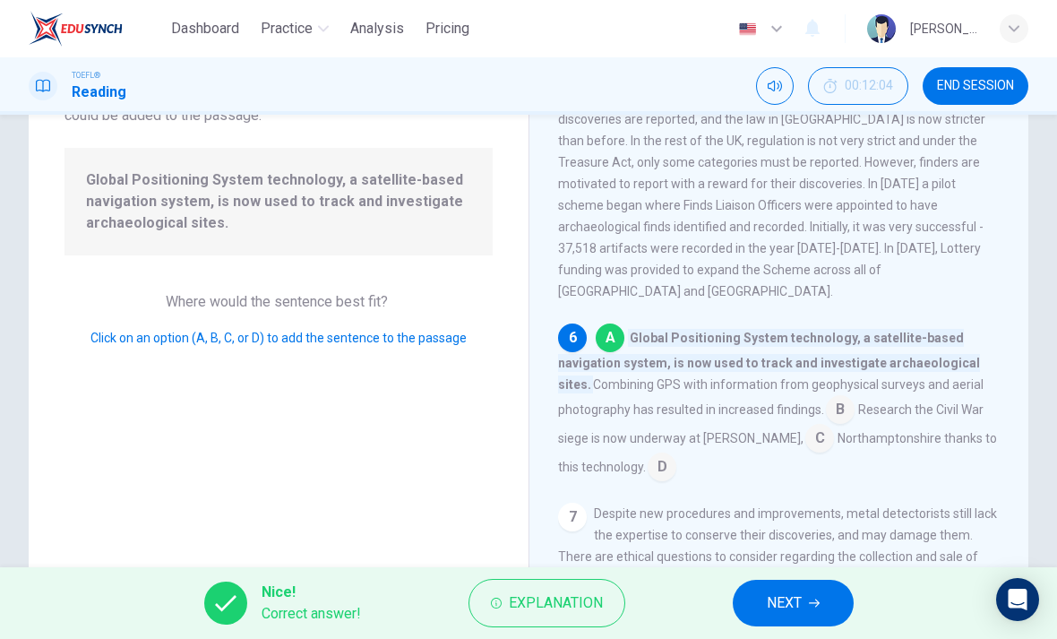
click at [767, 593] on span "NEXT" at bounding box center [784, 602] width 35 height 25
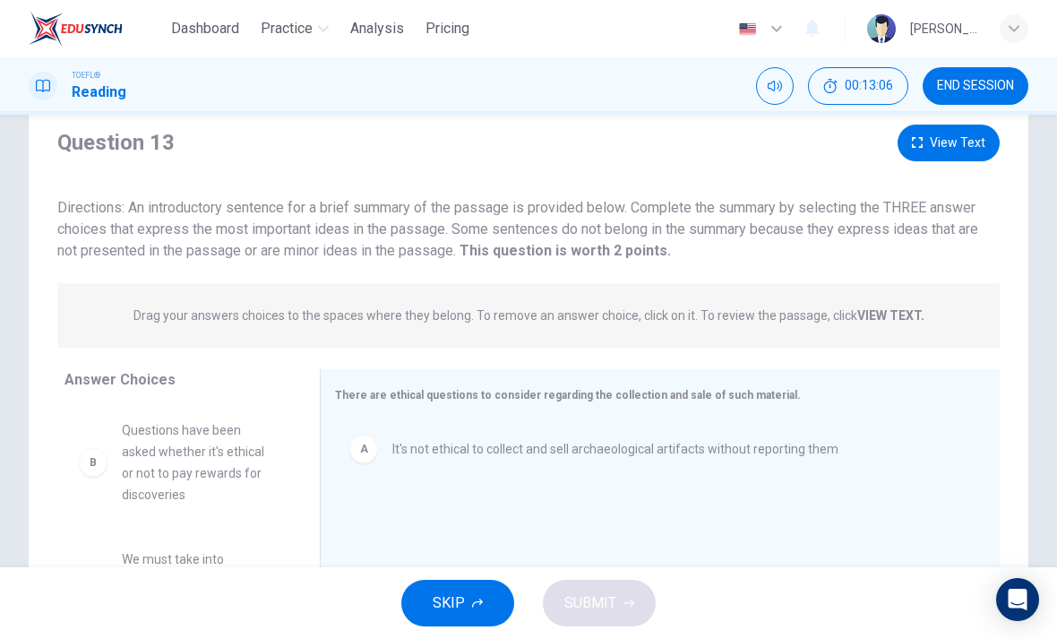
scroll to position [54, 0]
click at [954, 142] on button "View Text" at bounding box center [949, 143] width 102 height 37
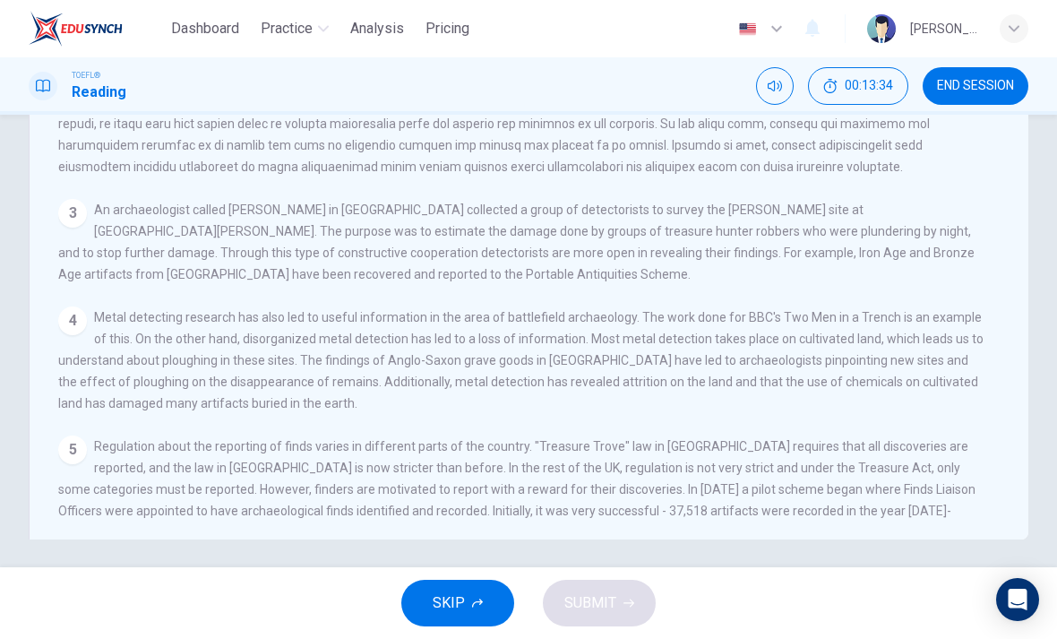
scroll to position [99, 0]
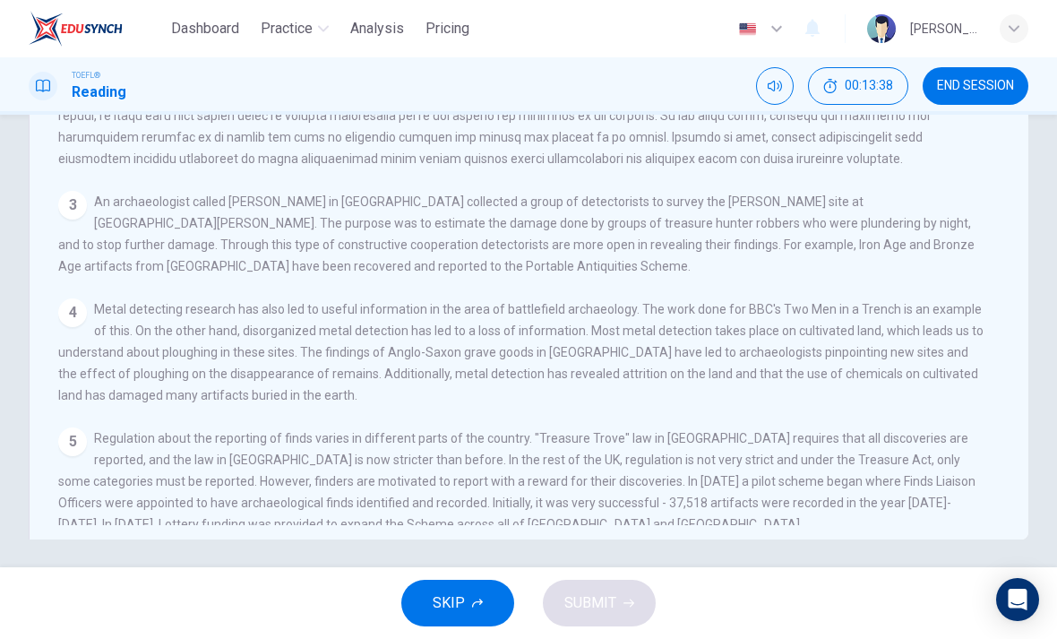
click at [1019, 302] on div "Metal Detection View Question 1 Metal detectors are used to find metal. Sometim…" at bounding box center [529, 228] width 1000 height 623
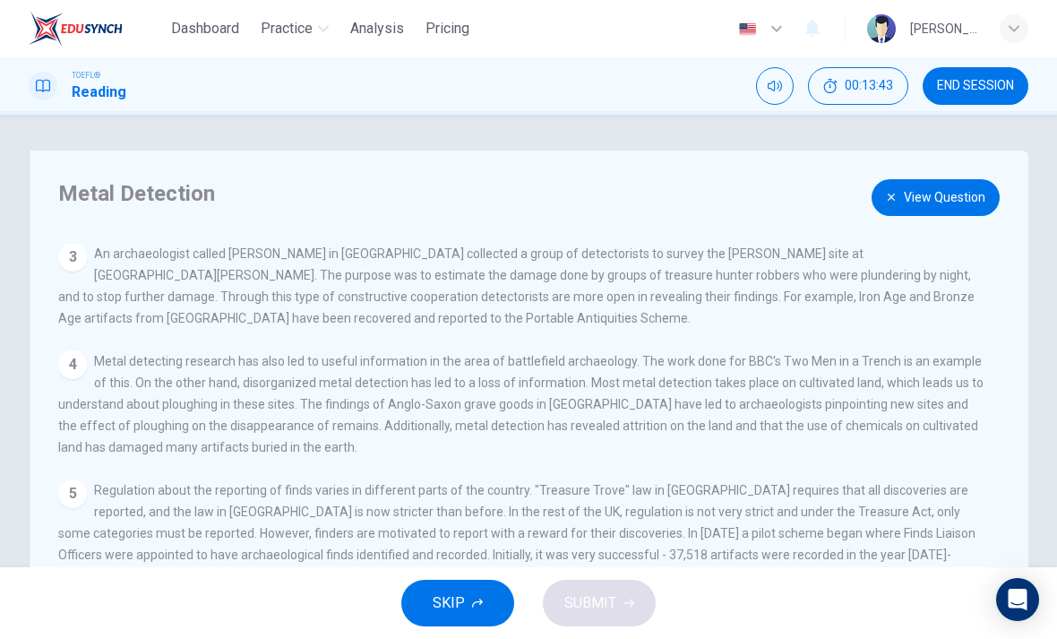
scroll to position [0, 0]
click at [970, 206] on button "View Question" at bounding box center [936, 197] width 128 height 37
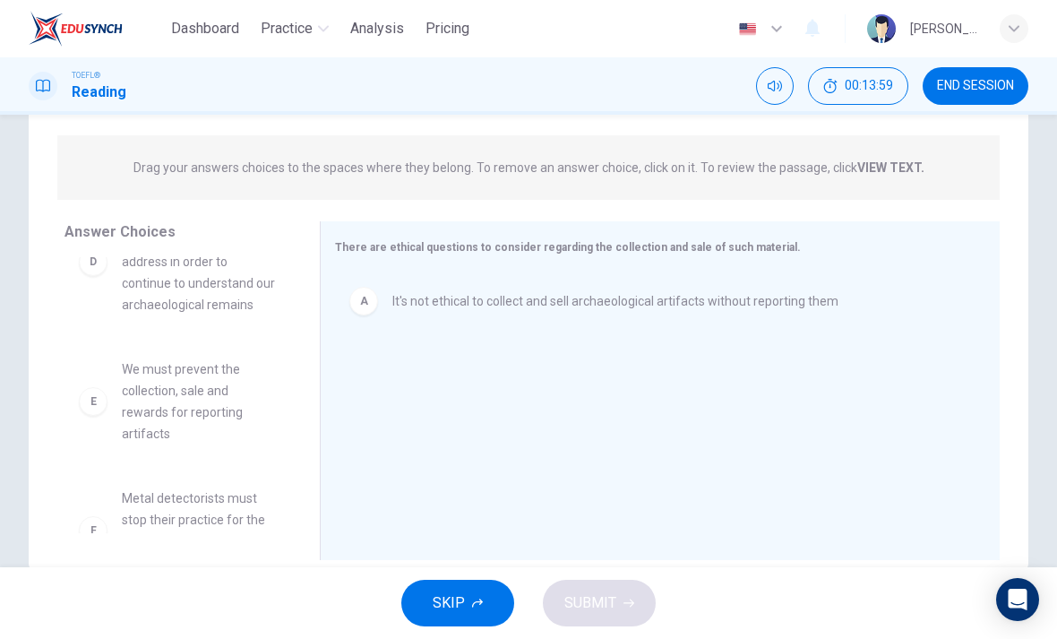
scroll to position [340, 0]
click at [227, 475] on div "B Questions have been asked whether it's ethical or not to pay rewards for disc…" at bounding box center [185, 395] width 241 height 276
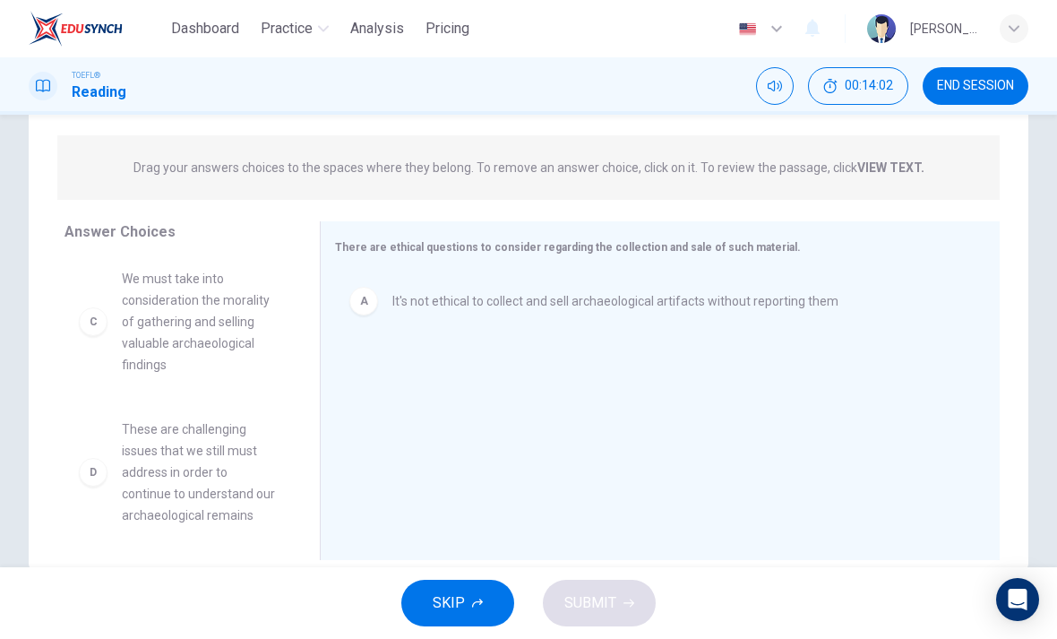
scroll to position [133, 0]
click at [290, 350] on div "C We must take into consideration the morality of gathering and selling valuabl…" at bounding box center [178, 322] width 227 height 136
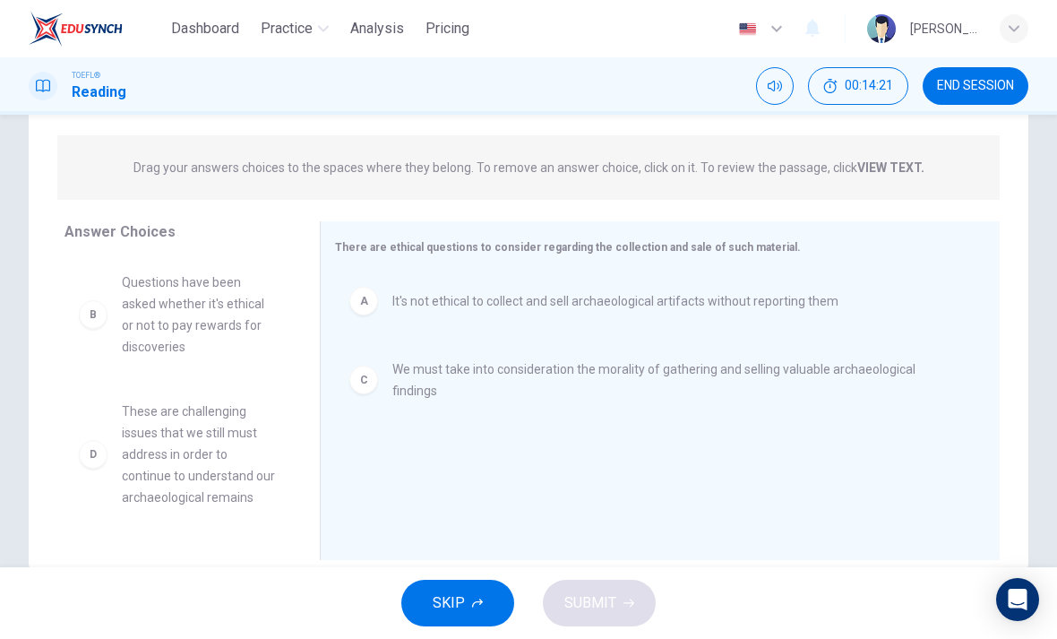
scroll to position [0, 0]
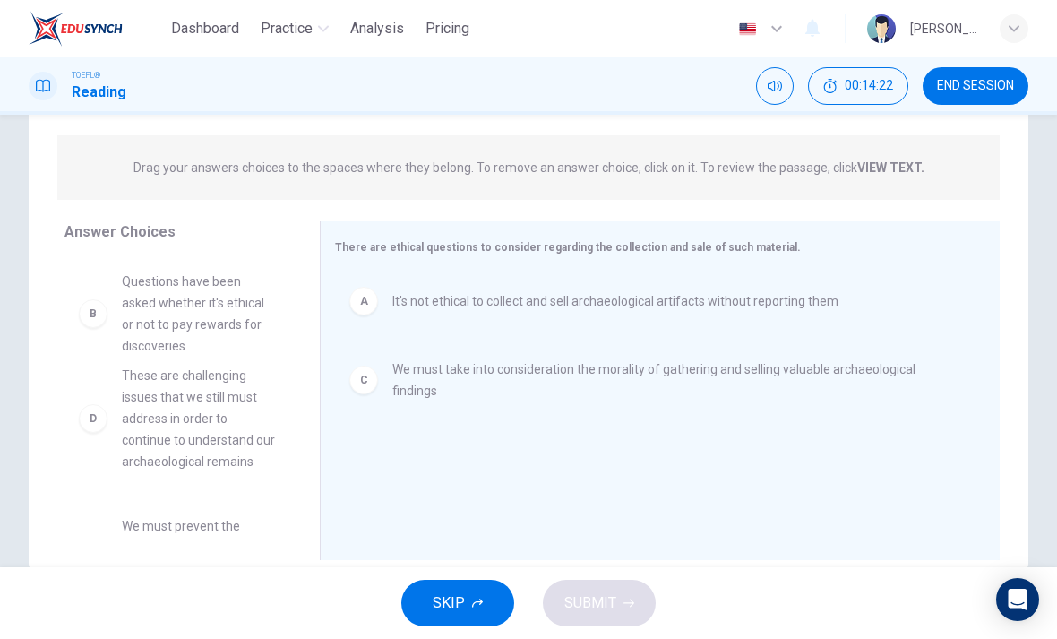
click at [234, 313] on div "D These are challenging issues that we still must address in order to continue …" at bounding box center [178, 395] width 227 height 276
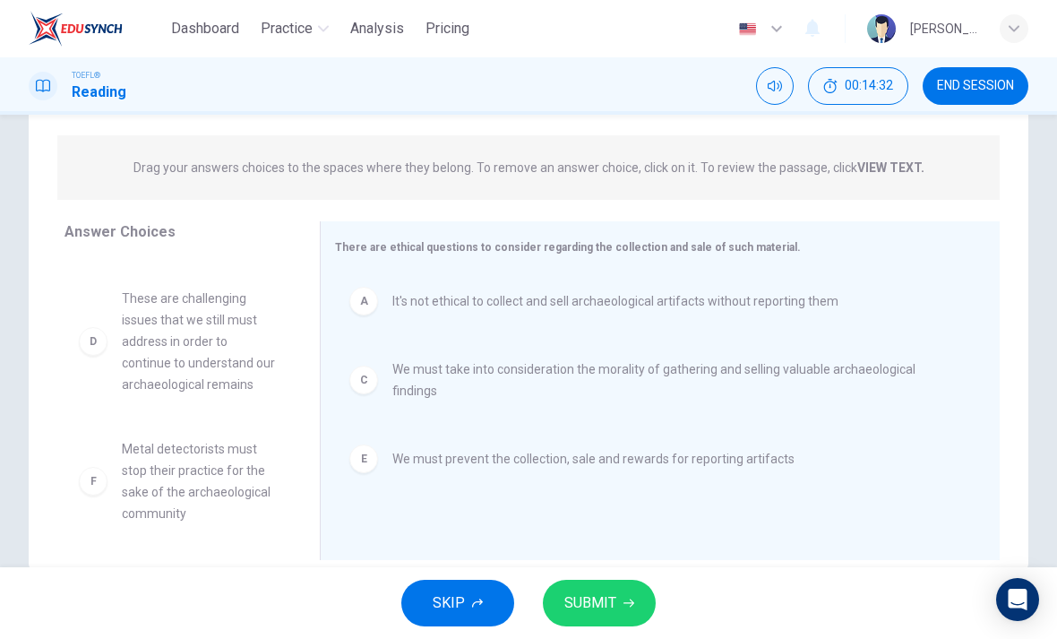
scroll to position [97, 0]
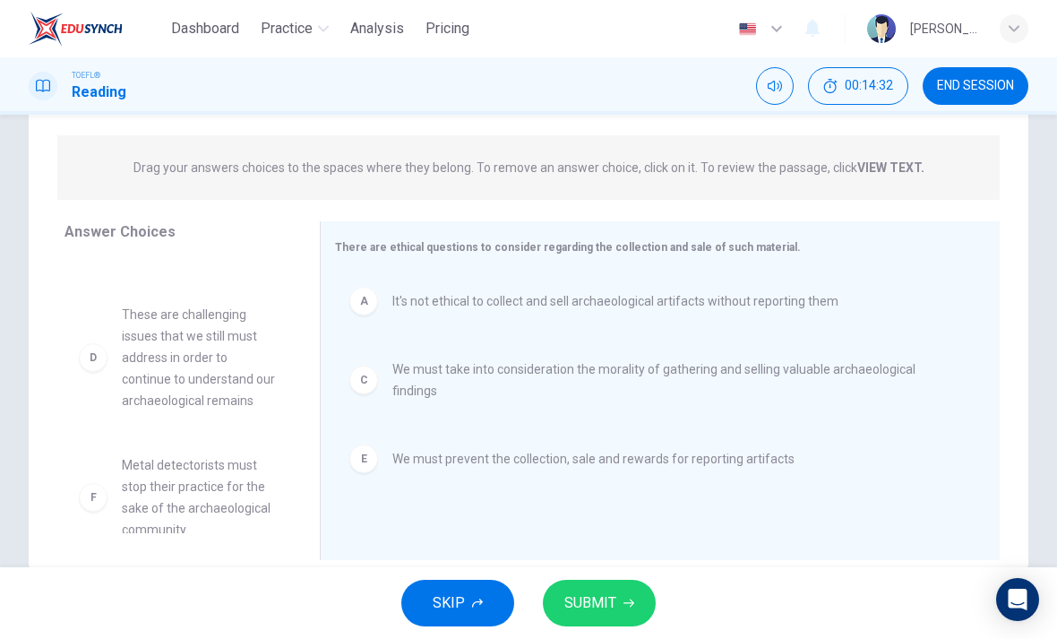
click at [613, 591] on span "SUBMIT" at bounding box center [590, 602] width 52 height 25
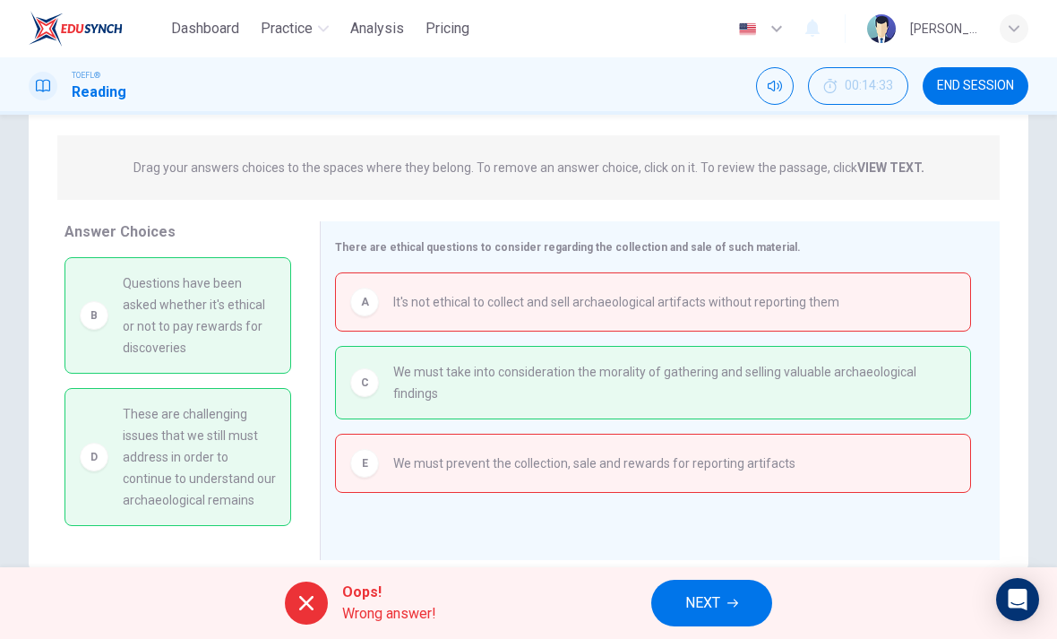
scroll to position [0, 0]
click at [735, 580] on button "NEXT" at bounding box center [711, 603] width 121 height 47
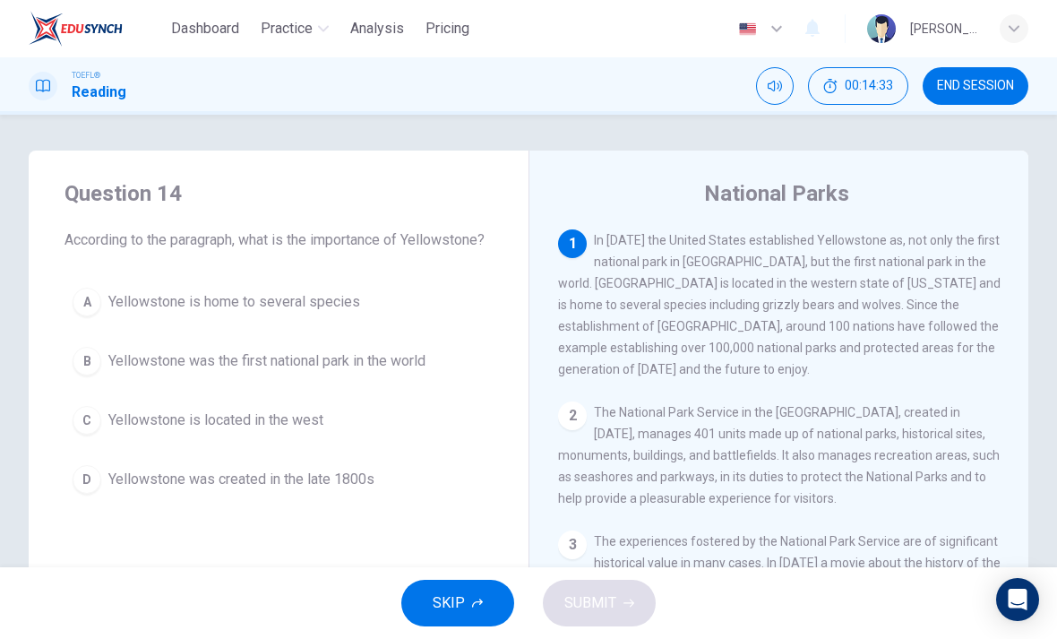
click at [967, 84] on span "END SESSION" at bounding box center [975, 86] width 77 height 14
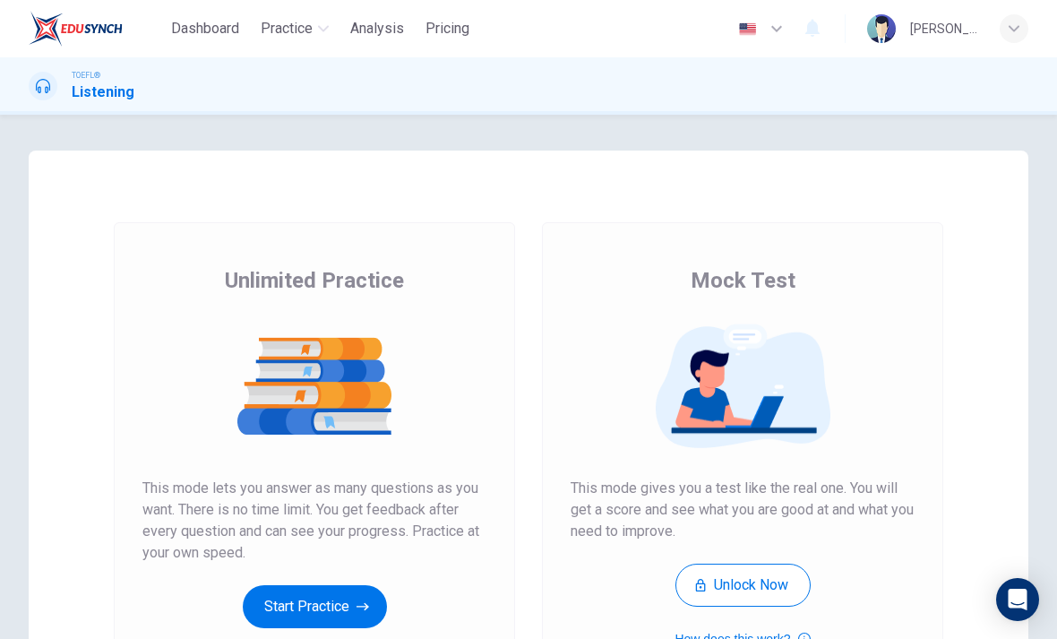
click at [339, 585] on button "Start Practice" at bounding box center [315, 606] width 144 height 43
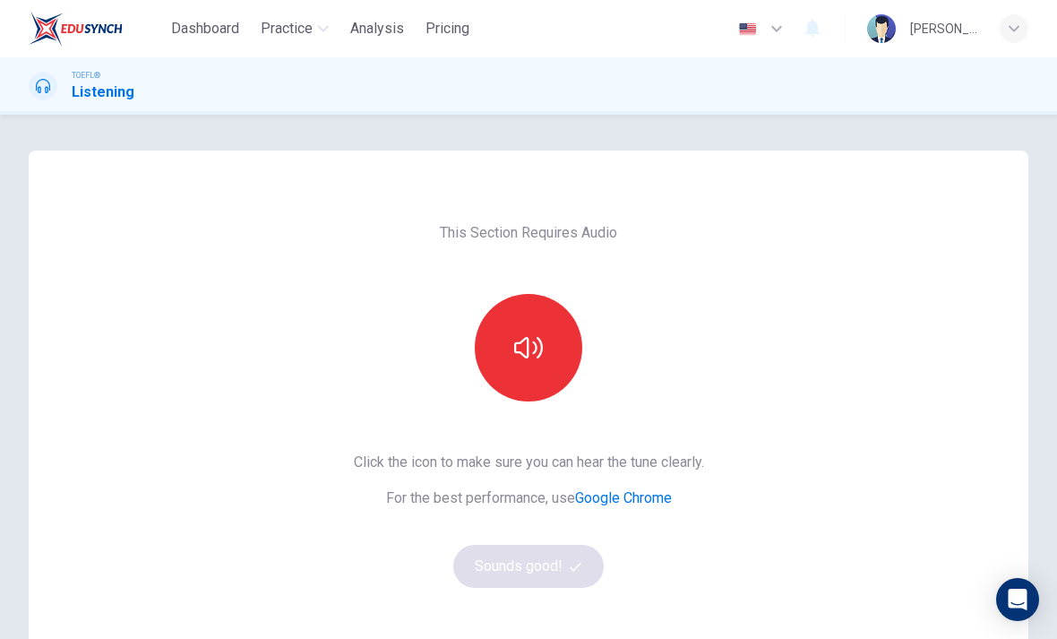
scroll to position [46, 0]
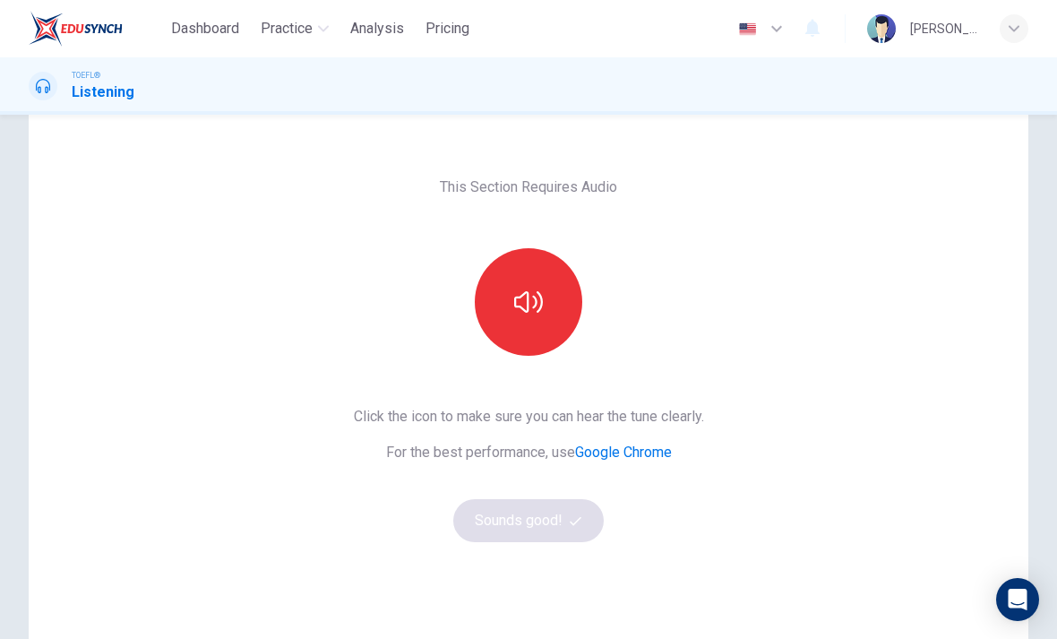
click at [565, 315] on button "button" at bounding box center [529, 302] width 108 height 108
click at [550, 293] on button "button" at bounding box center [529, 302] width 108 height 108
click at [550, 333] on button "button" at bounding box center [529, 302] width 108 height 108
click at [582, 519] on span "button" at bounding box center [578, 521] width 16 height 12
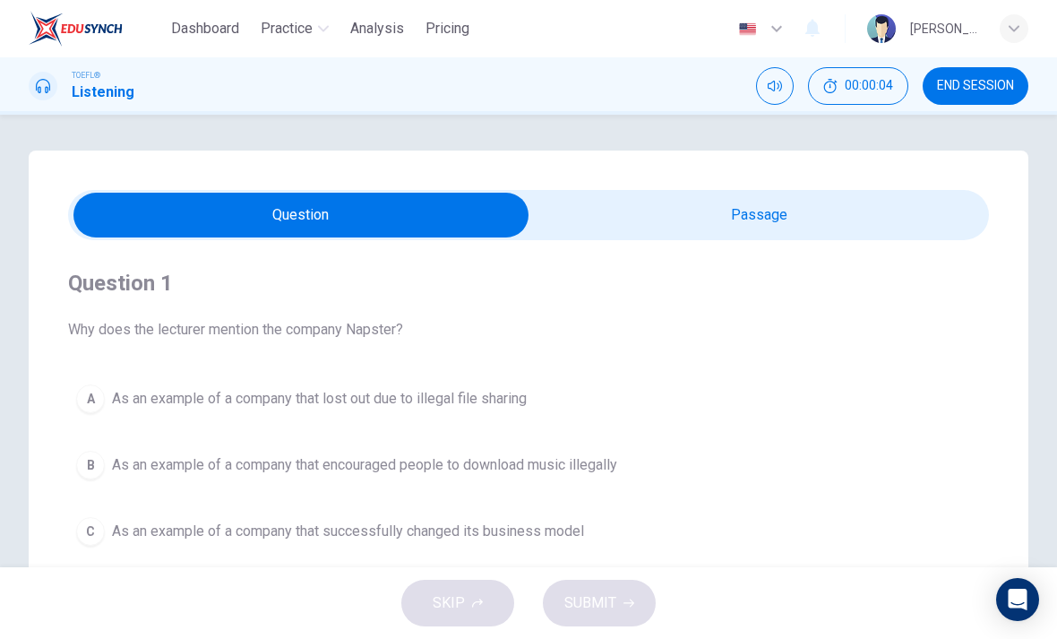
scroll to position [0, 0]
click at [888, 205] on input "checkbox" at bounding box center [301, 215] width 1382 height 45
checkbox input "true"
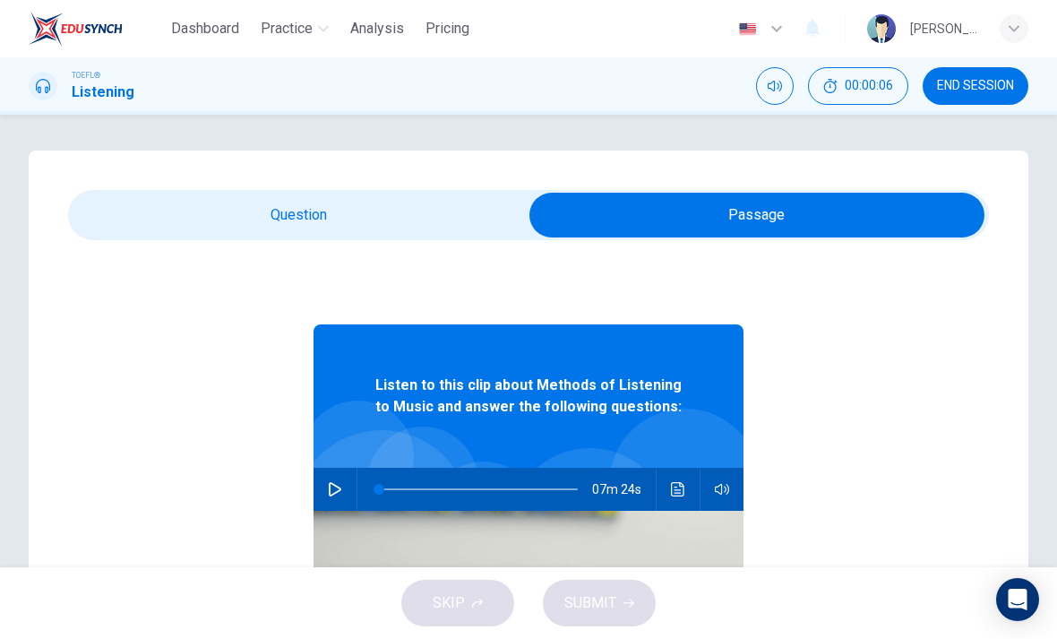
click at [344, 465] on div at bounding box center [381, 518] width 177 height 177
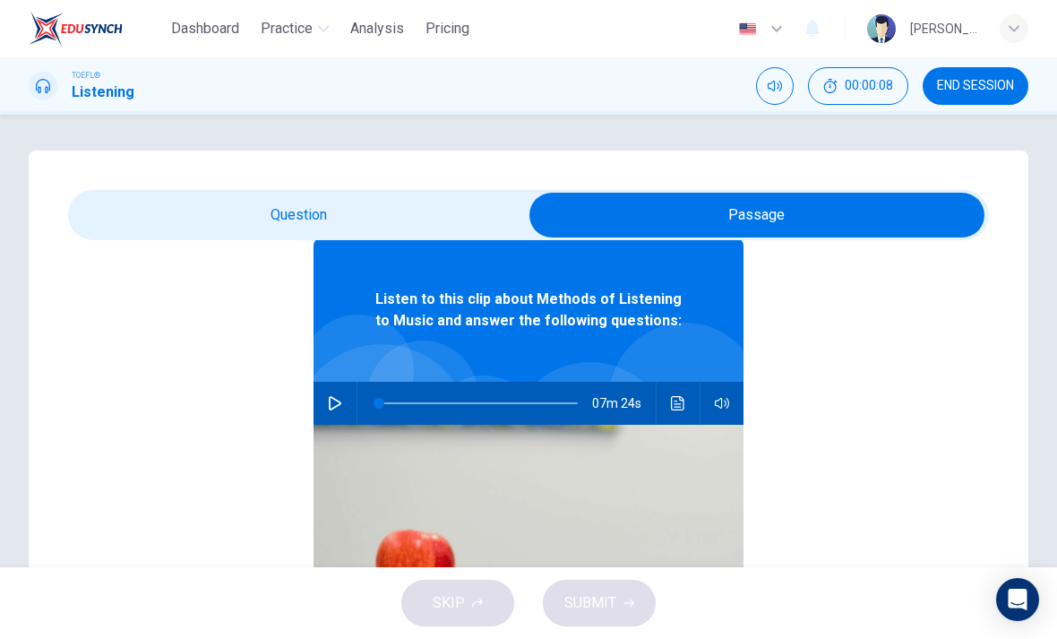
scroll to position [87, 0]
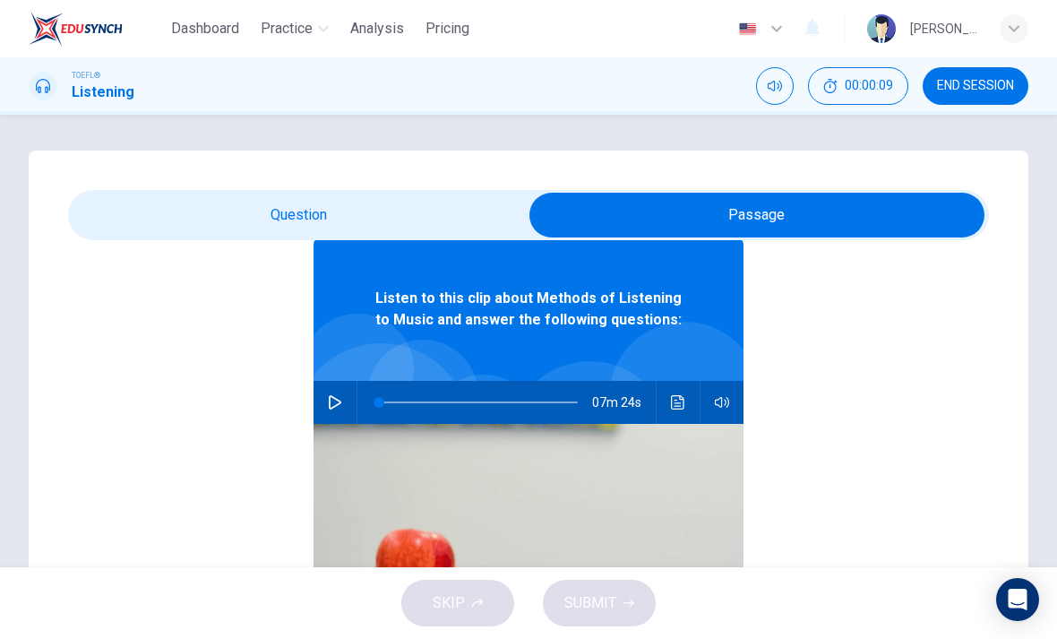
click at [337, 405] on icon "button" at bounding box center [335, 402] width 13 height 14
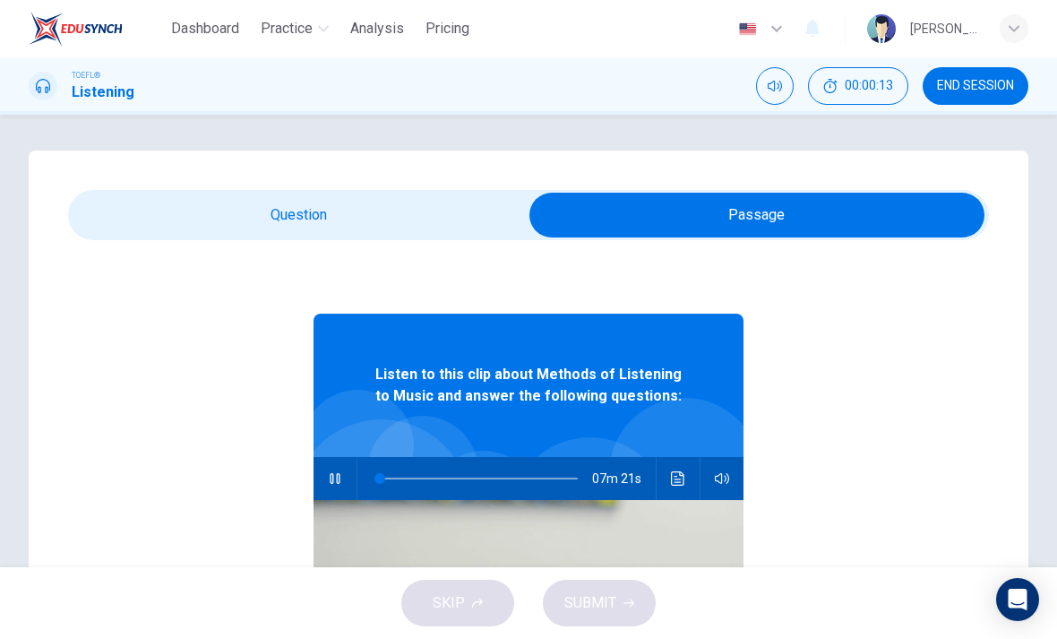
scroll to position [13, 0]
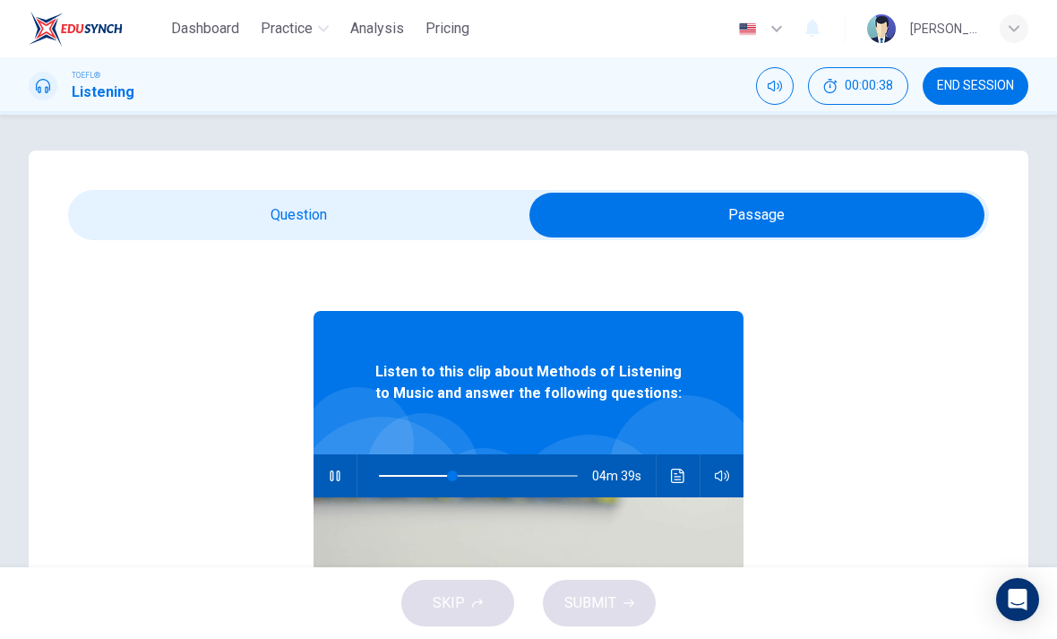
click at [452, 481] on span at bounding box center [452, 475] width 11 height 11
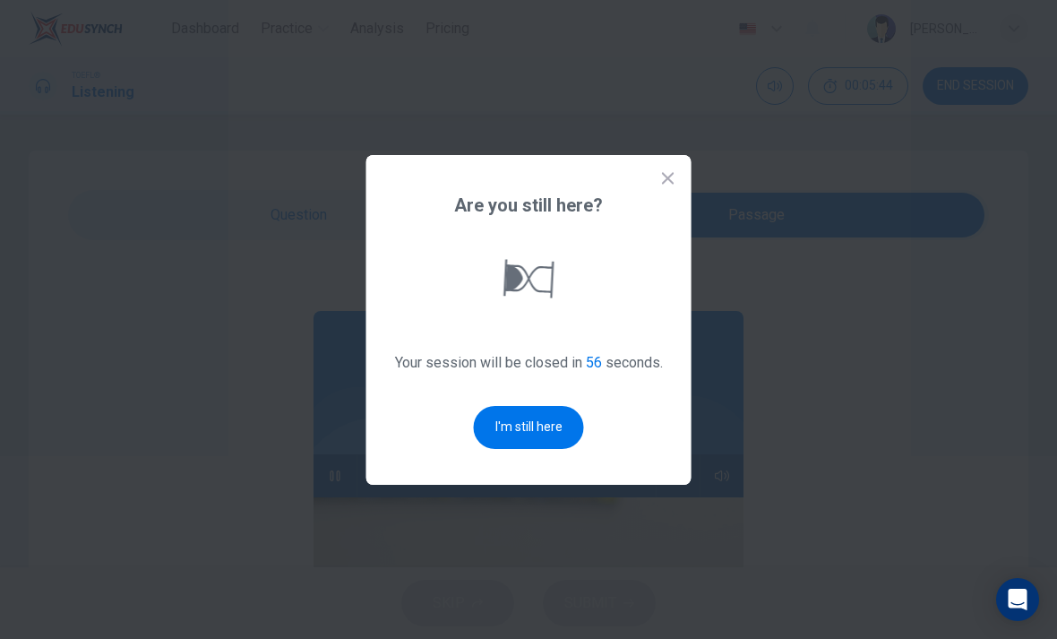
click at [524, 449] on button "I'm still here" at bounding box center [529, 427] width 110 height 43
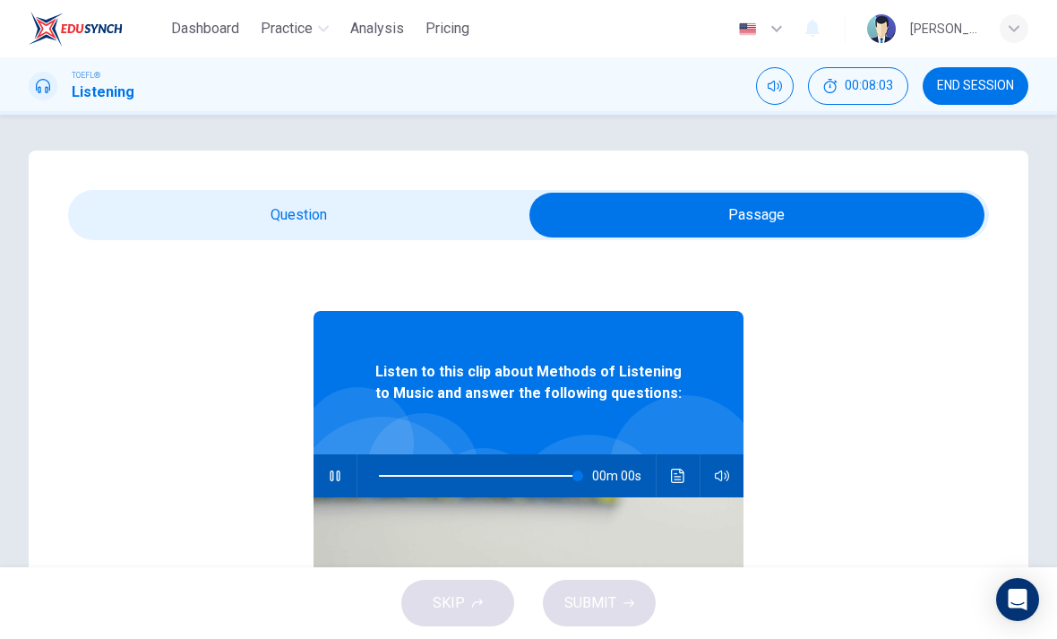
type input "0"
click at [399, 237] on input "checkbox" at bounding box center [757, 215] width 1382 height 45
checkbox input "false"
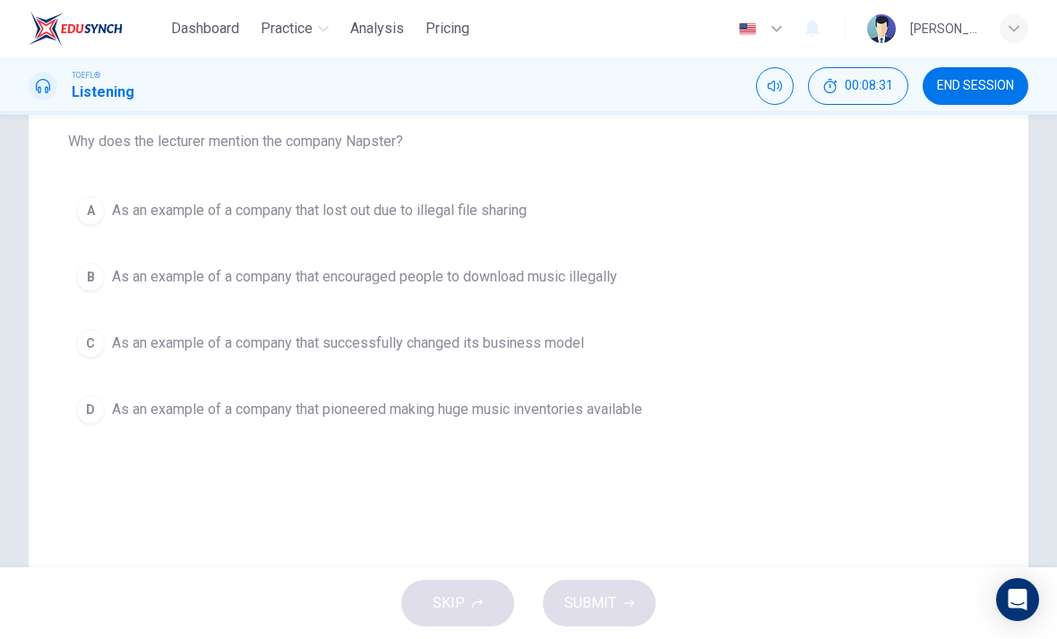
scroll to position [163, 0]
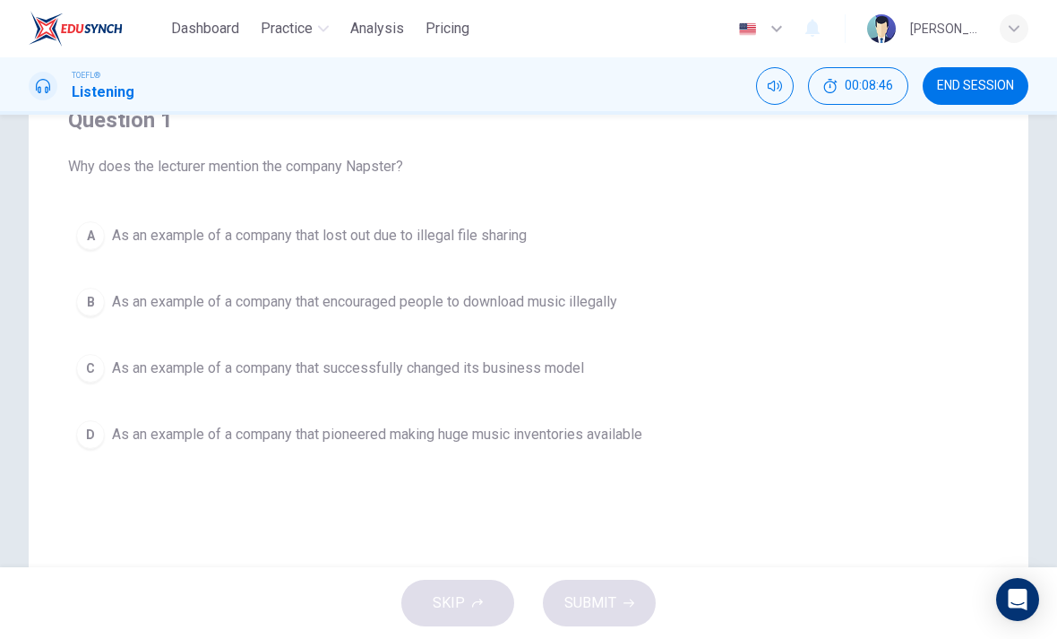
click at [646, 382] on button "C As an example of a company that successfully changed its business model" at bounding box center [528, 368] width 921 height 45
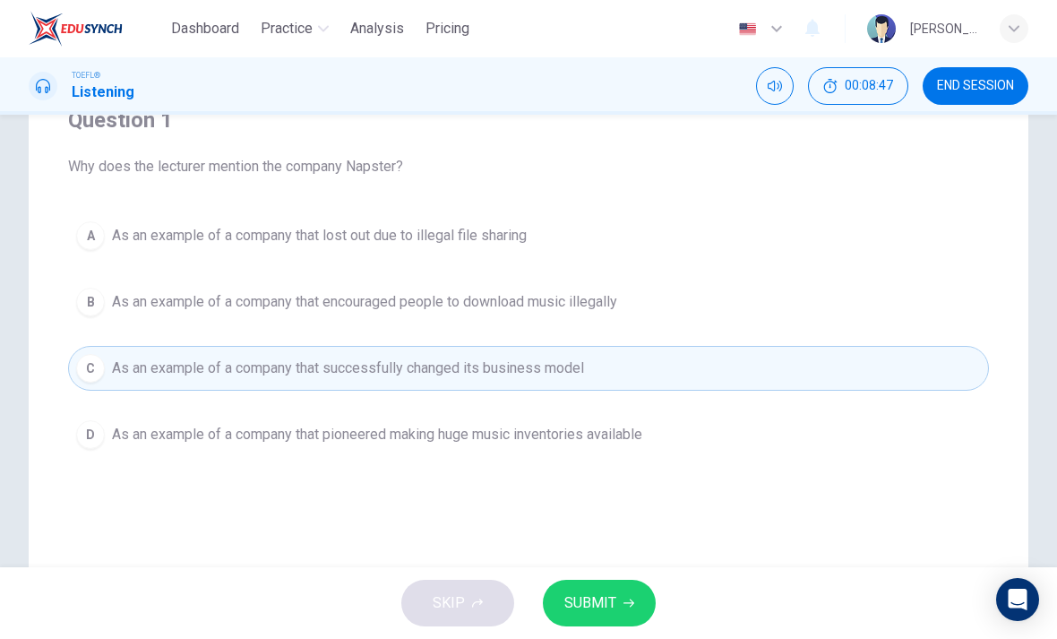
click at [630, 599] on icon "button" at bounding box center [629, 603] width 11 height 11
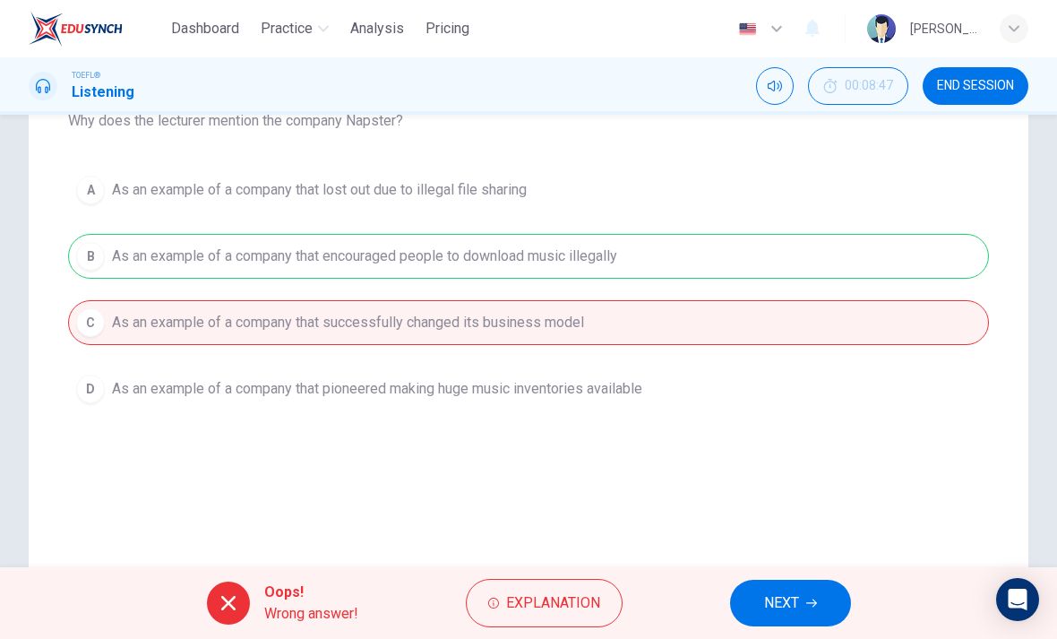
scroll to position [228, 0]
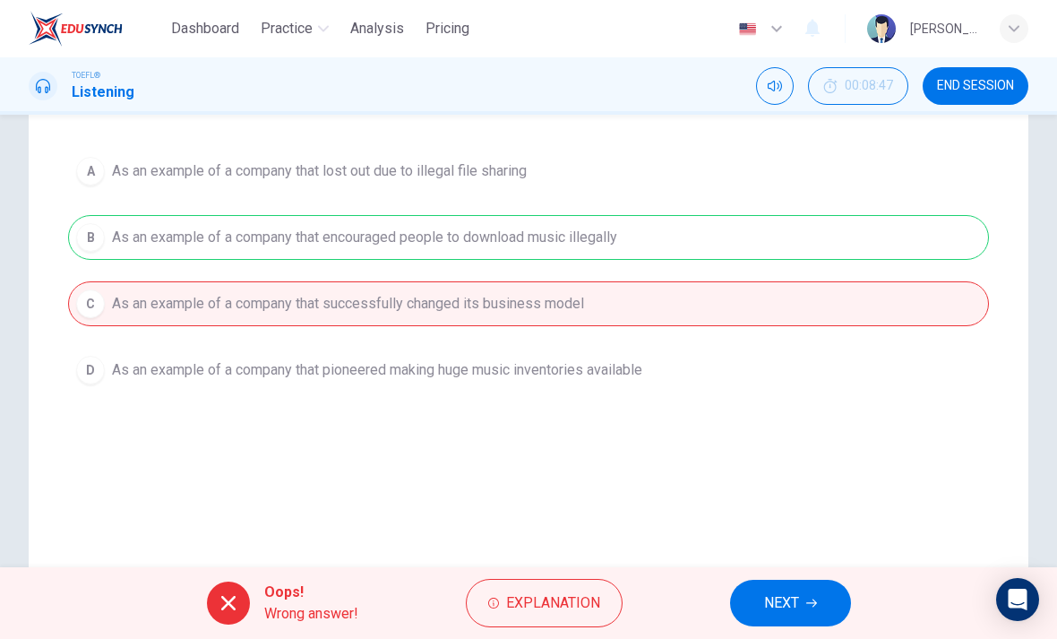
click at [805, 604] on button "NEXT" at bounding box center [790, 603] width 121 height 47
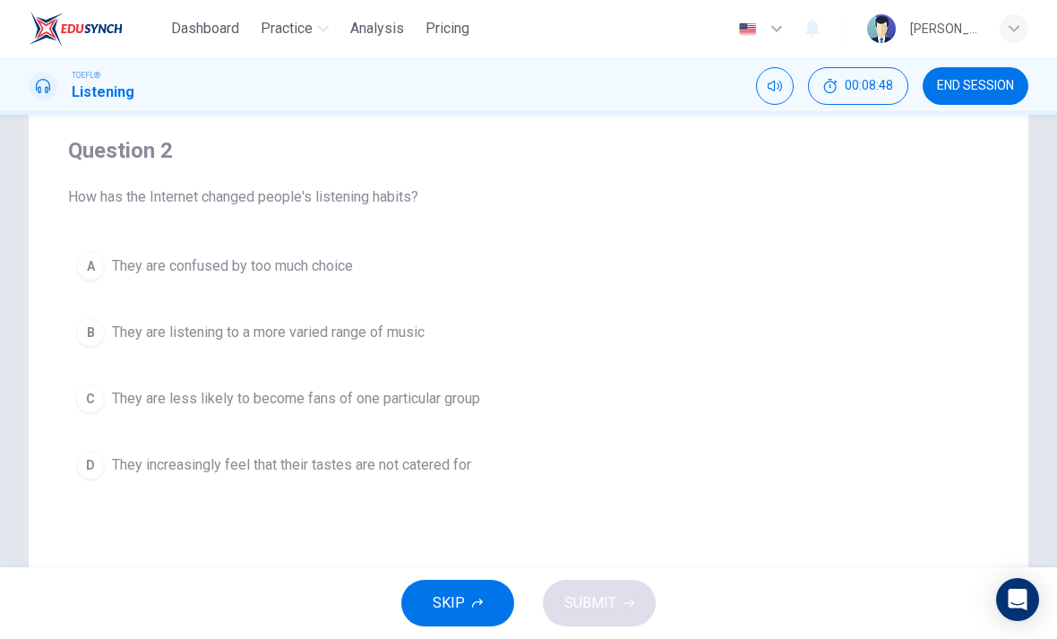
scroll to position [127, 0]
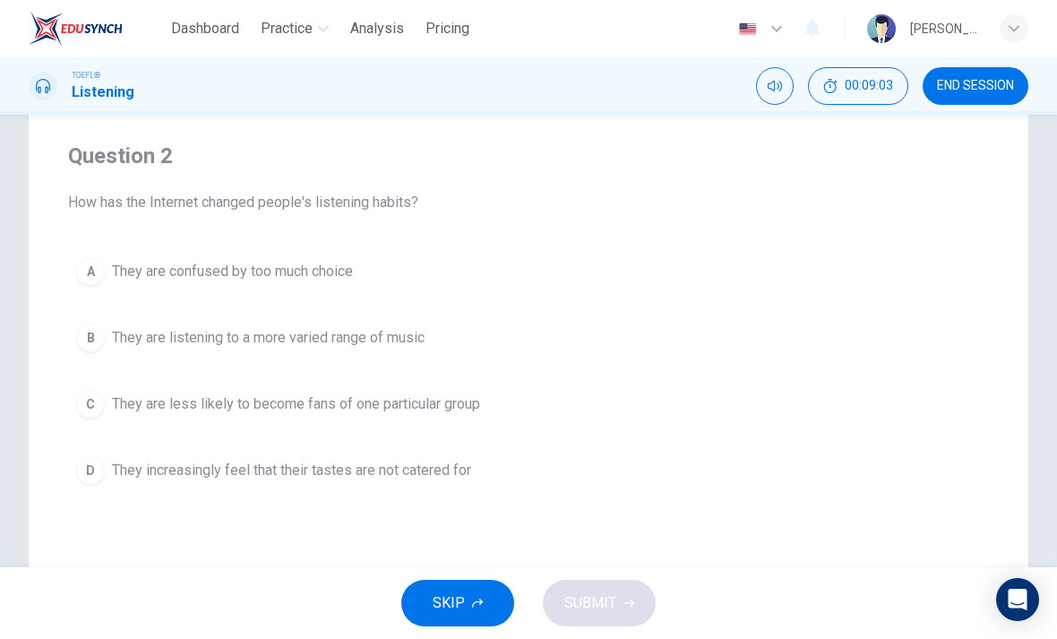
click at [526, 348] on button "B They are listening to a more varied range of music" at bounding box center [528, 337] width 921 height 45
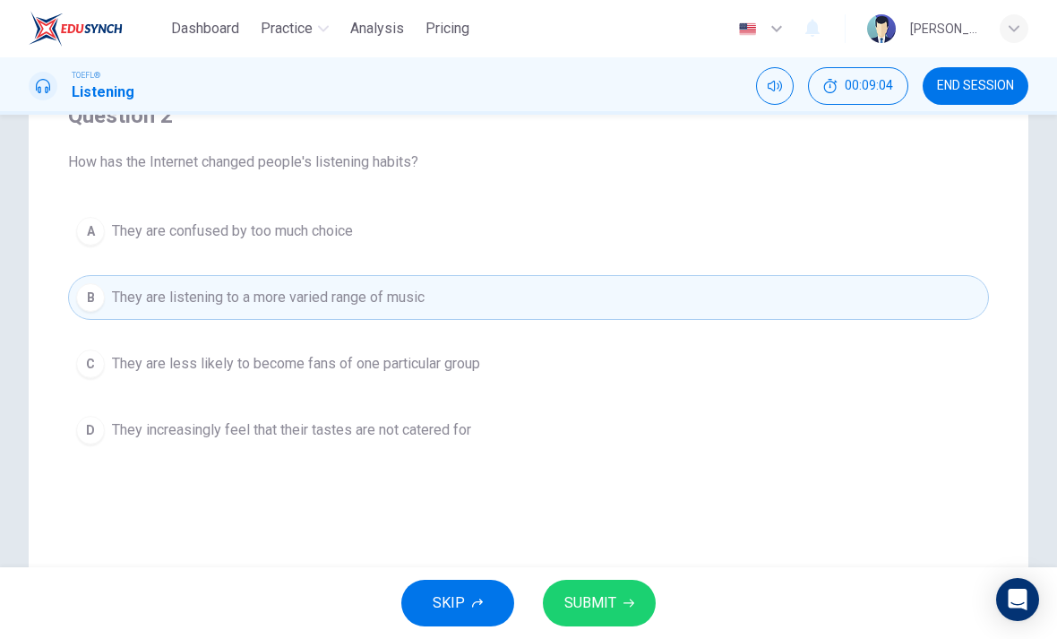
scroll to position [171, 0]
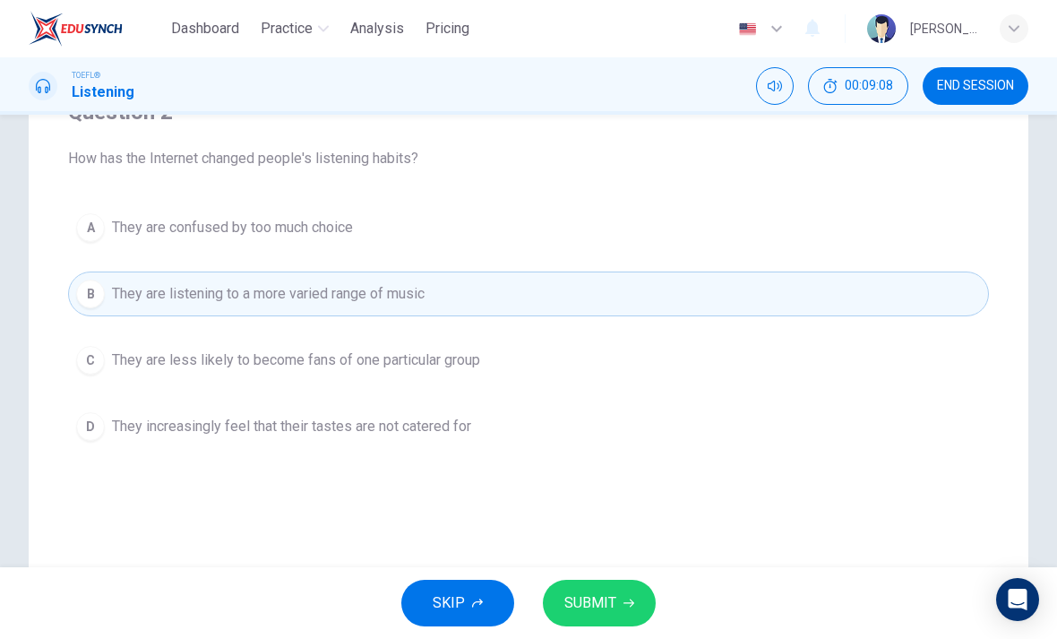
click at [620, 608] on button "SUBMIT" at bounding box center [599, 603] width 113 height 47
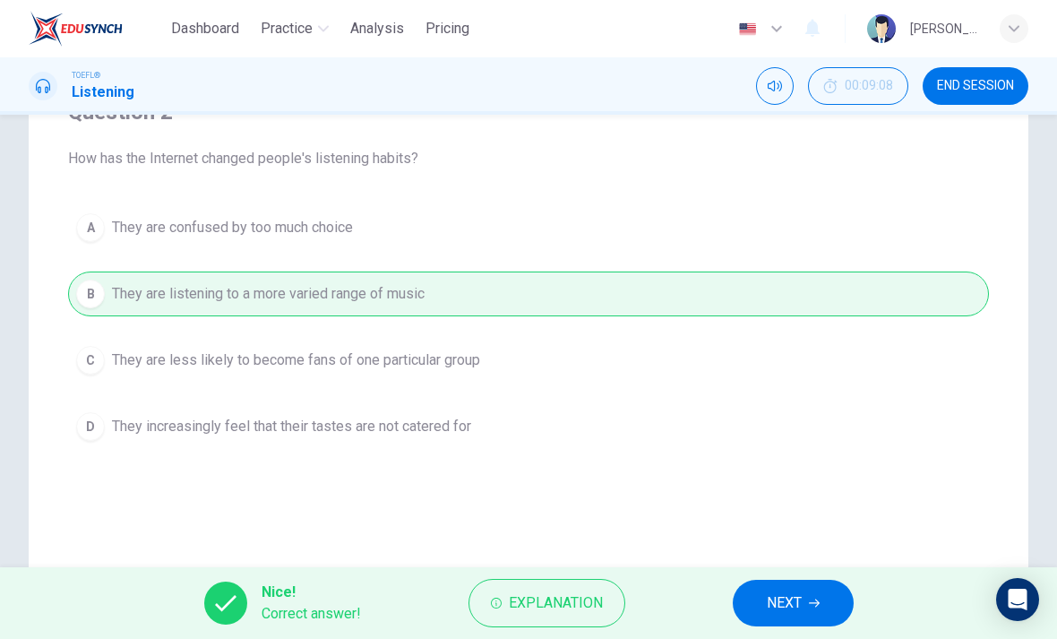
click at [814, 594] on button "NEXT" at bounding box center [793, 603] width 121 height 47
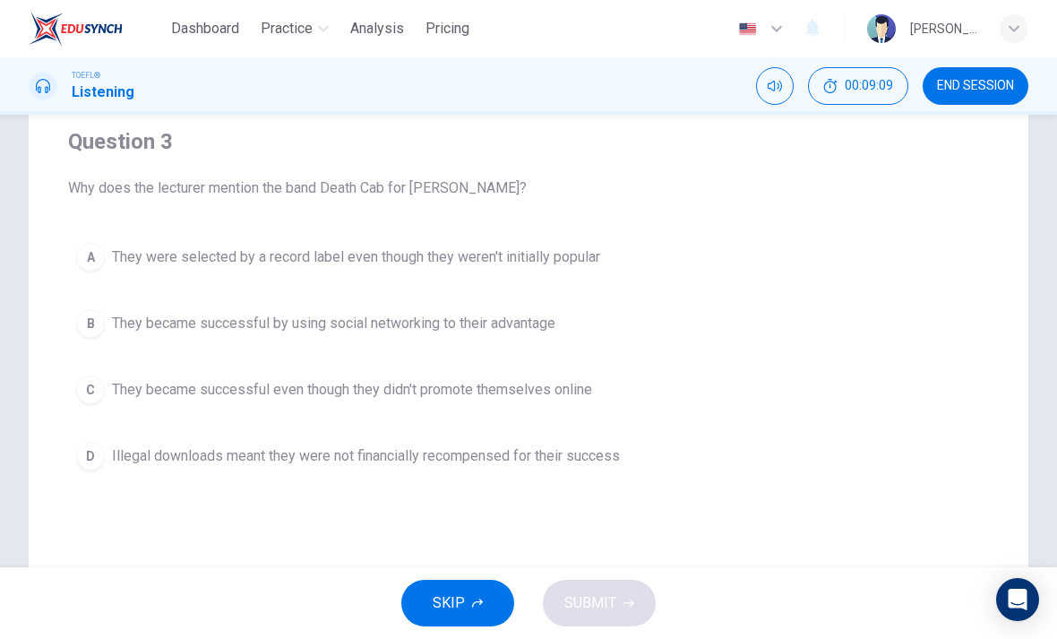
scroll to position [141, 0]
click at [655, 271] on button "A They were selected by a record label even though they weren't initially popul…" at bounding box center [528, 258] width 921 height 45
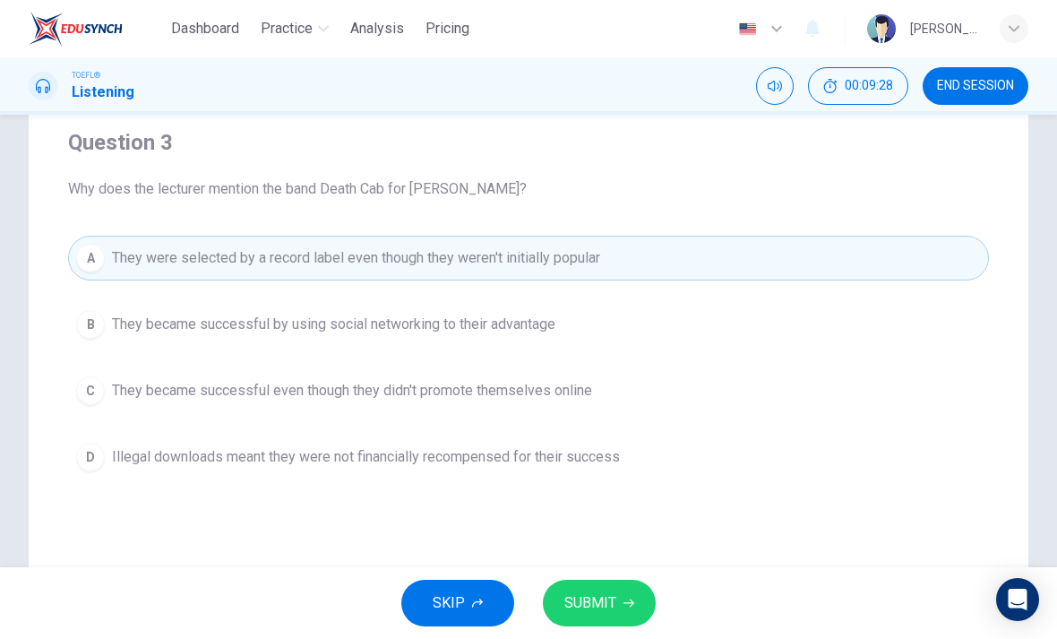
click at [849, 403] on button "C They became successful even though they didn't promote themselves online" at bounding box center [528, 390] width 921 height 45
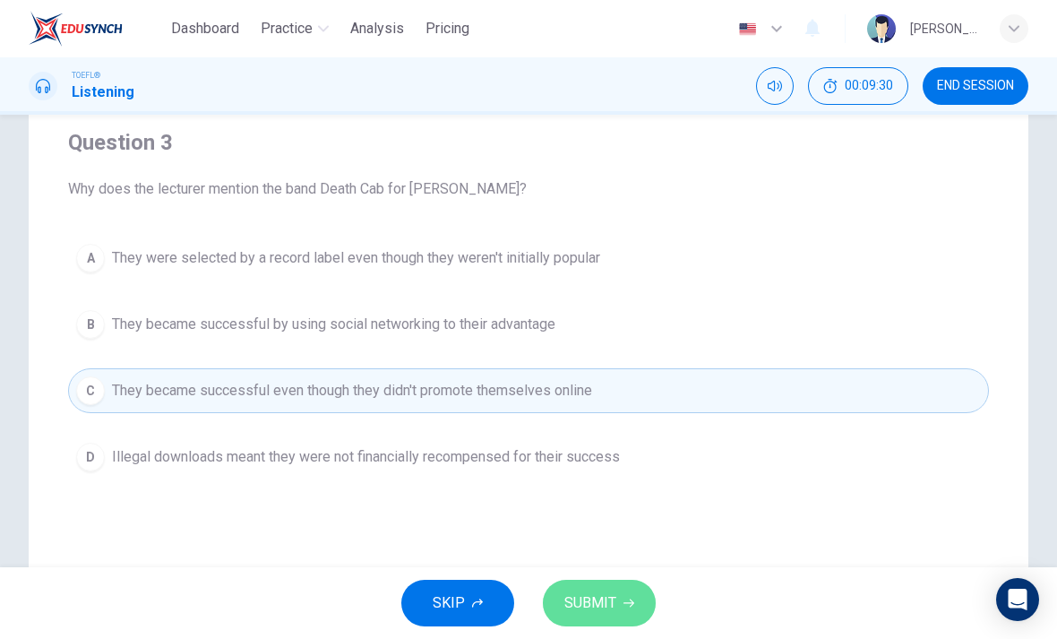
click at [617, 602] on button "SUBMIT" at bounding box center [599, 603] width 113 height 47
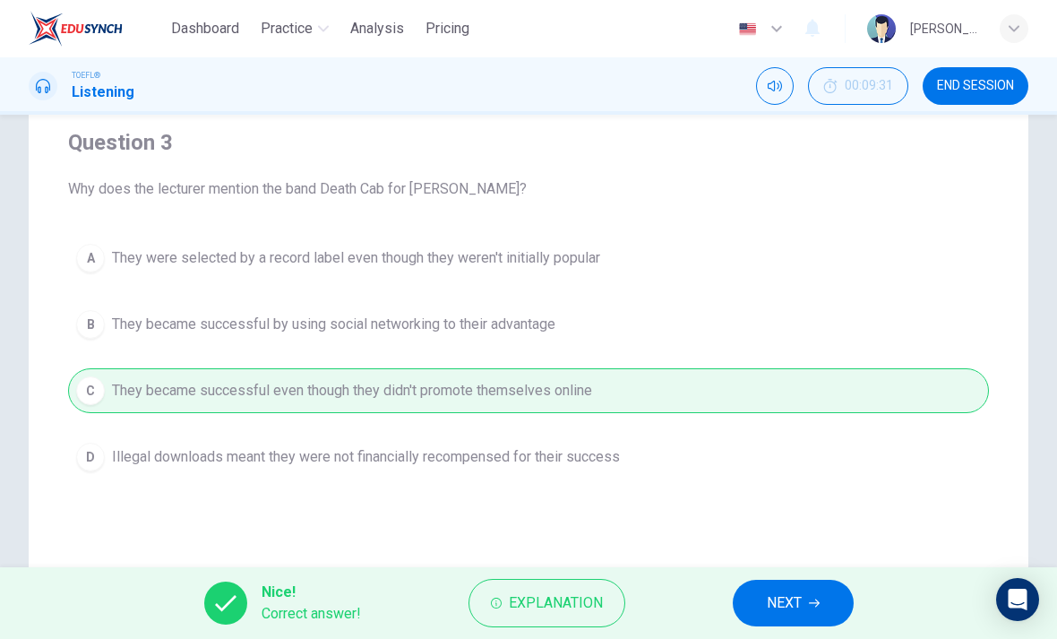
click at [810, 607] on icon "button" at bounding box center [814, 603] width 11 height 11
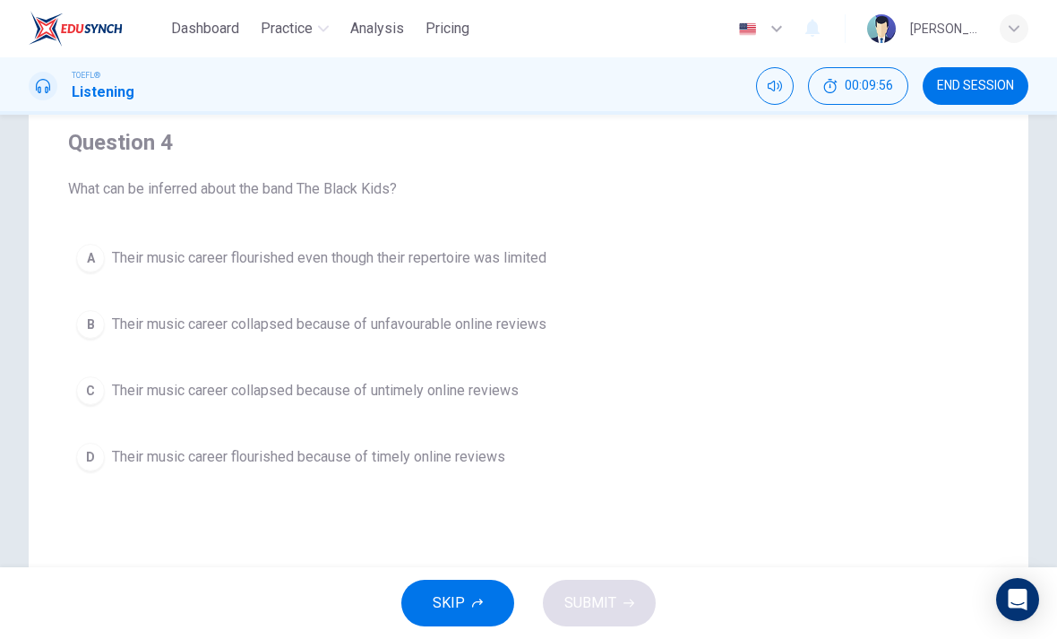
click at [841, 470] on button "D Their music career flourished because of timely online reviews" at bounding box center [528, 457] width 921 height 45
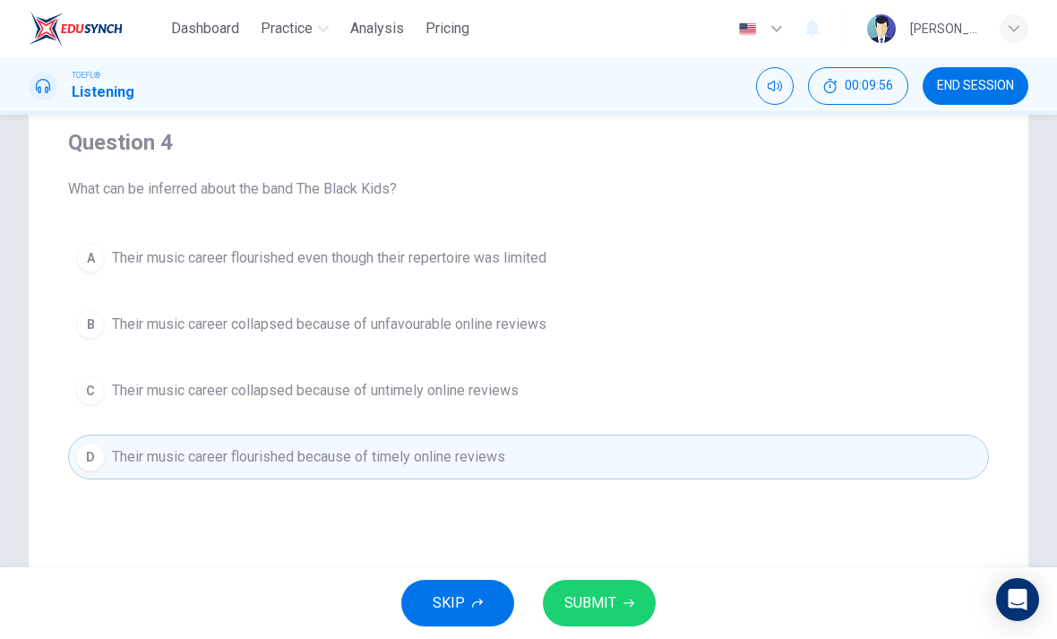
click at [653, 602] on button "SUBMIT" at bounding box center [599, 603] width 113 height 47
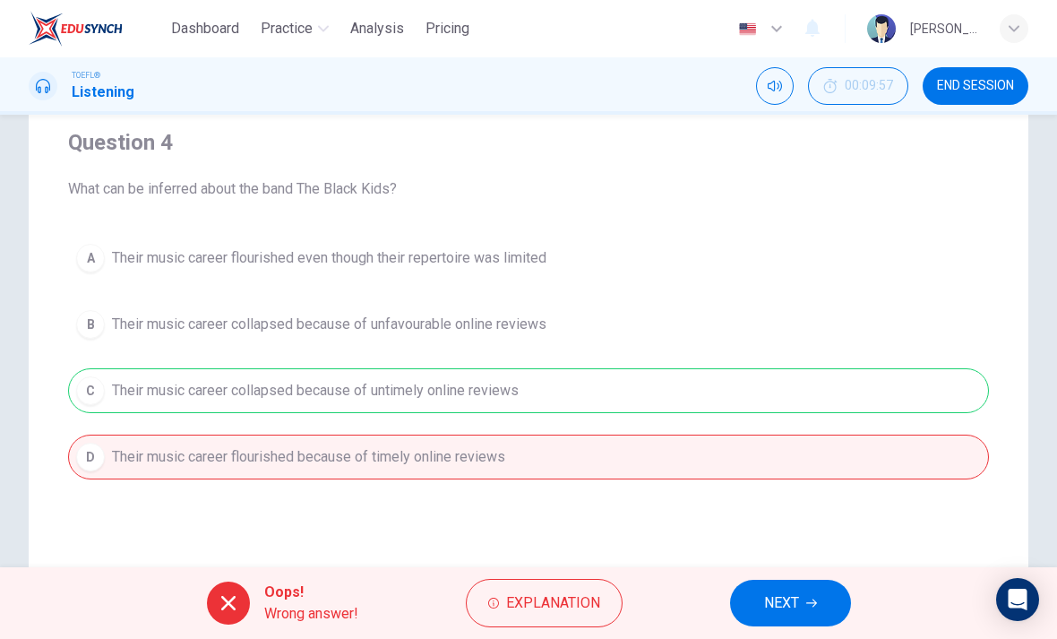
click at [793, 602] on span "NEXT" at bounding box center [781, 602] width 35 height 25
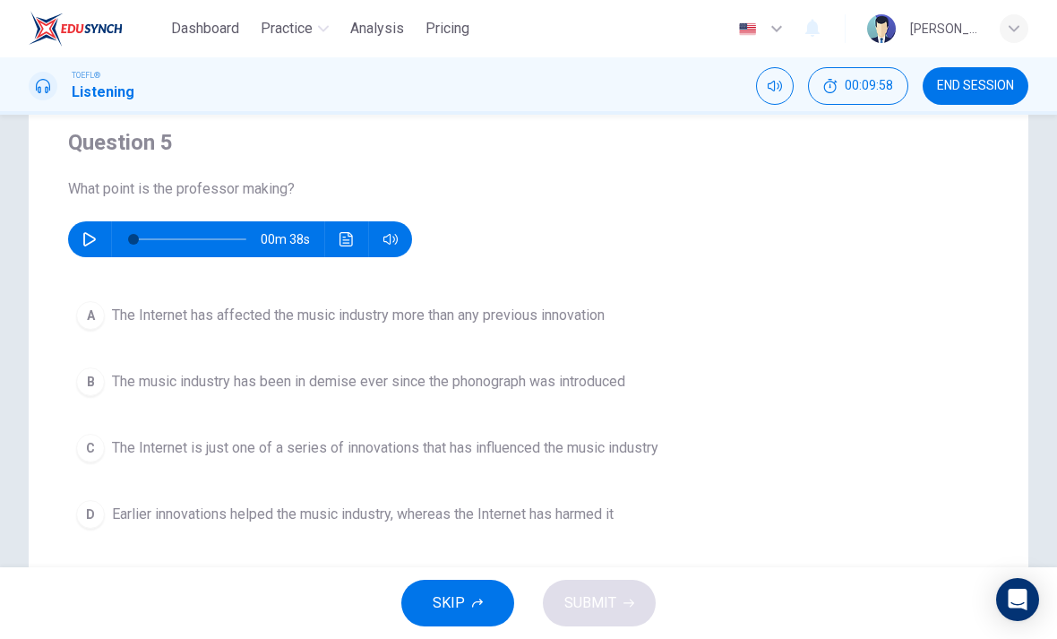
click at [92, 235] on icon "button" at bounding box center [89, 239] width 14 height 14
click at [843, 380] on button "B The music industry has been in demise ever since the phonograph was introduced" at bounding box center [528, 381] width 921 height 45
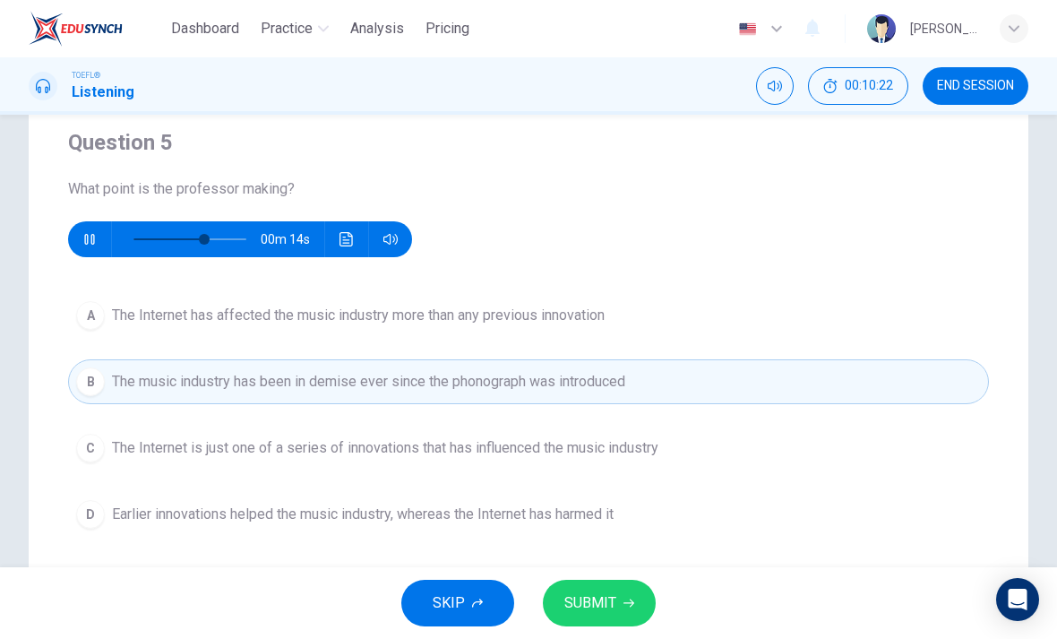
click at [812, 439] on button "C The Internet is just one of a series of innovations that has influenced the m…" at bounding box center [528, 448] width 921 height 45
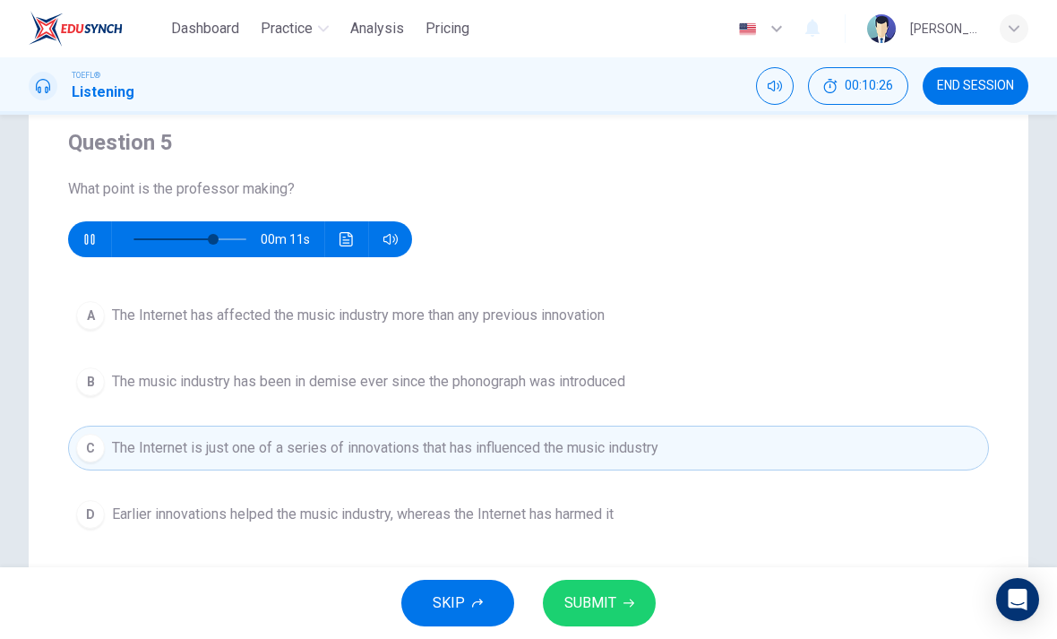
click at [642, 586] on button "SUBMIT" at bounding box center [599, 603] width 113 height 47
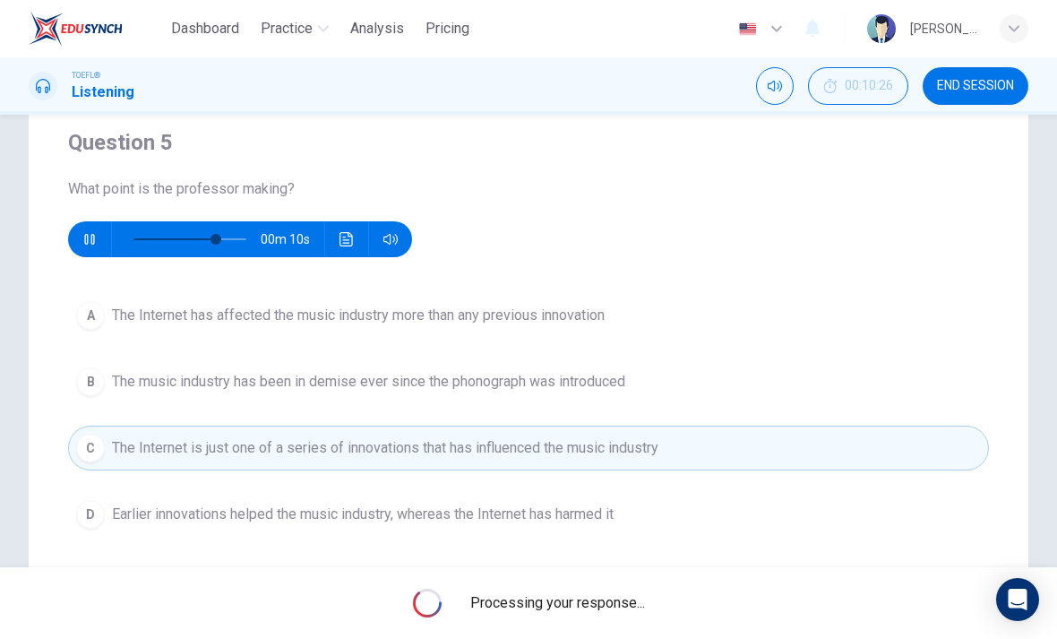
type input "73"
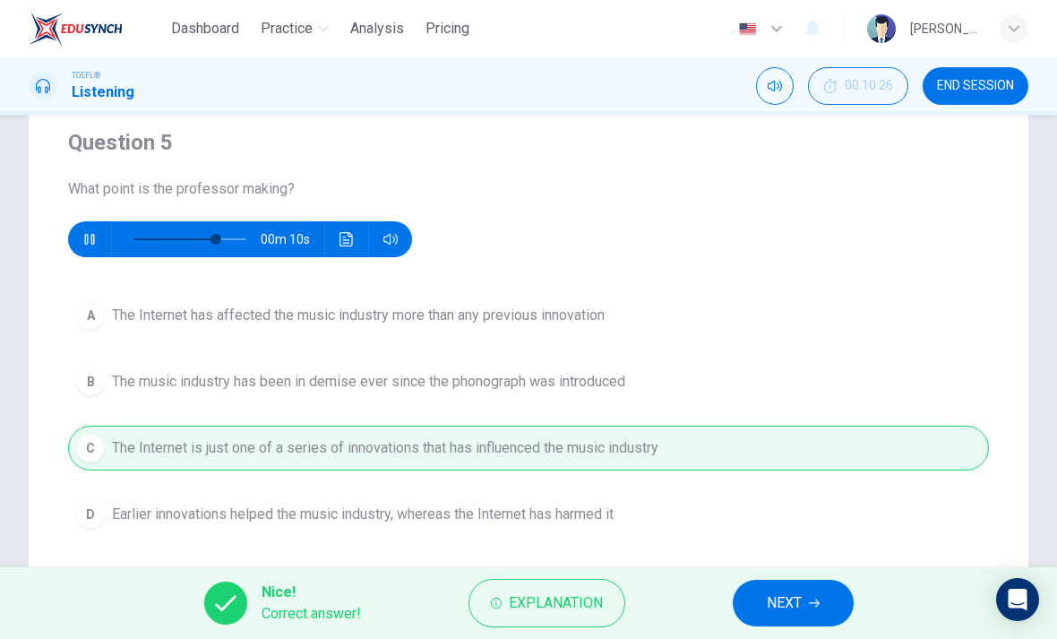
click at [812, 598] on icon "button" at bounding box center [814, 603] width 11 height 11
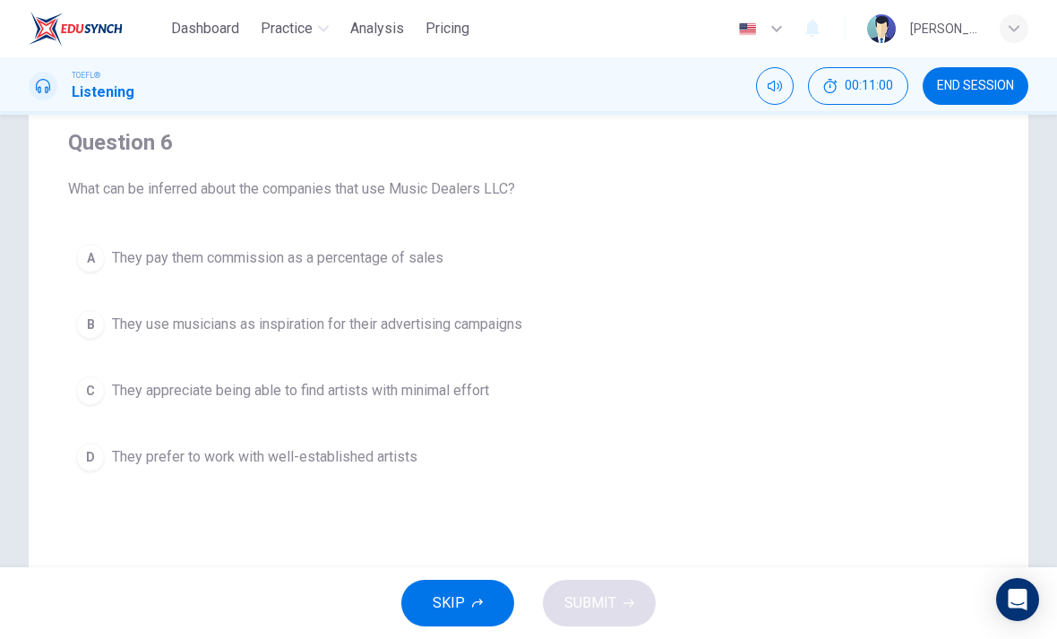
click at [724, 255] on button "A They pay them commission as a percentage of sales" at bounding box center [528, 258] width 921 height 45
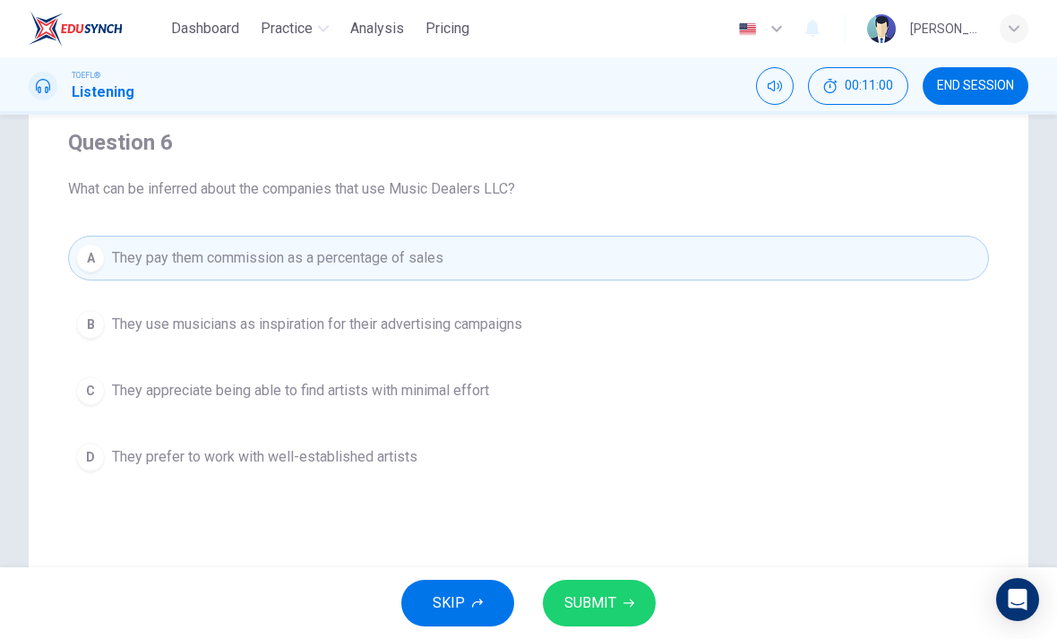
click at [655, 335] on button "B They use musicians as inspiration for their advertising campaigns" at bounding box center [528, 324] width 921 height 45
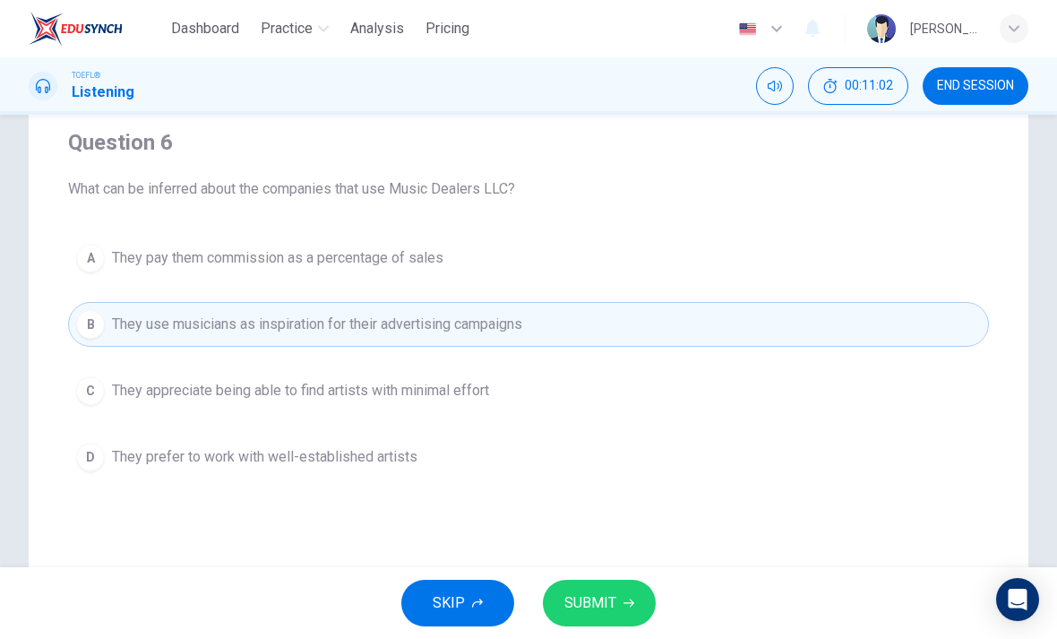
click at [636, 623] on button "SUBMIT" at bounding box center [599, 603] width 113 height 47
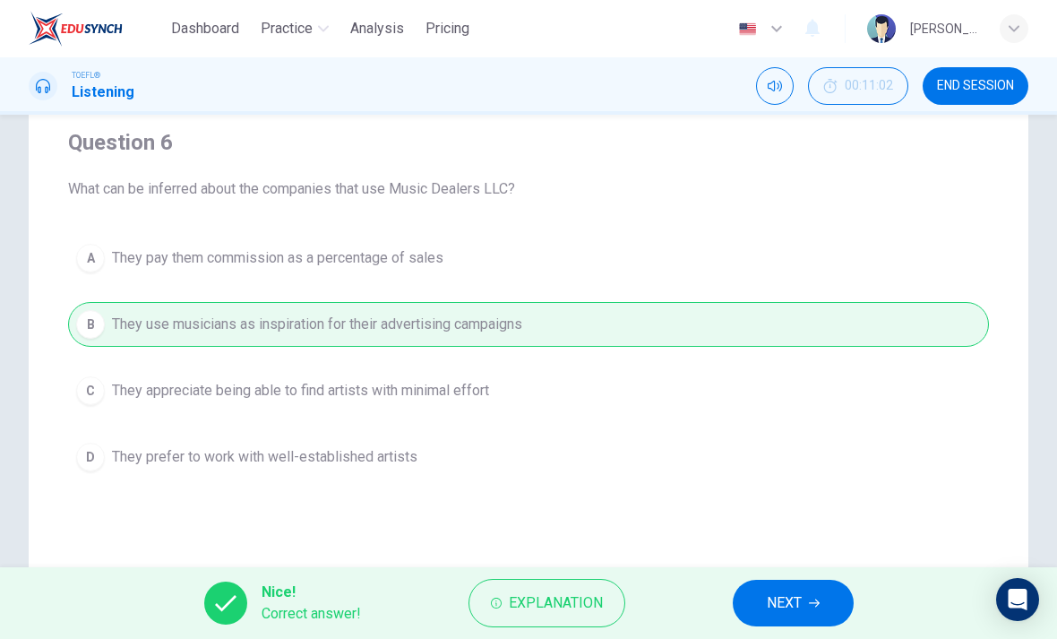
click at [805, 605] on button "NEXT" at bounding box center [793, 603] width 121 height 47
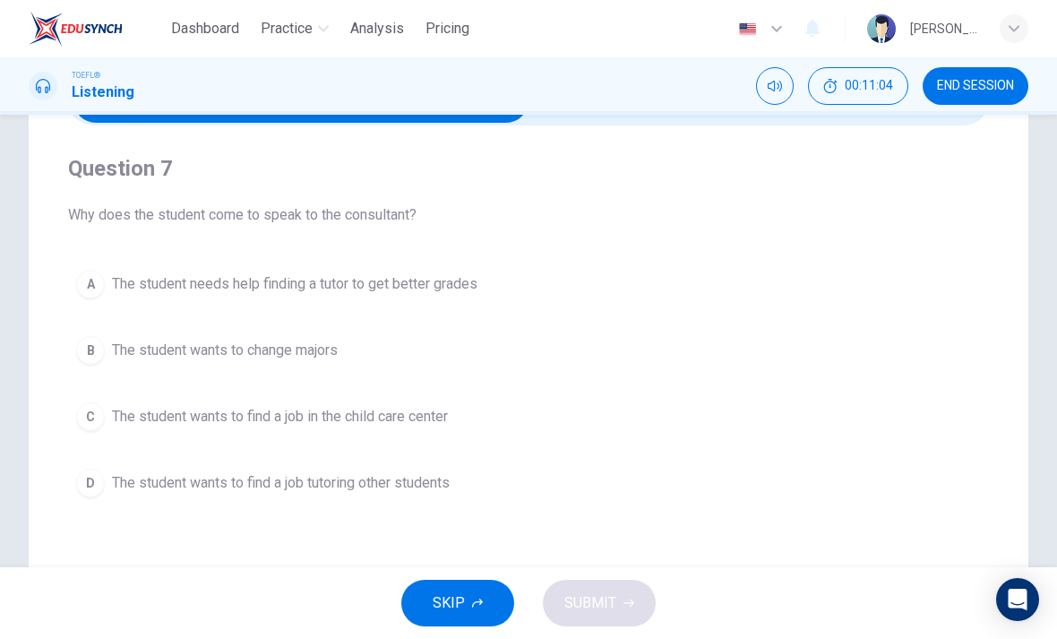
scroll to position [128, 0]
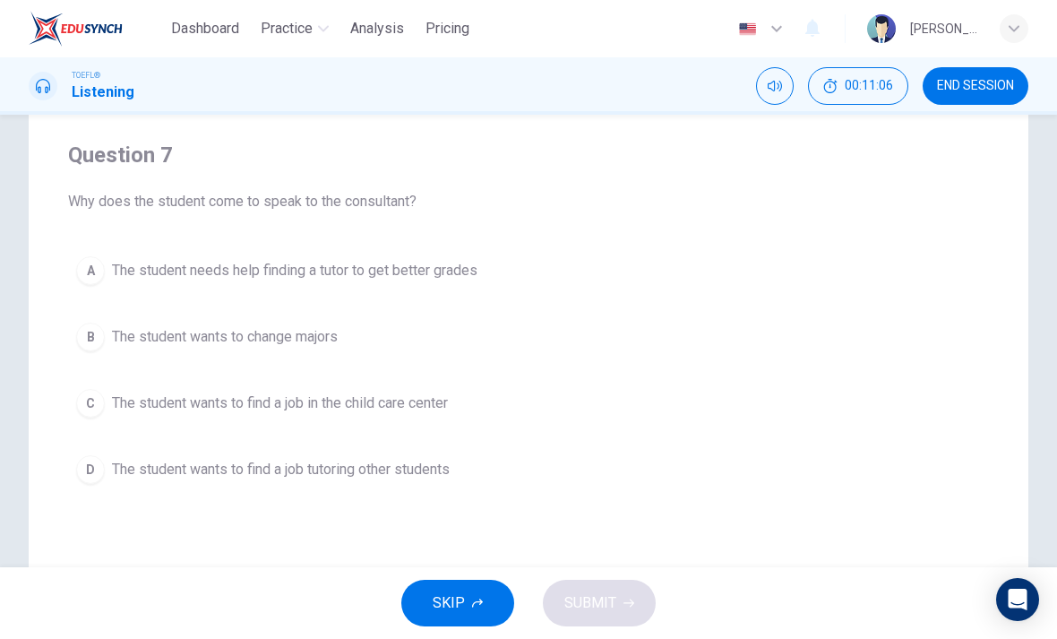
click at [961, 73] on button "END SESSION" at bounding box center [976, 86] width 106 height 38
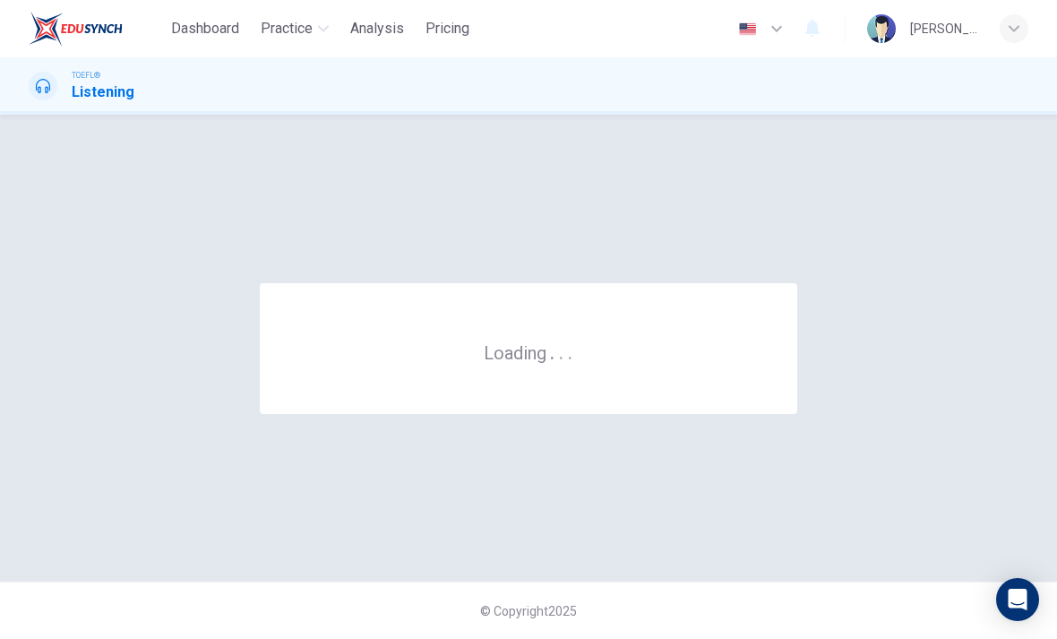
scroll to position [0, 0]
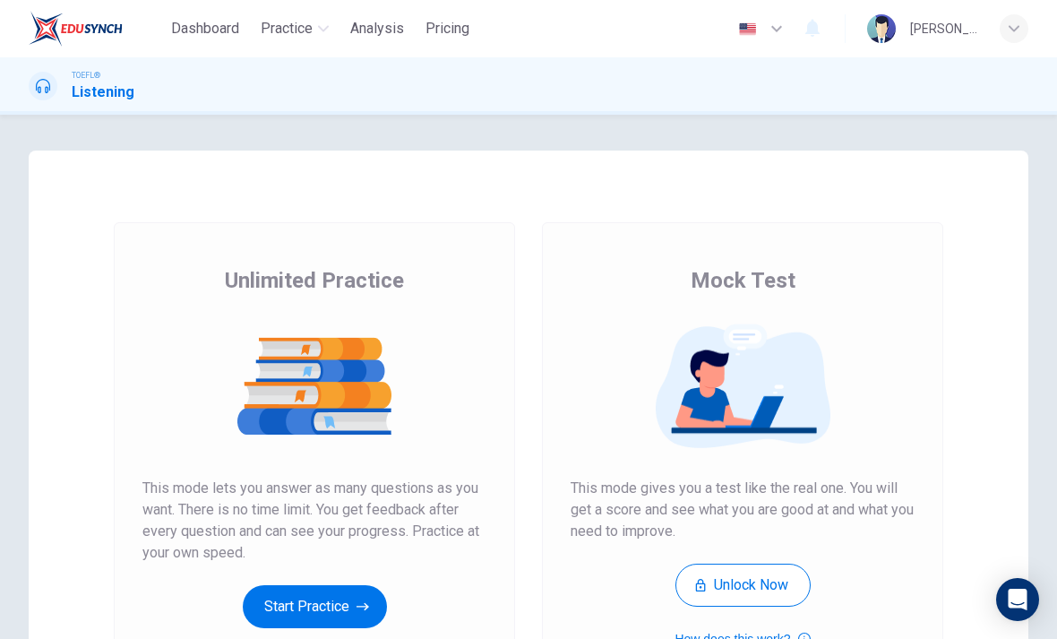
click at [268, 612] on button "Start Practice" at bounding box center [315, 606] width 144 height 43
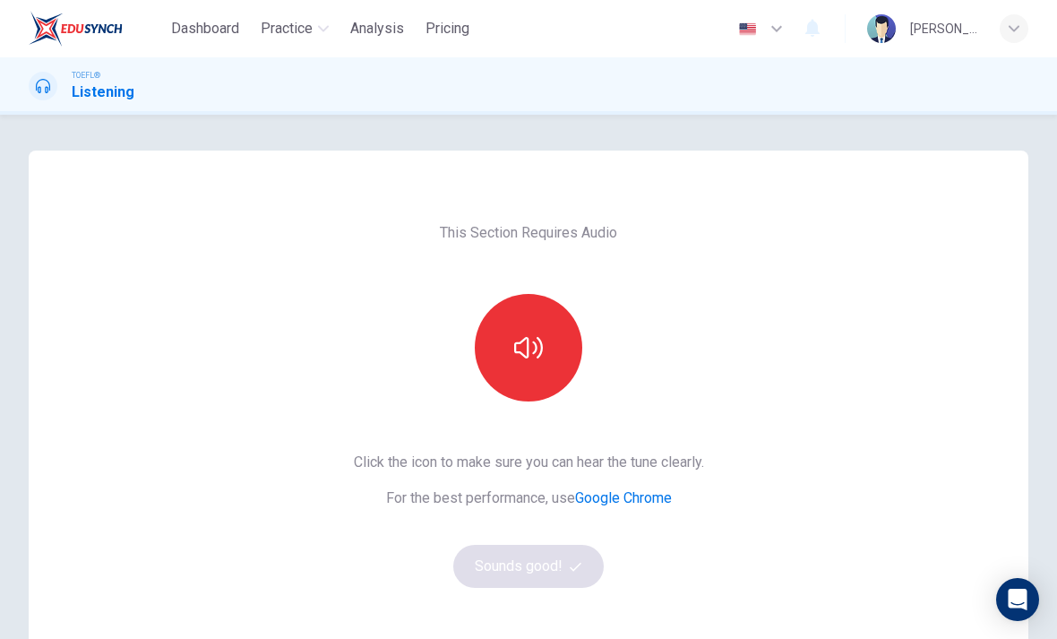
click at [515, 334] on icon "button" at bounding box center [528, 347] width 29 height 29
click at [571, 573] on button "Sounds good!" at bounding box center [528, 566] width 151 height 43
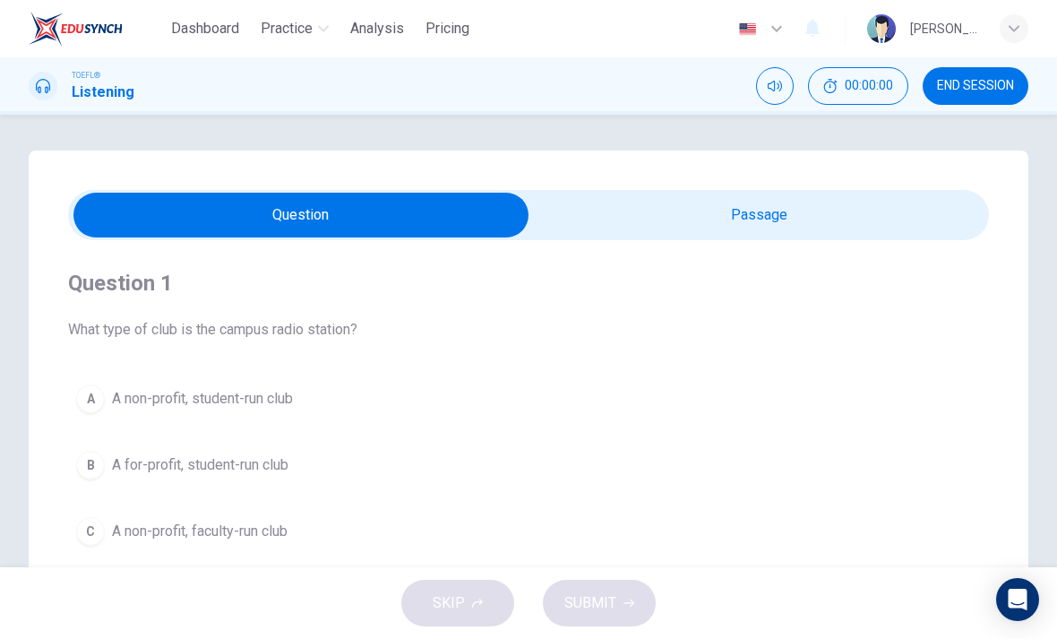
click at [789, 197] on input "checkbox" at bounding box center [301, 215] width 1382 height 45
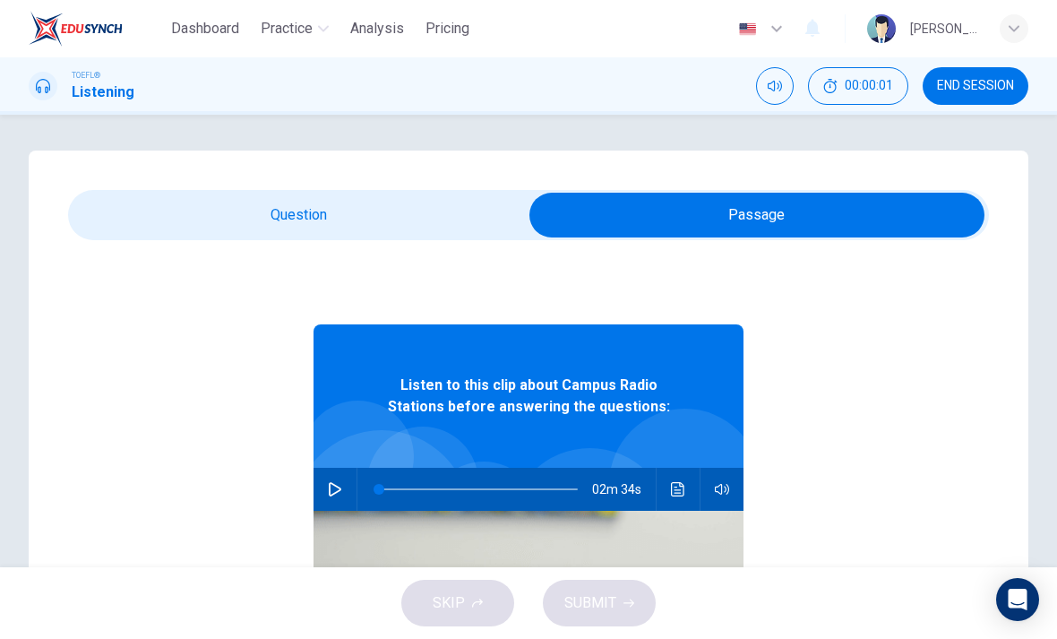
click at [396, 194] on input "checkbox" at bounding box center [757, 215] width 1382 height 45
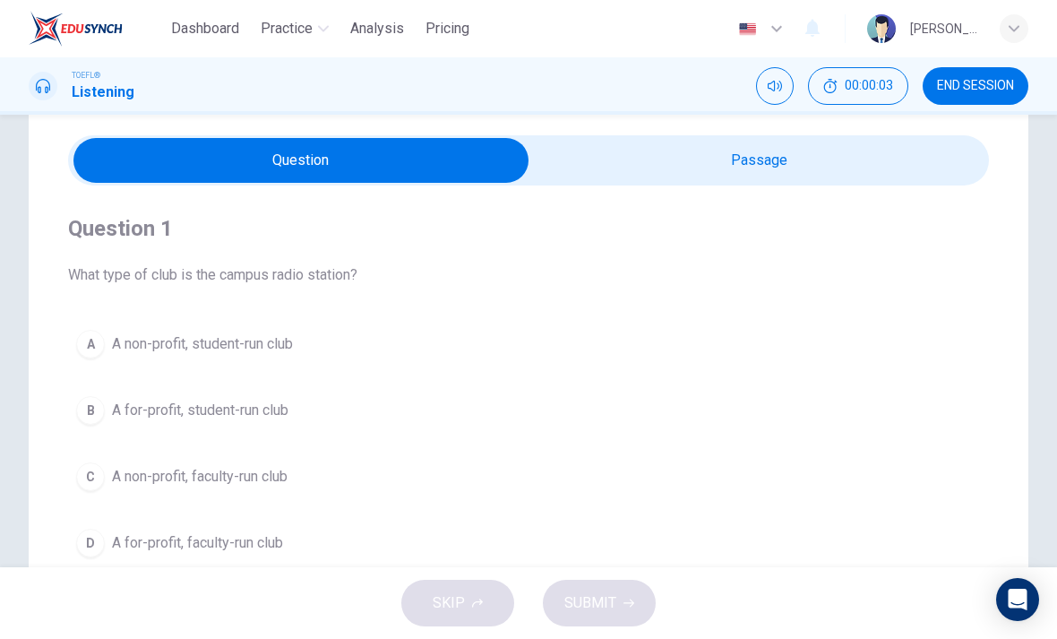
scroll to position [54, 0]
click at [833, 142] on input "checkbox" at bounding box center [301, 161] width 1382 height 45
checkbox input "true"
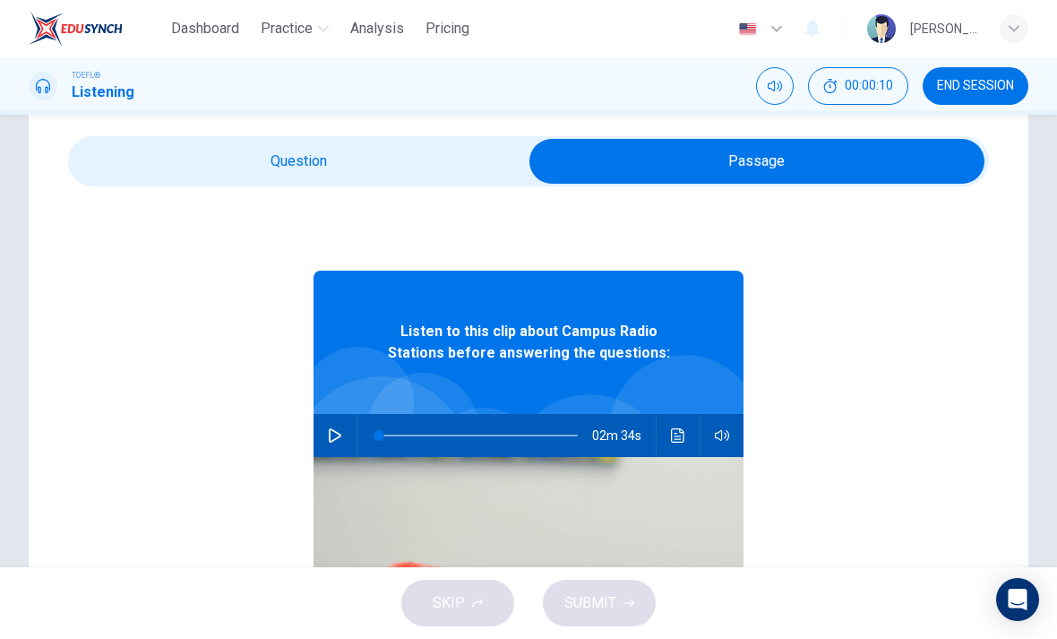
click at [346, 442] on button "button" at bounding box center [335, 435] width 29 height 43
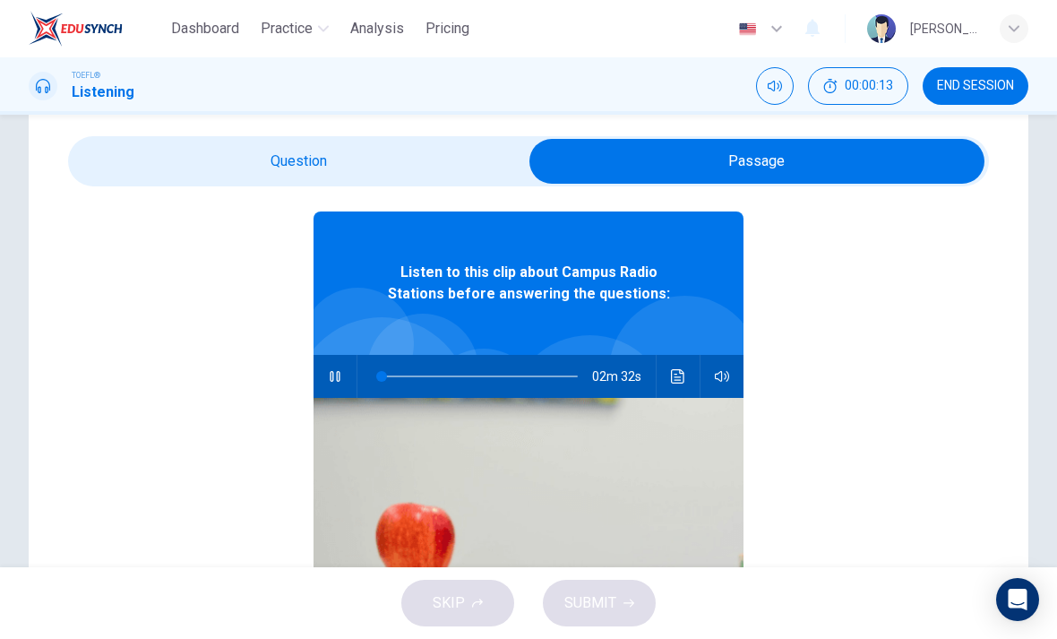
scroll to position [23, 0]
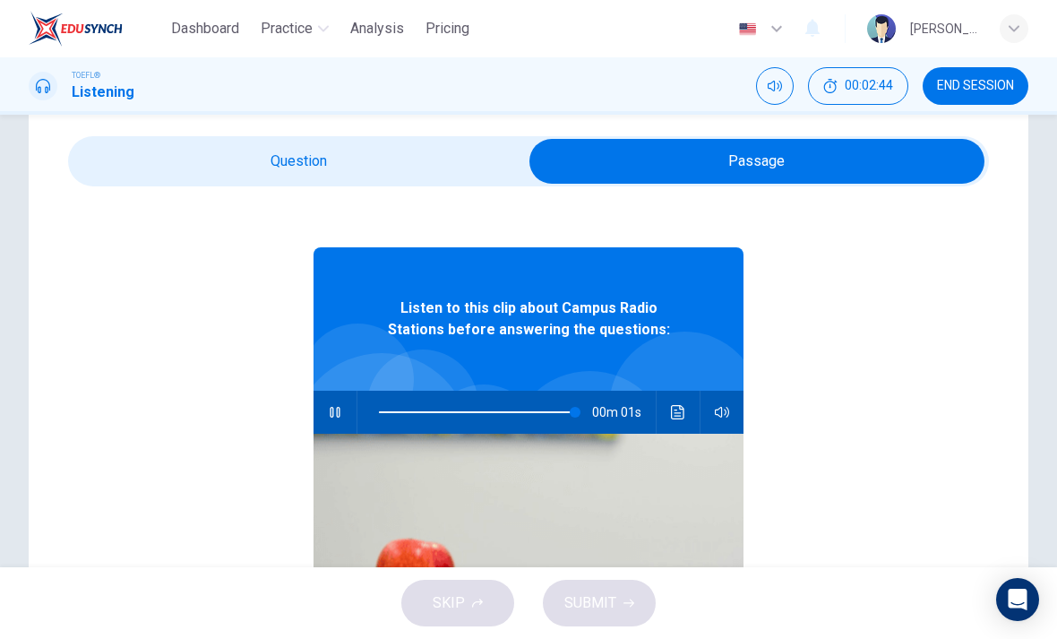
type input "99"
click at [400, 158] on input "checkbox" at bounding box center [757, 161] width 1382 height 45
checkbox input "false"
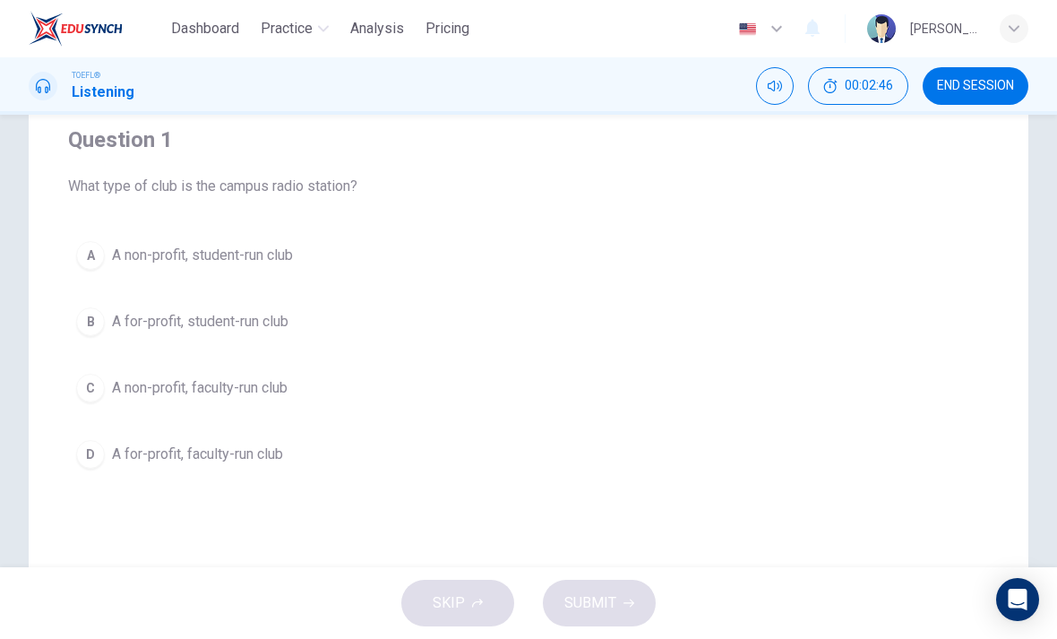
scroll to position [151, 0]
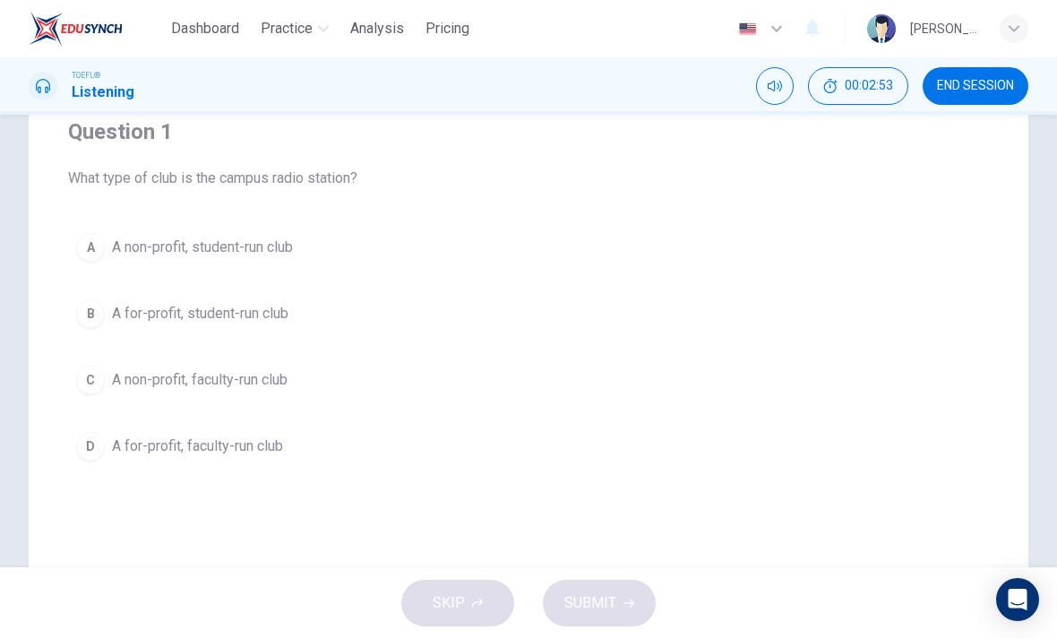
click at [271, 247] on span "A non-profit, student-run club" at bounding box center [202, 248] width 181 height 22
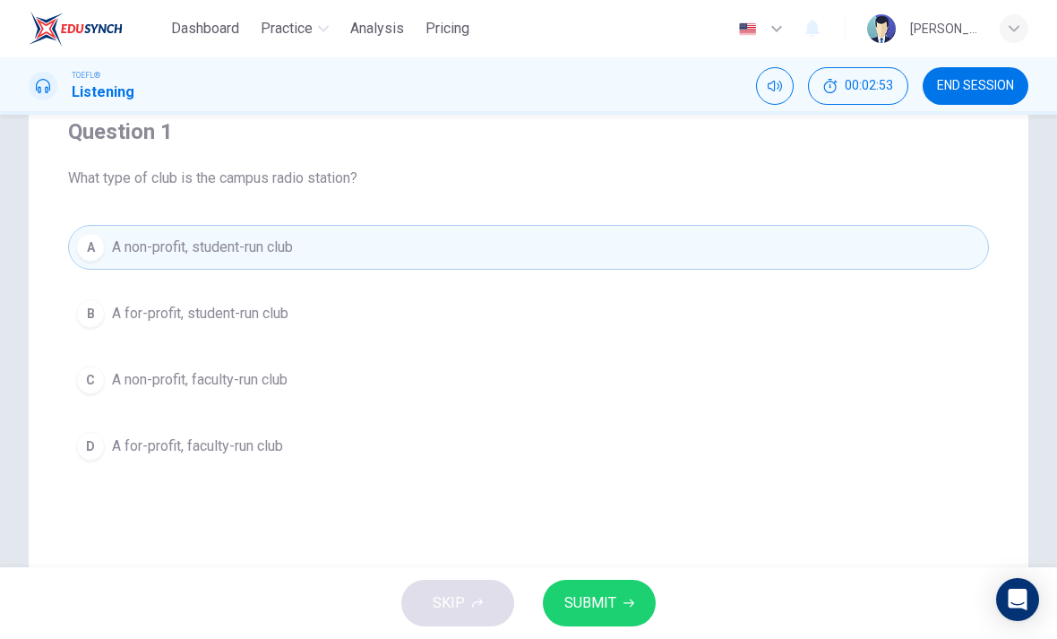
click at [596, 602] on span "SUBMIT" at bounding box center [590, 602] width 52 height 25
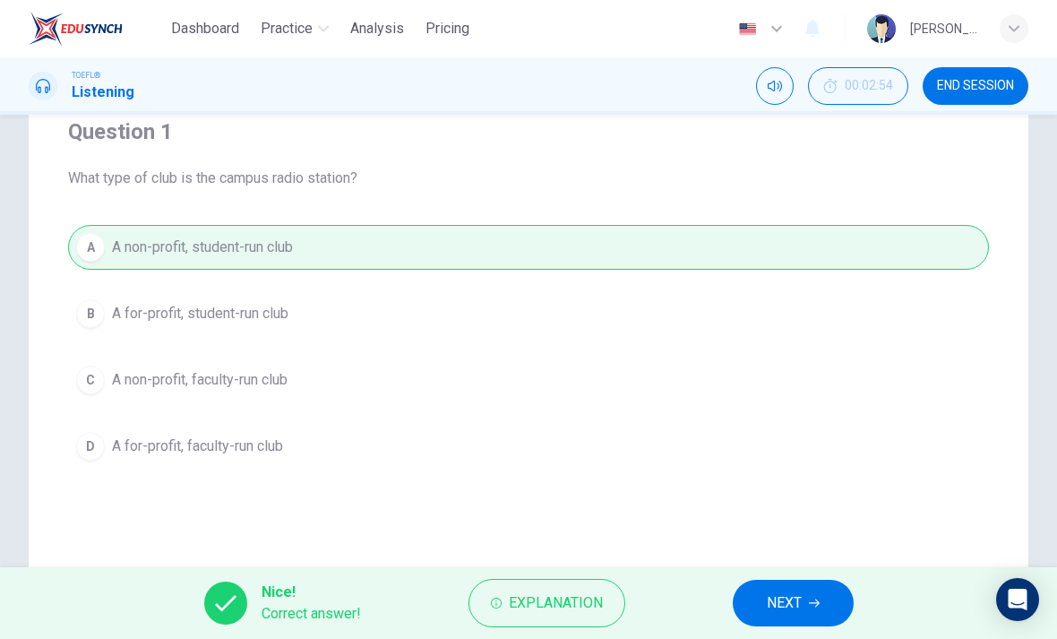
click at [797, 591] on span "NEXT" at bounding box center [784, 602] width 35 height 25
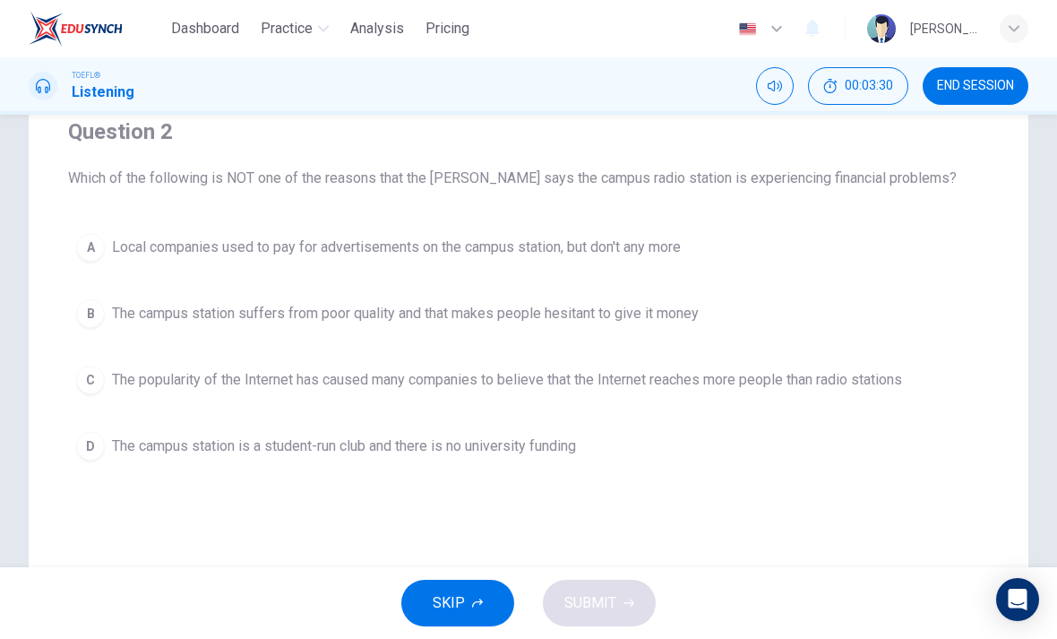
click at [608, 306] on span "The campus station suffers from poor quality and that makes people hesitant to …" at bounding box center [405, 314] width 587 height 22
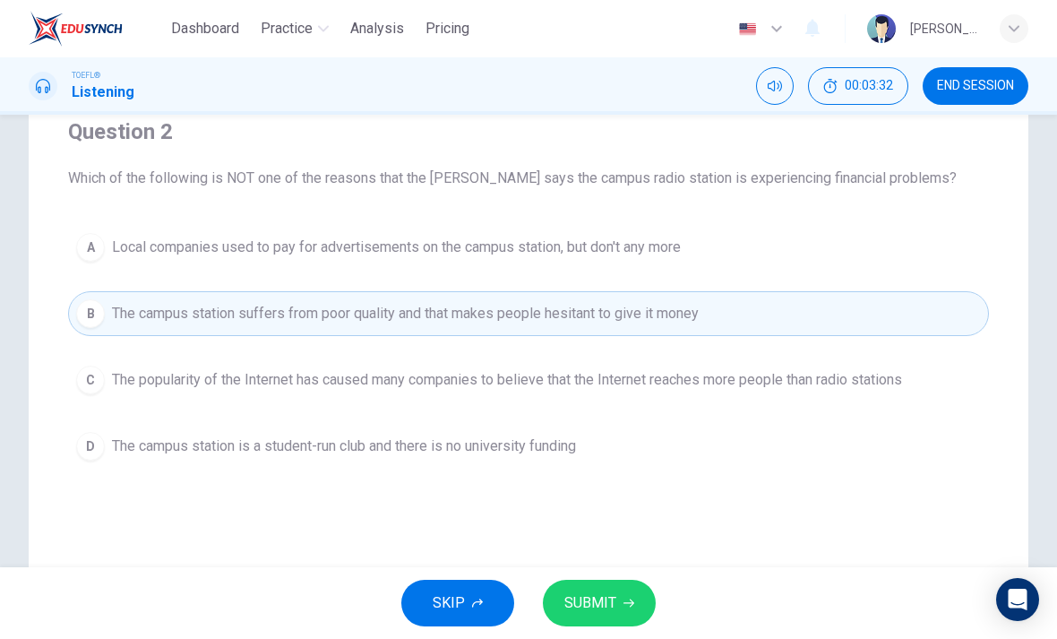
click at [611, 590] on button "SUBMIT" at bounding box center [599, 603] width 113 height 47
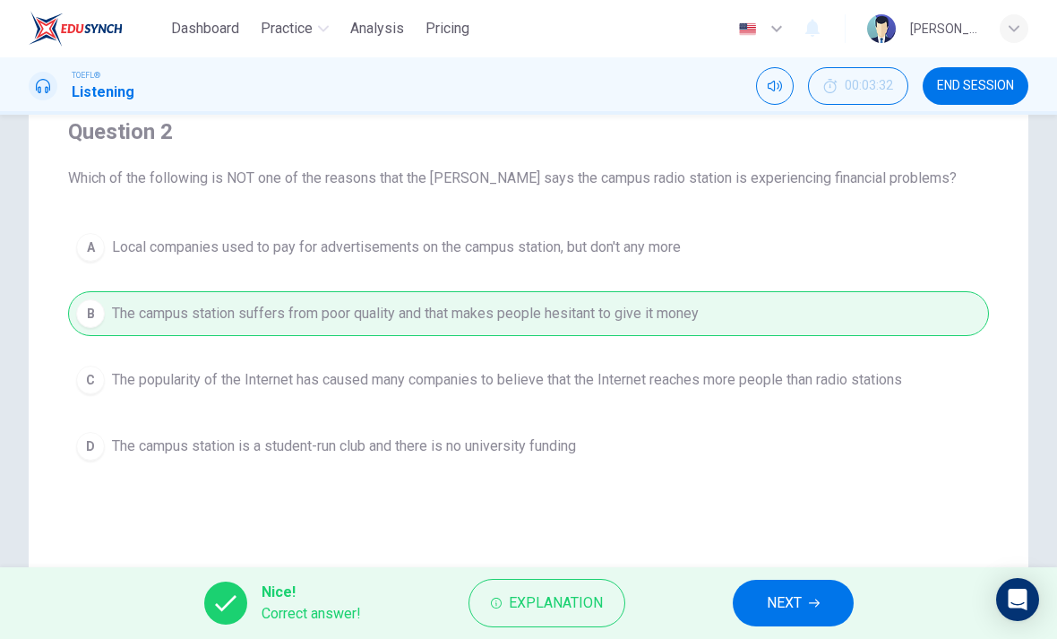
click at [796, 594] on span "NEXT" at bounding box center [784, 602] width 35 height 25
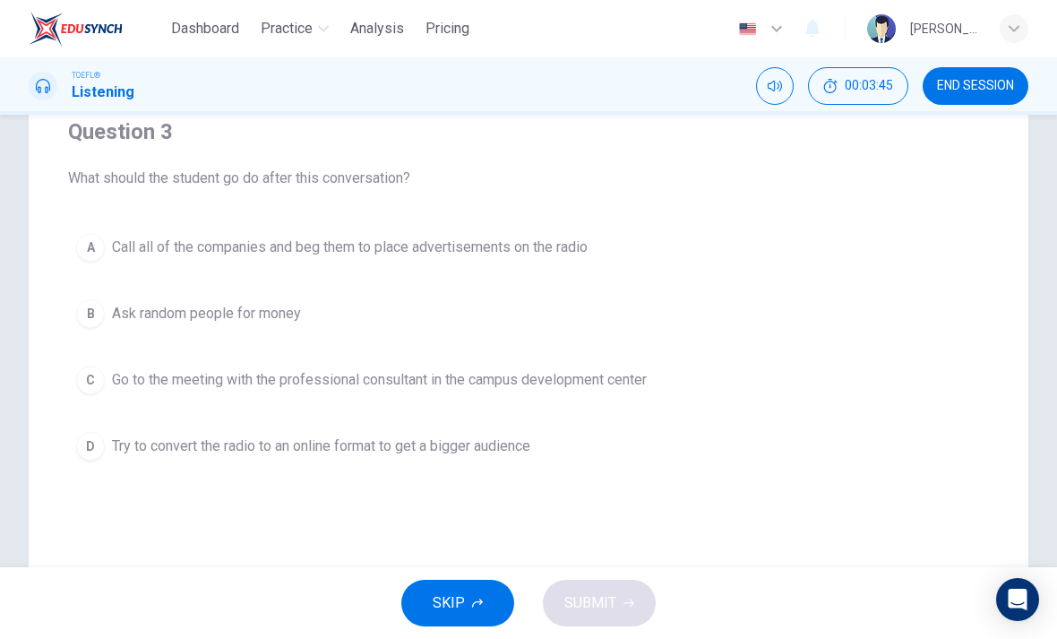
click at [603, 372] on span "Go to the meeting with the professional consultant in the campus development ce…" at bounding box center [379, 380] width 535 height 22
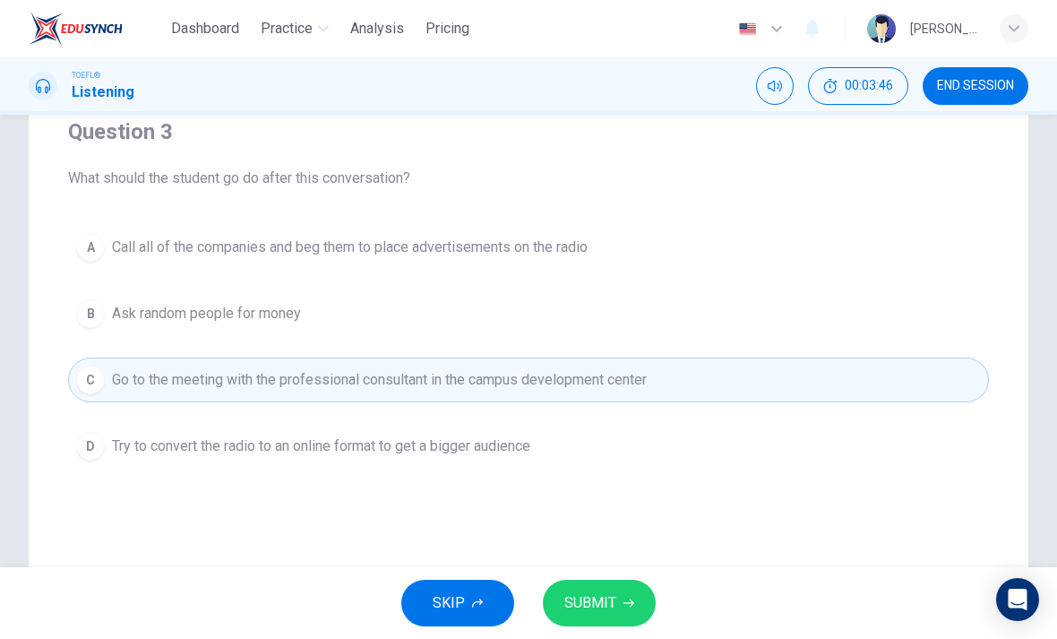
click at [618, 608] on button "SUBMIT" at bounding box center [599, 603] width 113 height 47
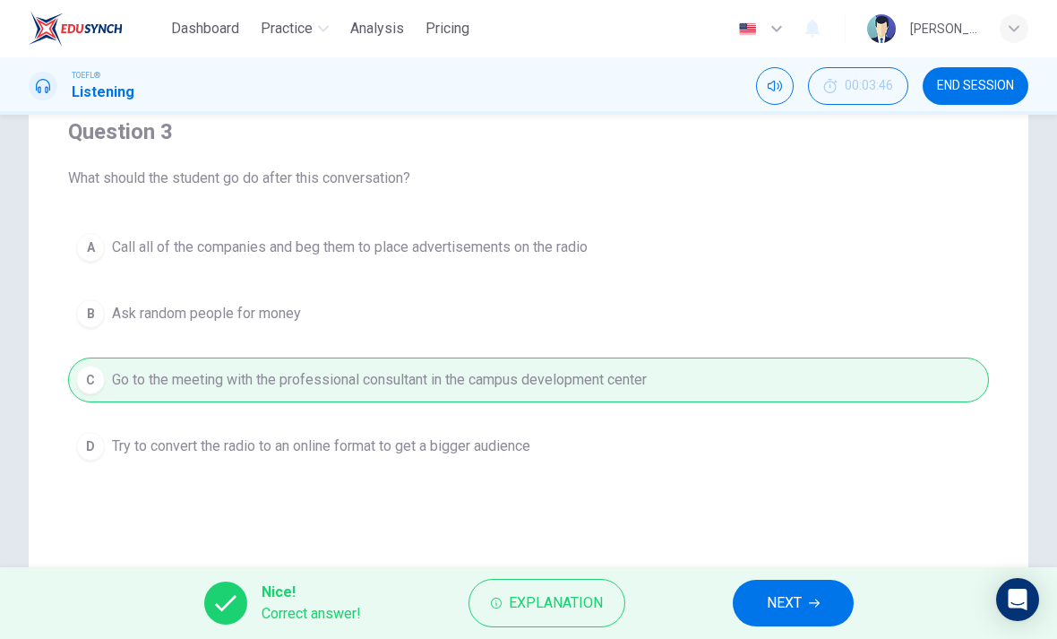
click at [796, 599] on span "NEXT" at bounding box center [784, 602] width 35 height 25
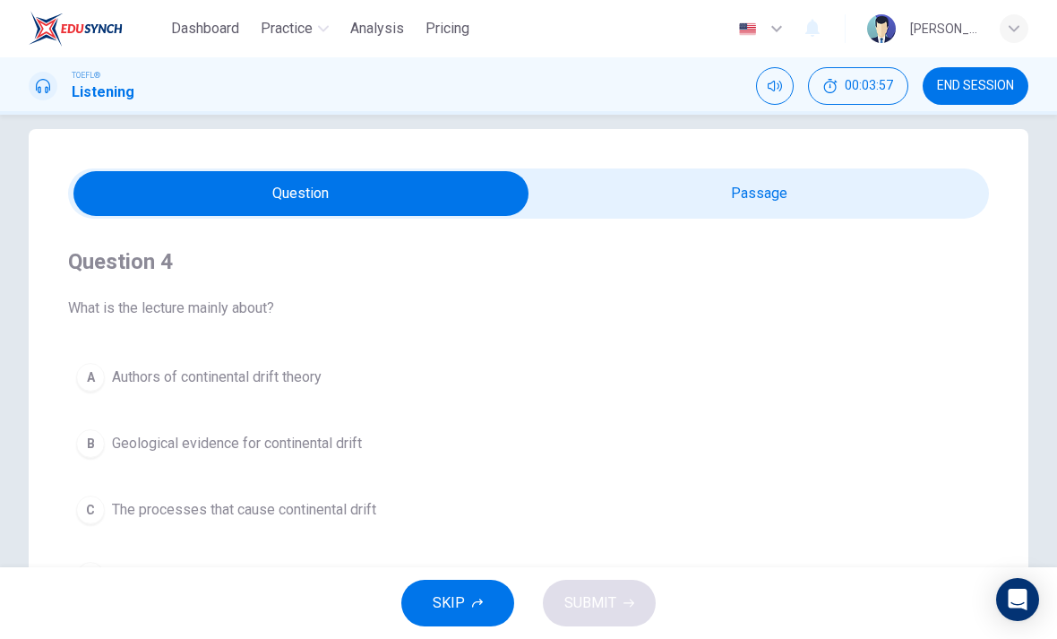
scroll to position [21, 0]
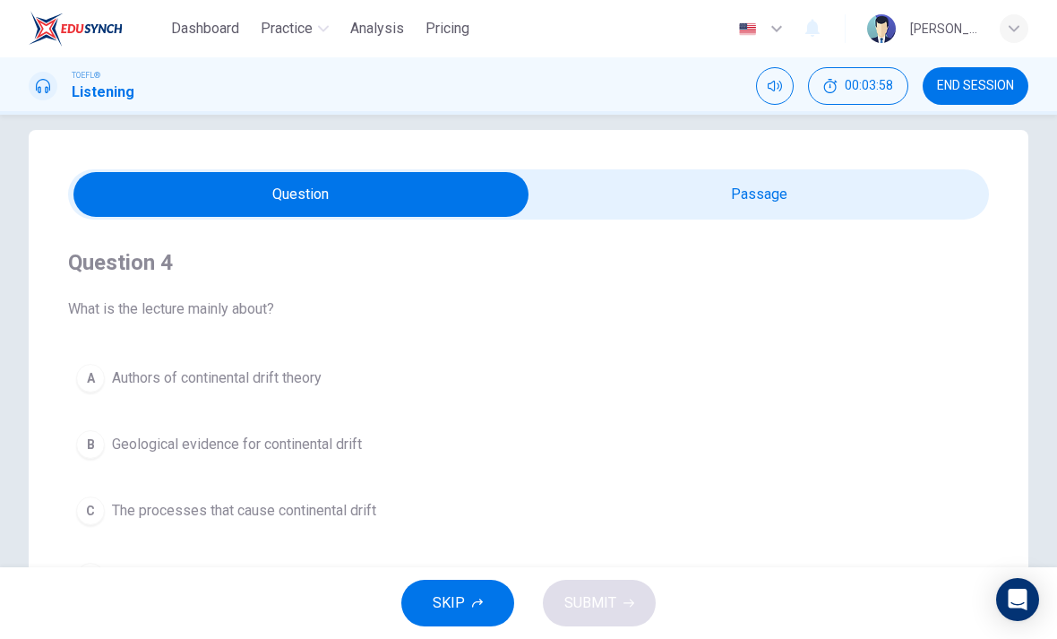
click at [873, 197] on input "checkbox" at bounding box center [301, 194] width 1382 height 45
checkbox input "true"
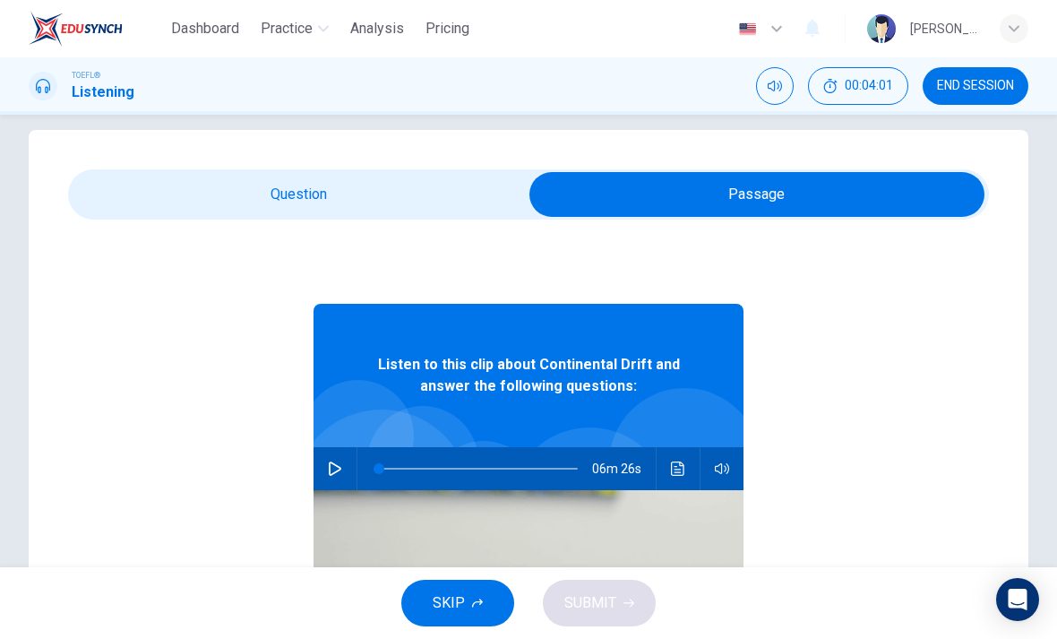
click at [346, 459] on button "button" at bounding box center [335, 468] width 29 height 43
click at [336, 467] on icon "button" at bounding box center [335, 468] width 14 height 14
type input "51"
click at [390, 193] on input "checkbox" at bounding box center [757, 194] width 1382 height 45
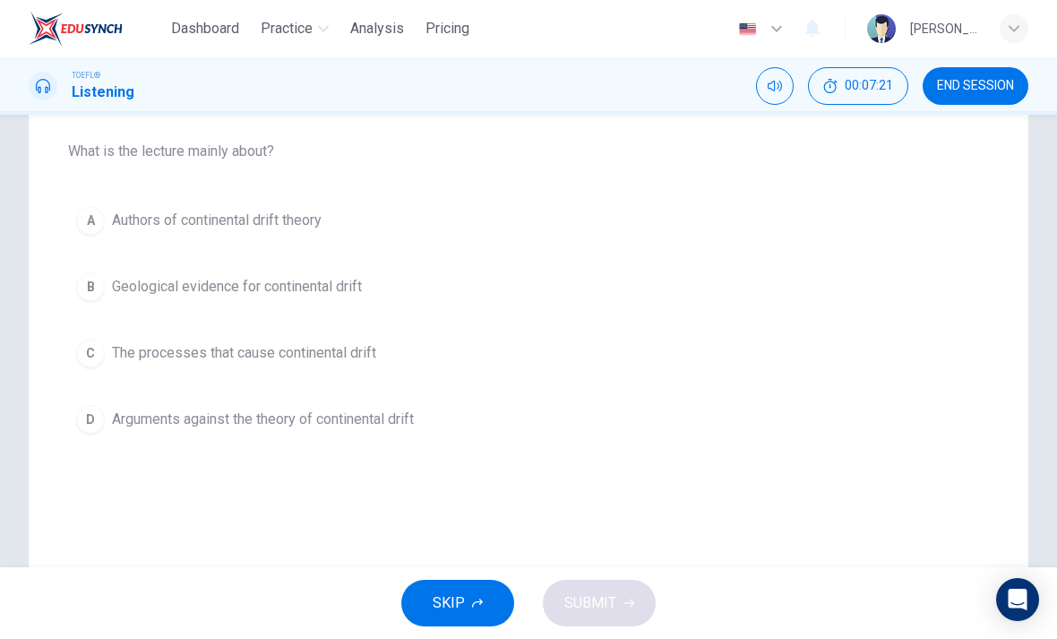
scroll to position [174, 0]
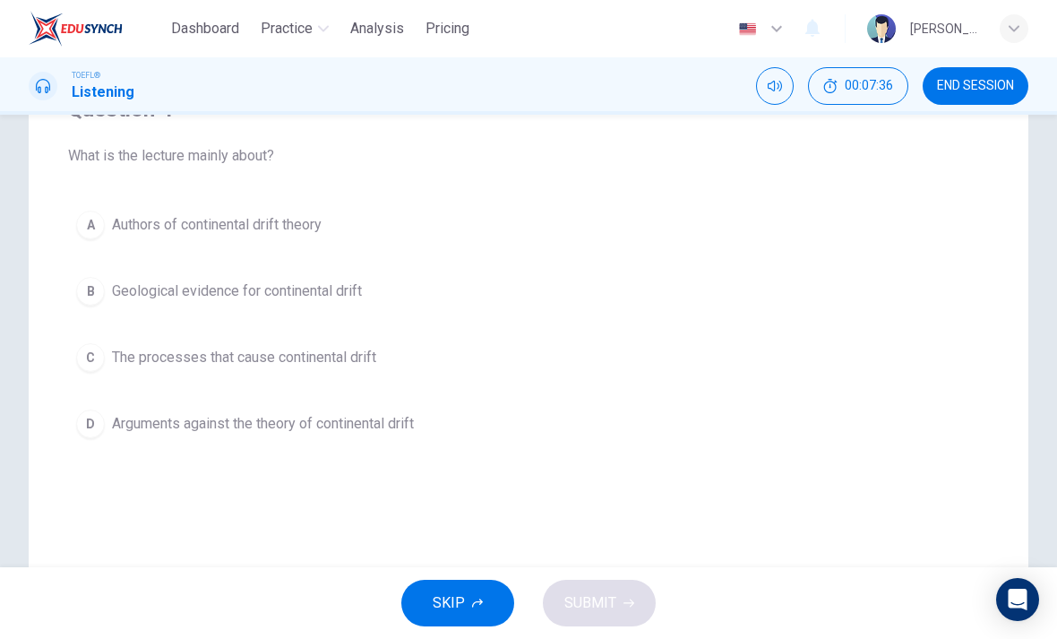
click at [358, 288] on span "Geological evidence for continental drift" at bounding box center [237, 291] width 250 height 22
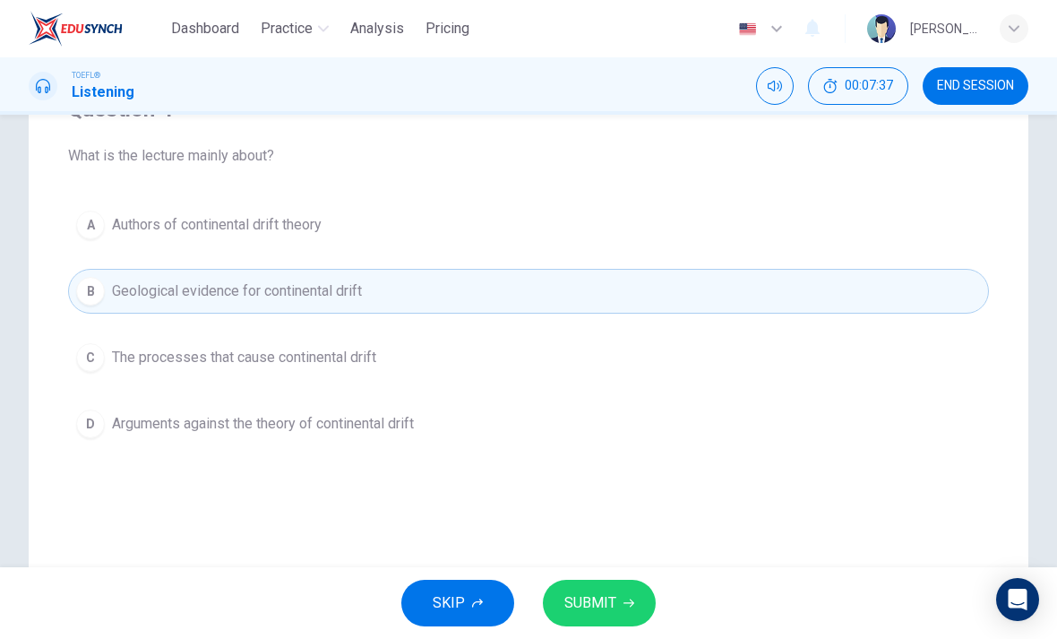
click at [620, 607] on button "SUBMIT" at bounding box center [599, 603] width 113 height 47
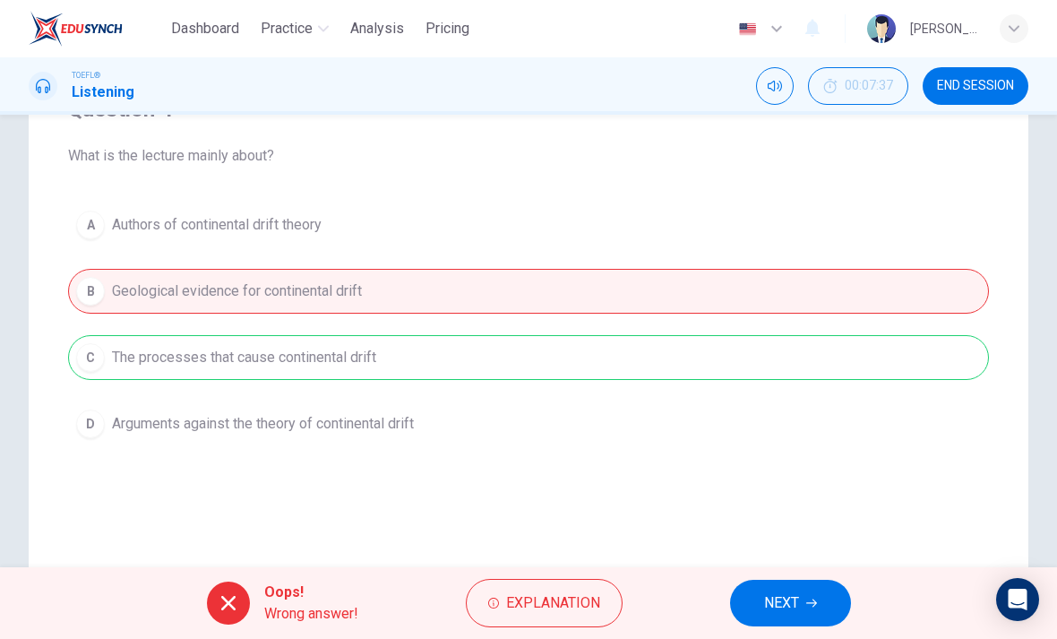
click at [780, 602] on span "NEXT" at bounding box center [781, 602] width 35 height 25
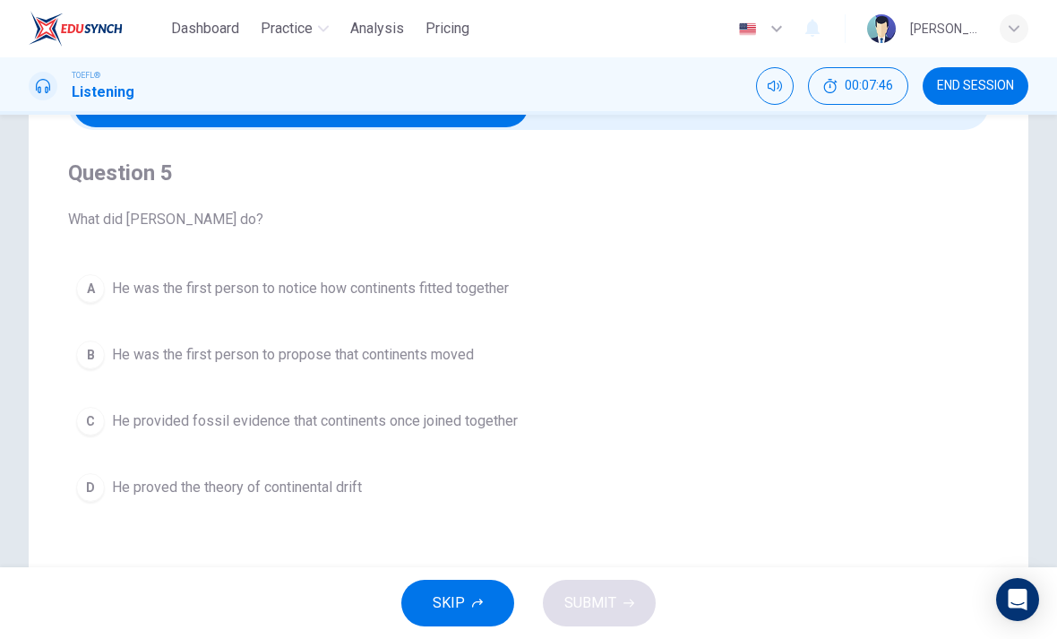
scroll to position [109, 0]
click at [479, 288] on span "He was the first person to notice how continents fitted together" at bounding box center [310, 290] width 397 height 22
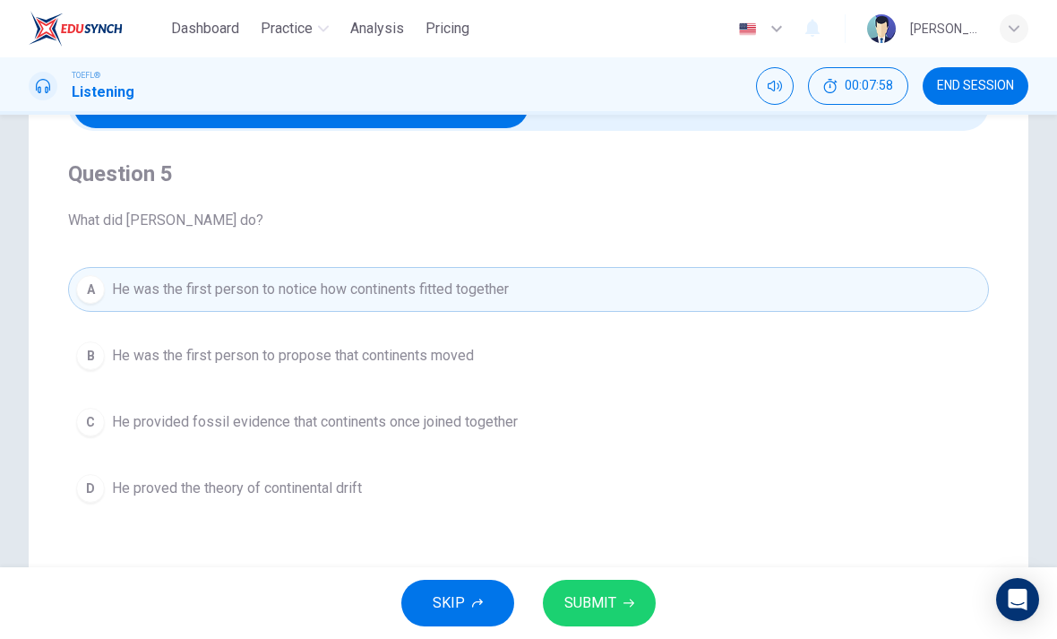
click at [633, 596] on button "SUBMIT" at bounding box center [599, 603] width 113 height 47
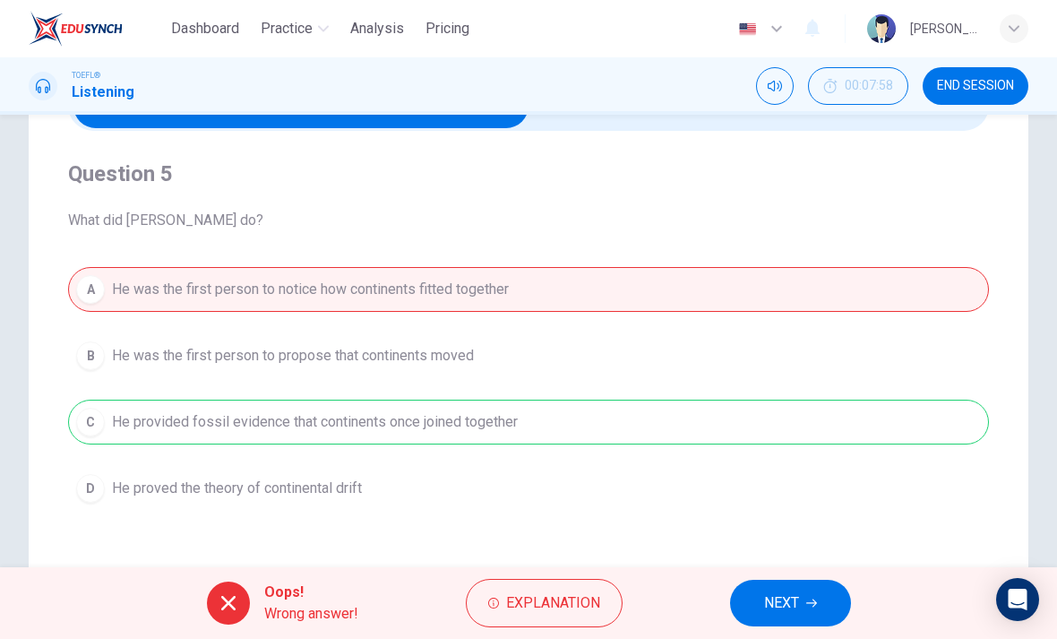
click at [778, 599] on span "NEXT" at bounding box center [781, 602] width 35 height 25
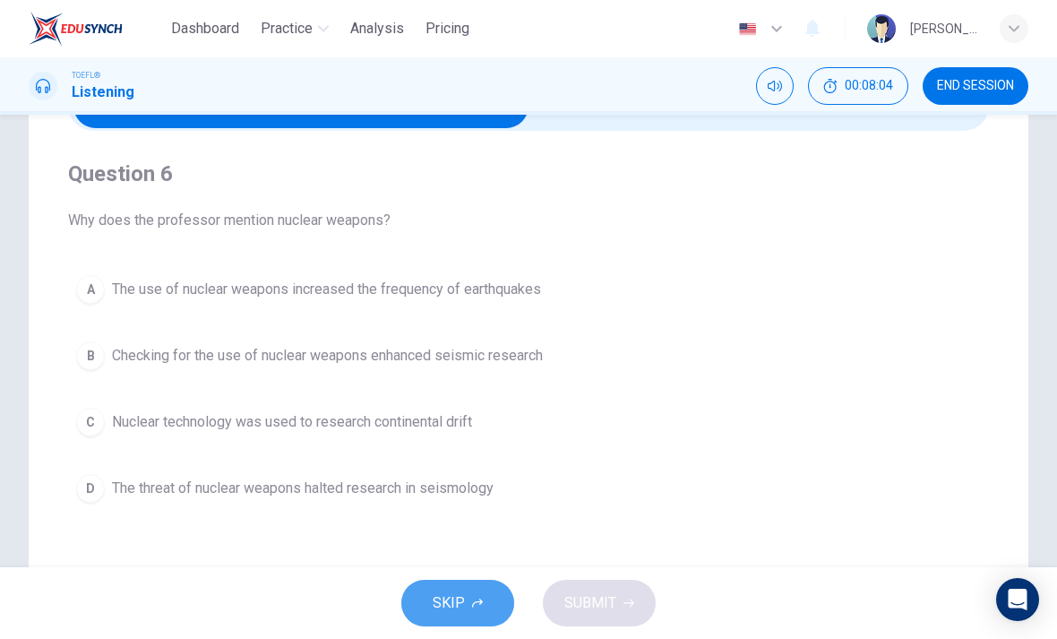
click at [480, 587] on button "SKIP" at bounding box center [457, 603] width 113 height 47
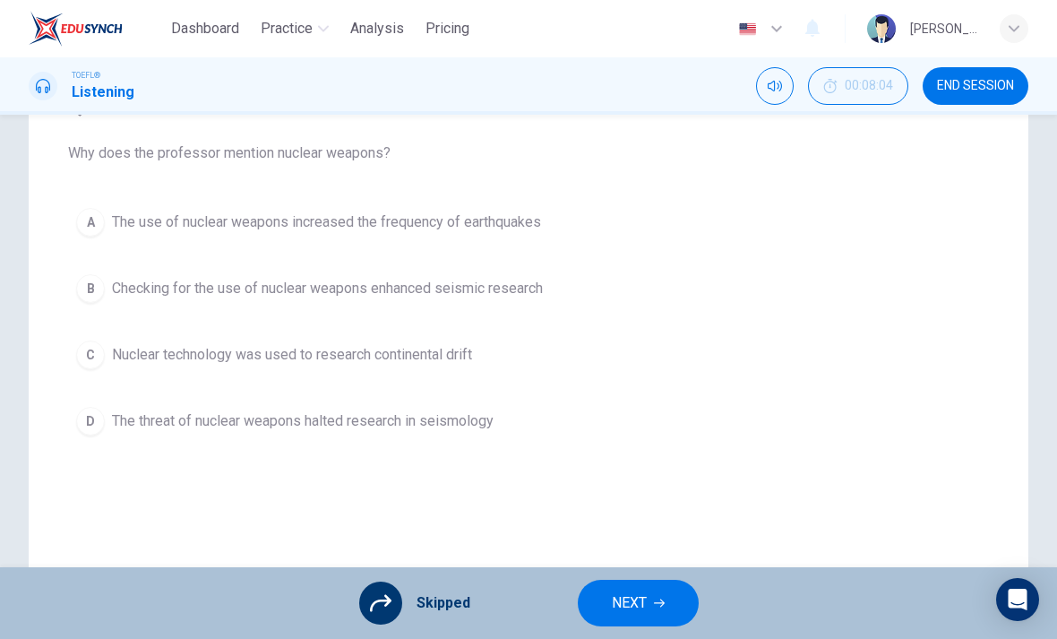
scroll to position [176, 0]
click at [401, 592] on div "Skipped" at bounding box center [414, 603] width 111 height 43
click at [375, 602] on icon at bounding box center [381, 603] width 22 height 17
click at [634, 575] on div "Skipped NEXT" at bounding box center [528, 603] width 1057 height 72
click at [633, 574] on div "Skipped NEXT" at bounding box center [528, 603] width 1057 height 72
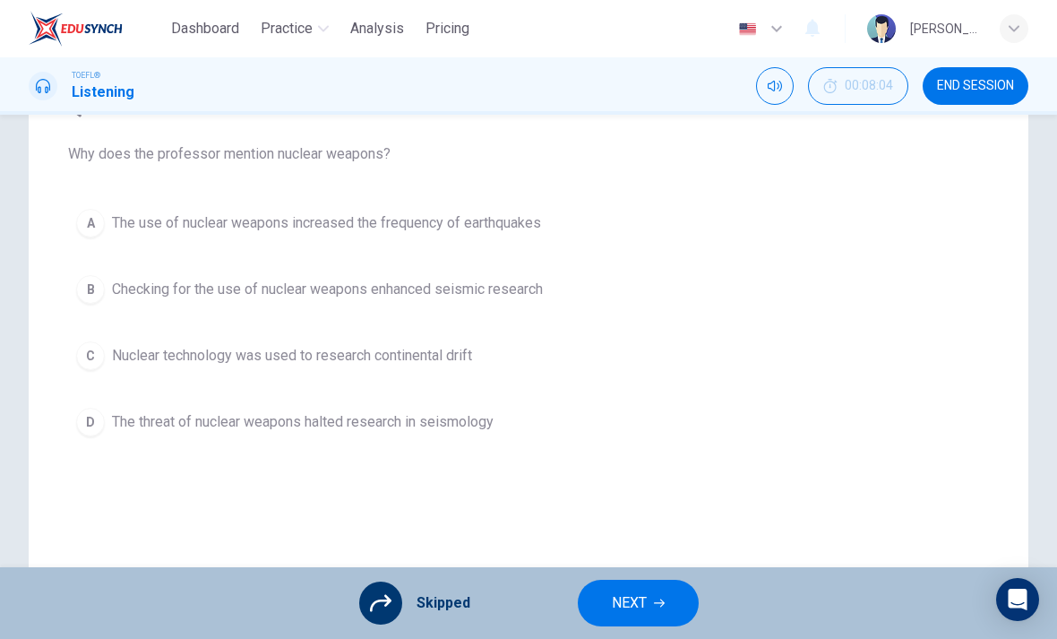
click at [651, 593] on button "NEXT" at bounding box center [638, 603] width 121 height 47
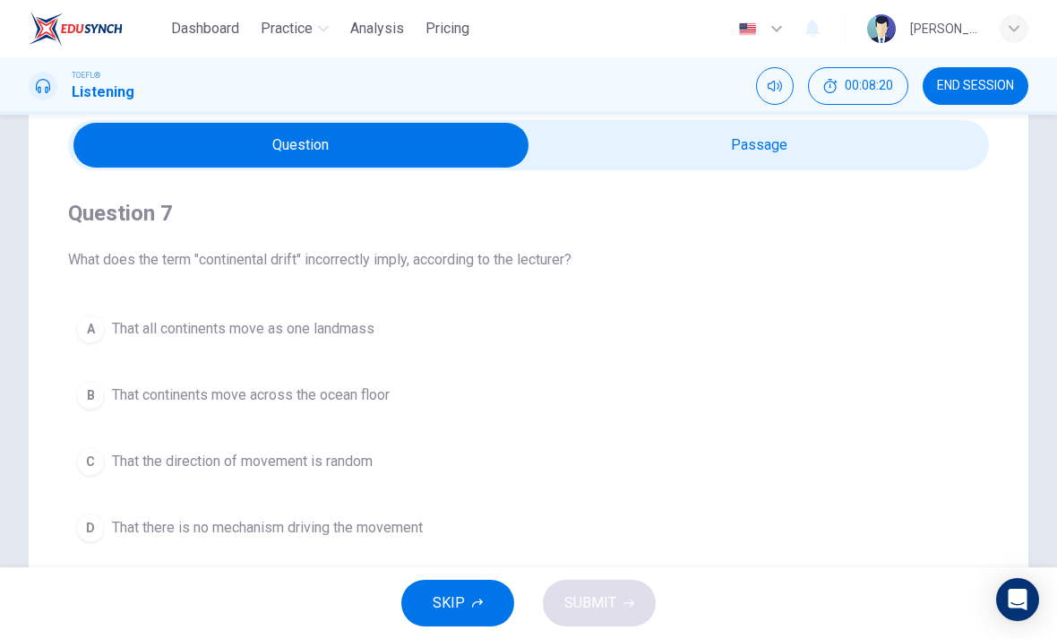
scroll to position [69, 0]
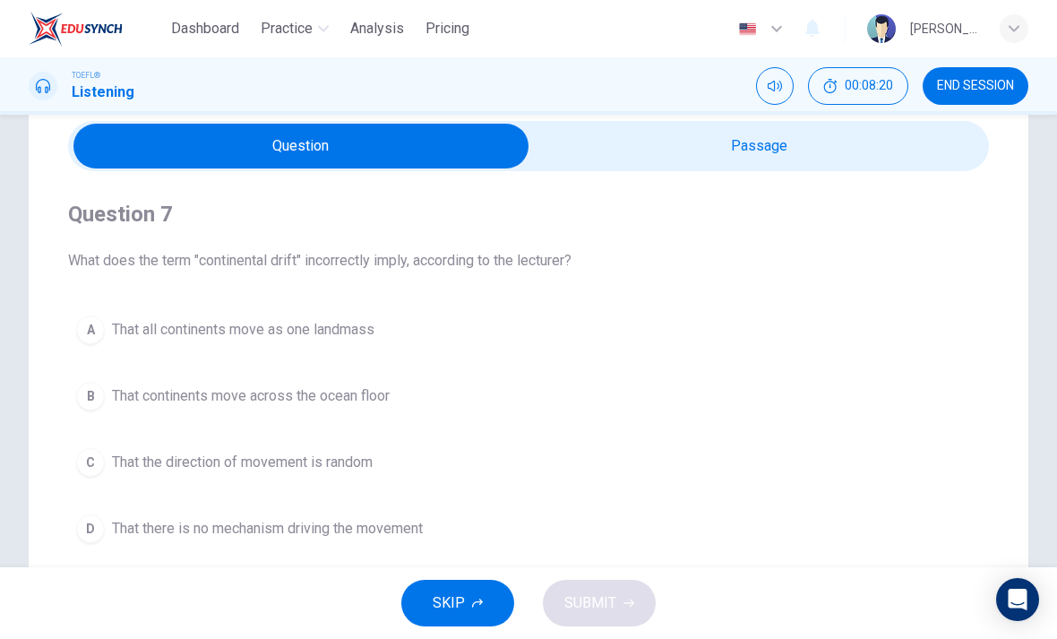
click at [763, 134] on input "checkbox" at bounding box center [301, 146] width 1382 height 45
checkbox input "true"
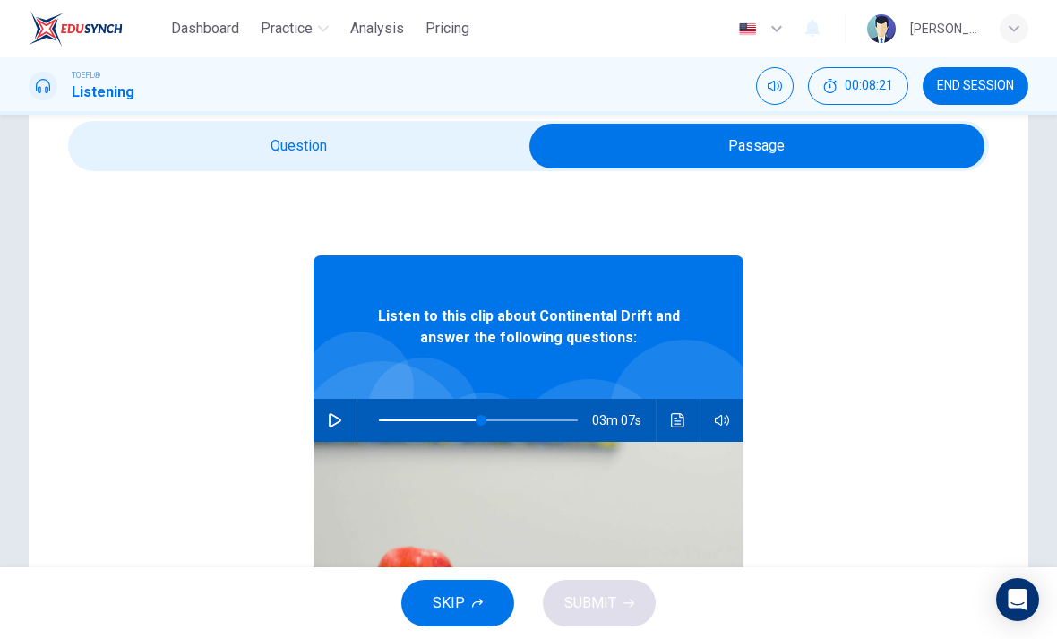
click at [334, 419] on icon "button" at bounding box center [335, 420] width 14 height 14
click at [673, 412] on button "Click to see the audio transcription" at bounding box center [678, 420] width 29 height 43
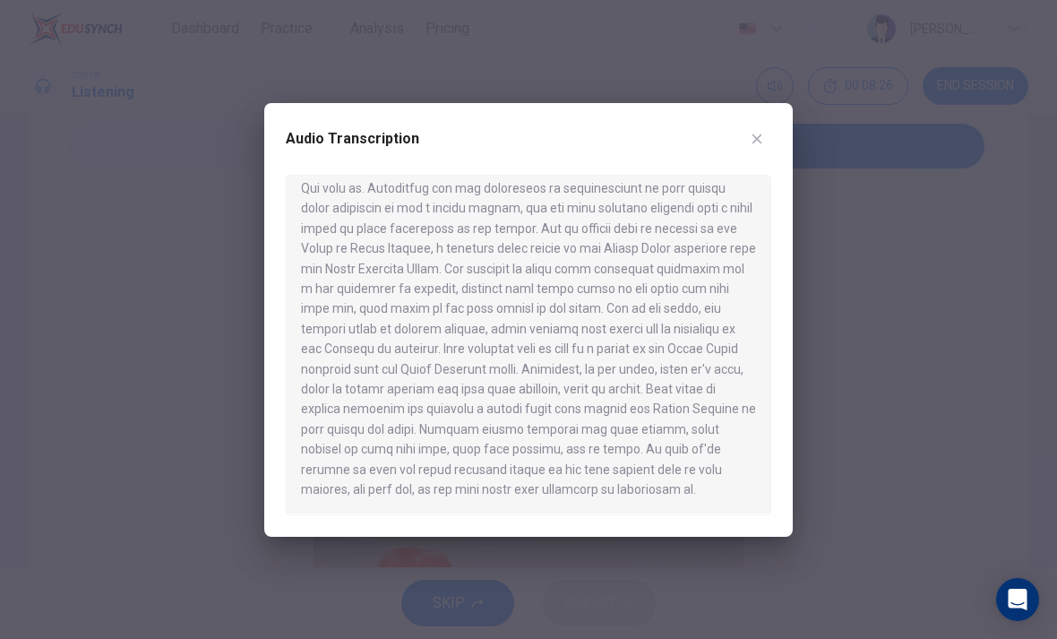
scroll to position [1004, 0]
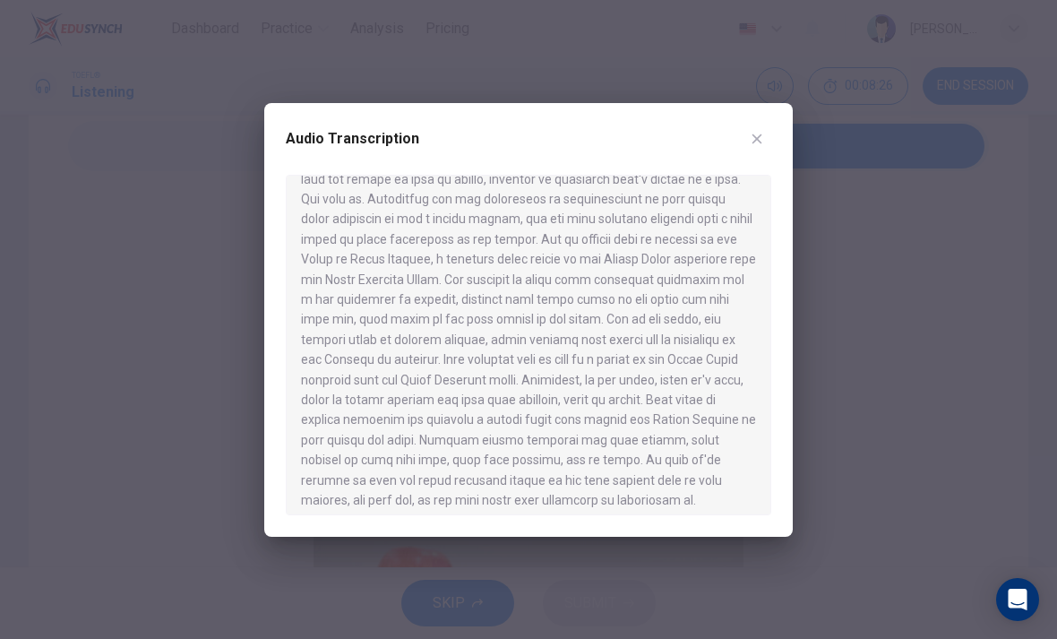
click at [760, 135] on icon "button" at bounding box center [758, 139] width 10 height 10
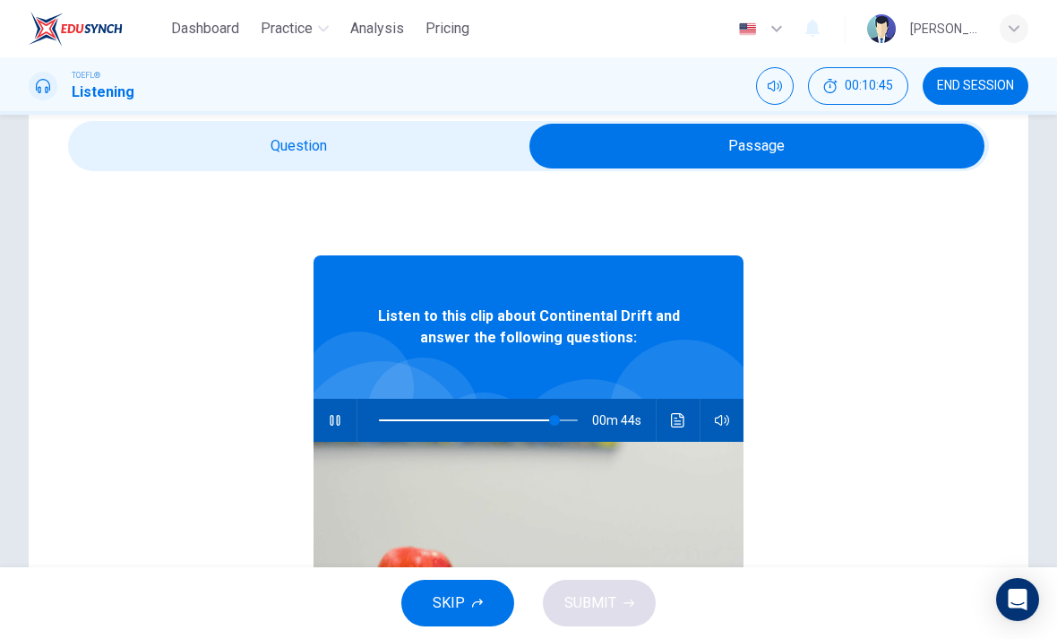
click at [456, 599] on span "SKIP" at bounding box center [449, 602] width 32 height 25
type input "89"
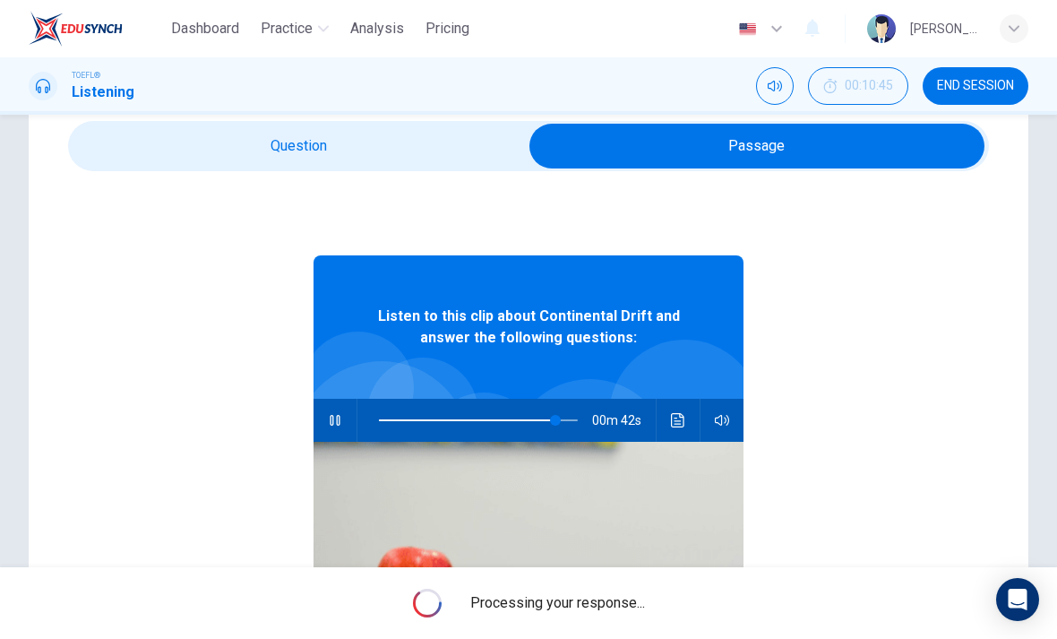
click at [982, 75] on button "END SESSION" at bounding box center [976, 86] width 106 height 38
